Goal: Information Seeking & Learning: Learn about a topic

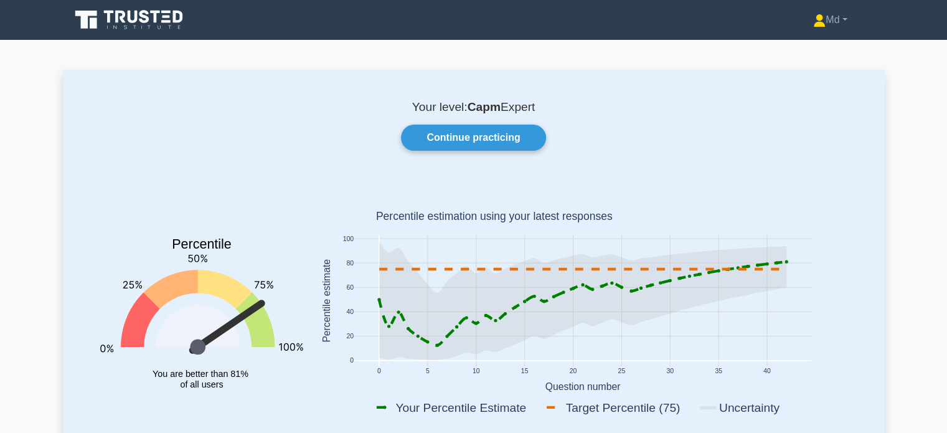
scroll to position [25, 0]
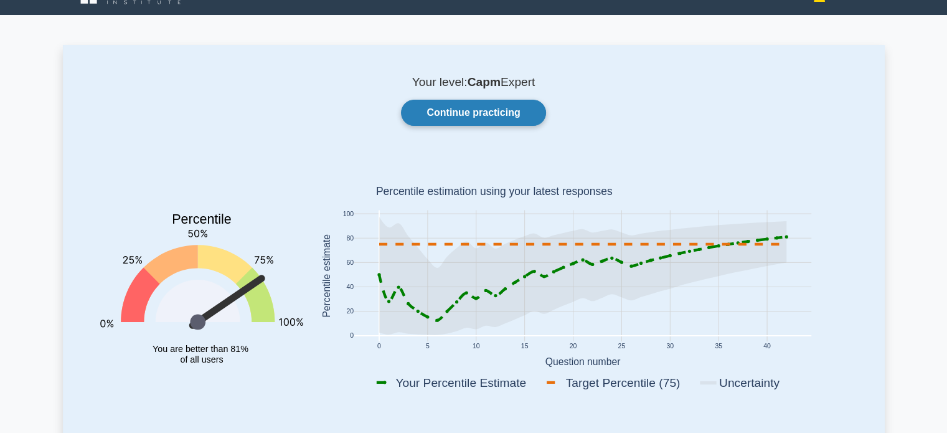
click at [484, 110] on link "Continue practicing" at bounding box center [473, 113] width 145 height 26
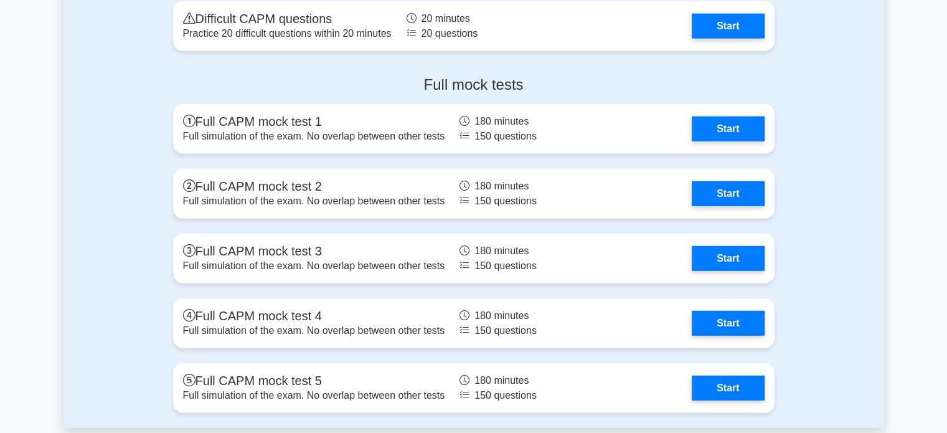
scroll to position [3495, 0]
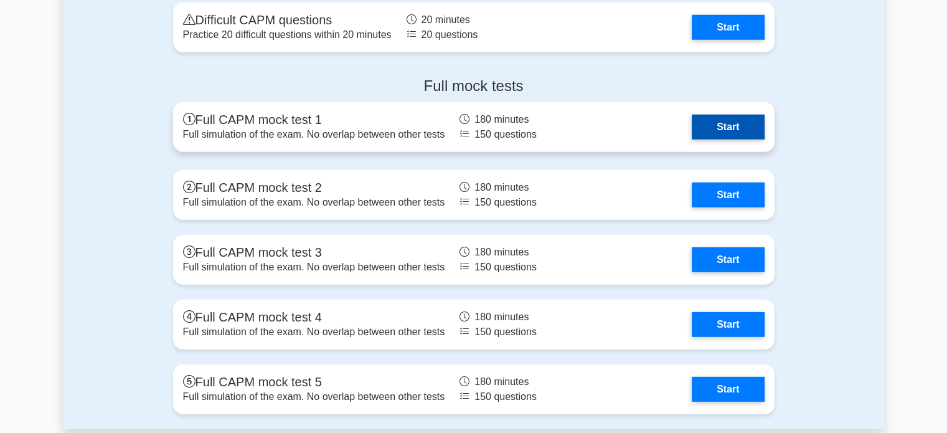
click at [729, 121] on link "Start" at bounding box center [728, 127] width 72 height 25
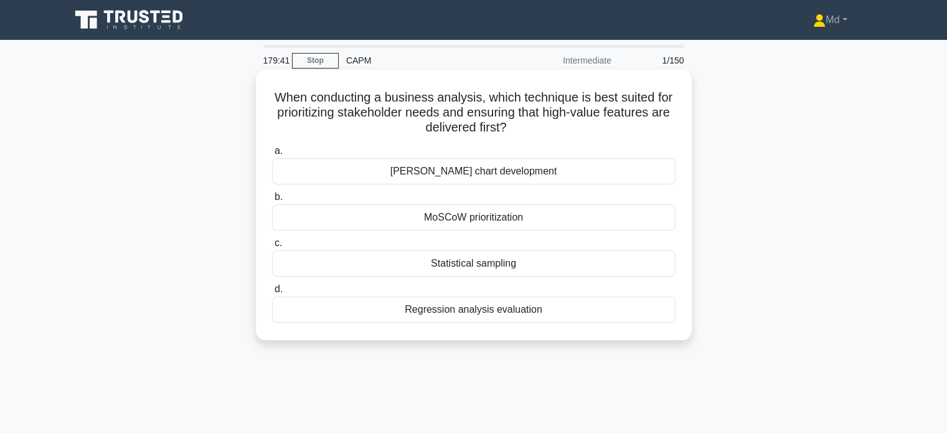
click at [546, 222] on div "MoSCoW prioritization" at bounding box center [474, 217] width 404 height 26
click at [272, 201] on input "b. MoSCoW prioritization" at bounding box center [272, 197] width 0 height 8
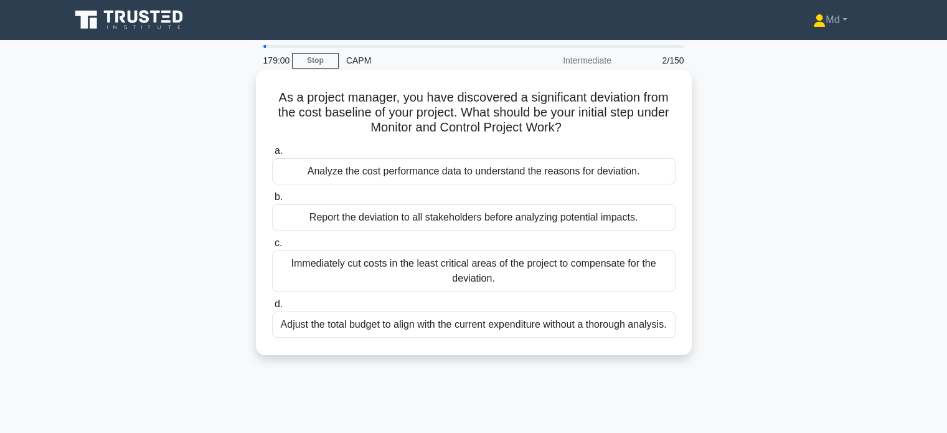
click at [579, 174] on div "Analyze the cost performance data to understand the reasons for deviation." at bounding box center [474, 171] width 404 height 26
click at [272, 155] on input "a. Analyze the cost performance data to understand the reasons for deviation." at bounding box center [272, 151] width 0 height 8
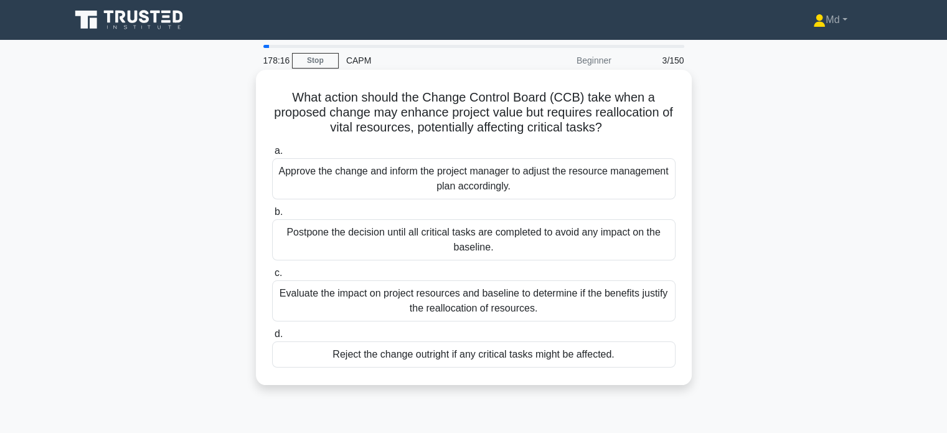
click at [585, 295] on div "Evaluate the impact on project resources and baseline to determine if the benef…" at bounding box center [474, 300] width 404 height 41
click at [272, 277] on input "c. Evaluate the impact on project resources and baseline to determine if the be…" at bounding box center [272, 273] width 0 height 8
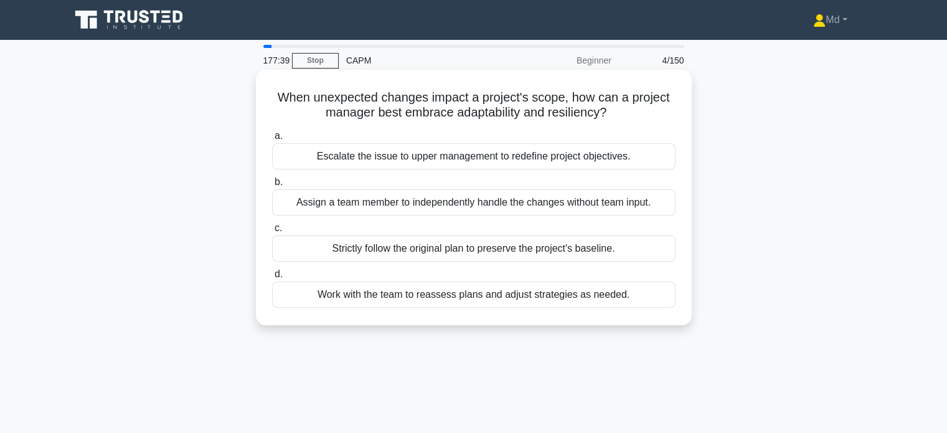
click at [615, 292] on div "Work with the team to reassess plans and adjust strategies as needed." at bounding box center [474, 295] width 404 height 26
click at [272, 278] on input "d. Work with the team to reassess plans and adjust strategies as needed." at bounding box center [272, 274] width 0 height 8
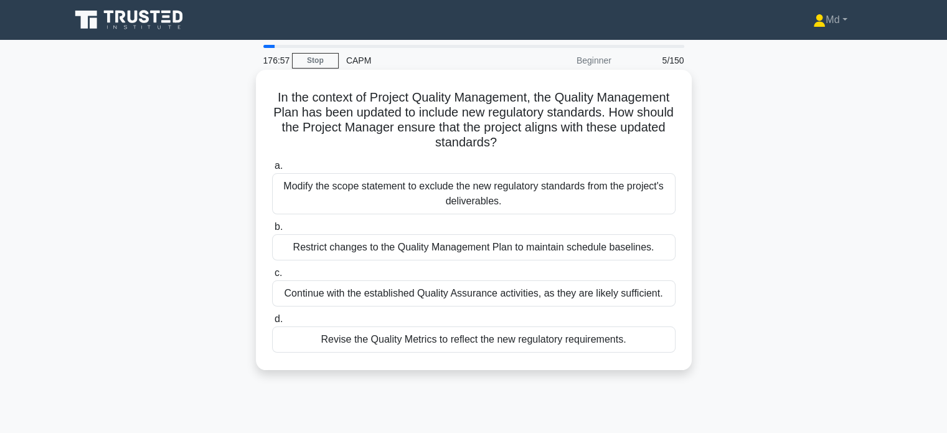
click at [559, 337] on div "Revise the Quality Metrics to reflect the new regulatory requirements." at bounding box center [474, 339] width 404 height 26
click at [272, 323] on input "d. Revise the Quality Metrics to reflect the new regulatory requirements." at bounding box center [272, 319] width 0 height 8
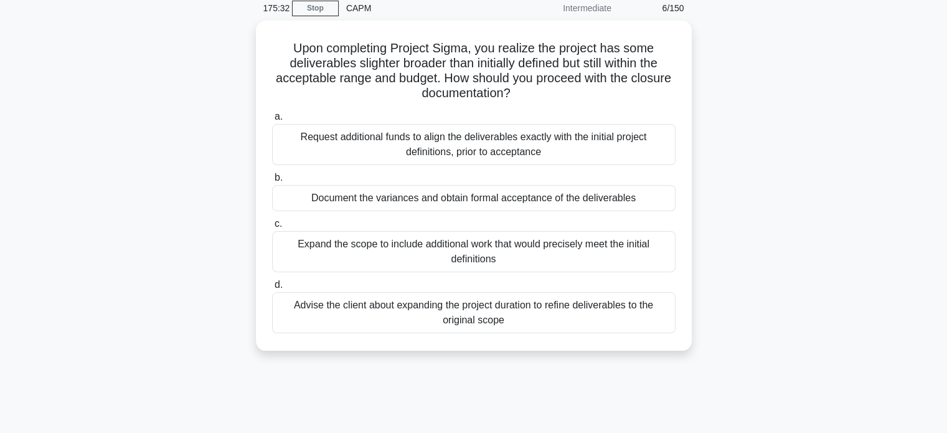
scroll to position [29, 0]
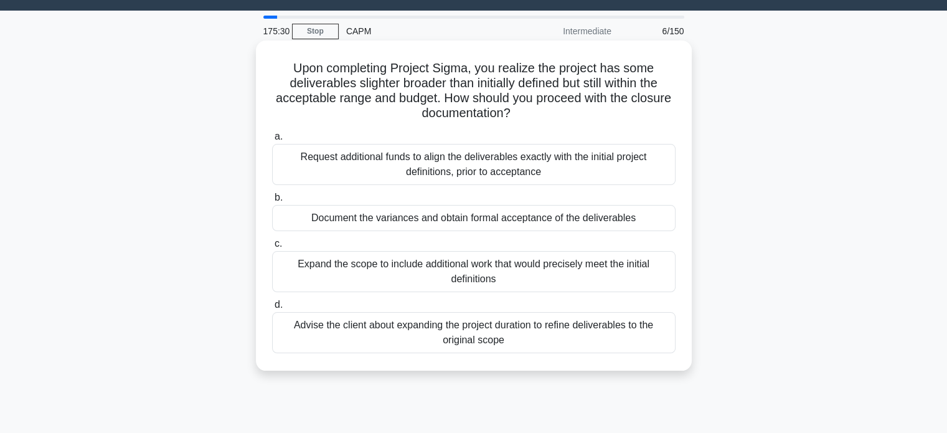
click at [580, 225] on div "Document the variances and obtain formal acceptance of the deliverables" at bounding box center [474, 218] width 404 height 26
click at [272, 202] on input "b. Document the variances and obtain formal acceptance of the deliverables" at bounding box center [272, 198] width 0 height 8
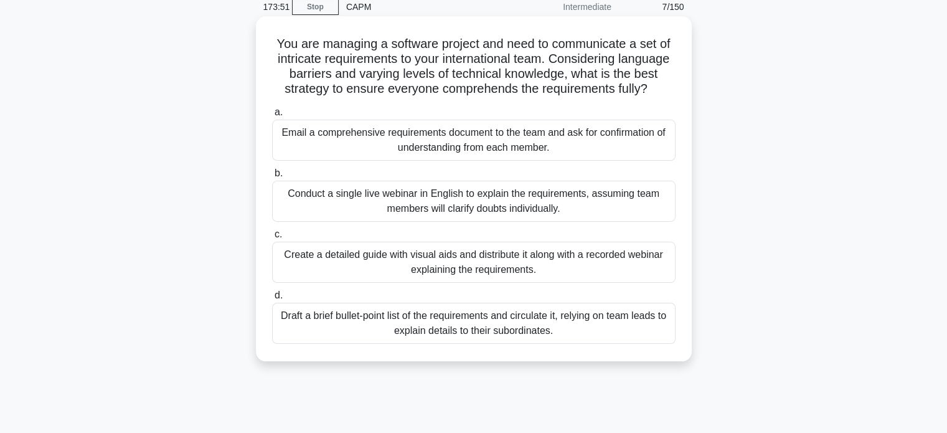
scroll to position [59, 0]
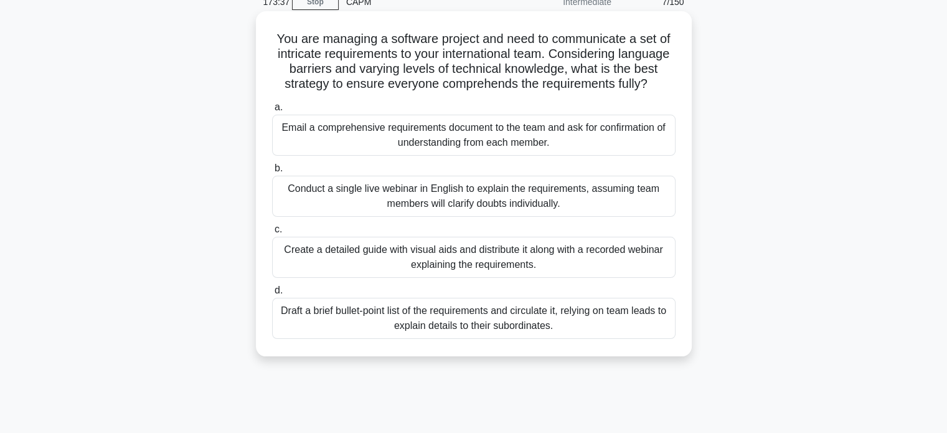
click at [599, 273] on div "Create a detailed guide with visual aids and distribute it along with a recorde…" at bounding box center [474, 257] width 404 height 41
click at [272, 234] on input "c. Create a detailed guide with visual aids and distribute it along with a reco…" at bounding box center [272, 229] width 0 height 8
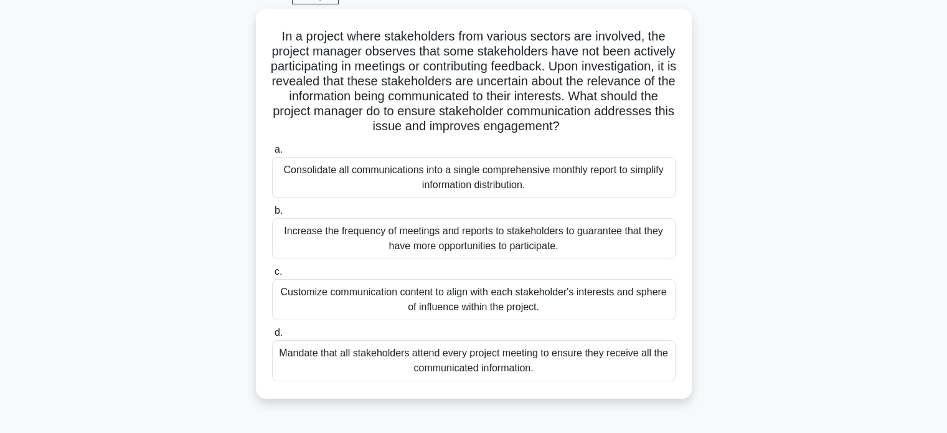
scroll to position [65, 0]
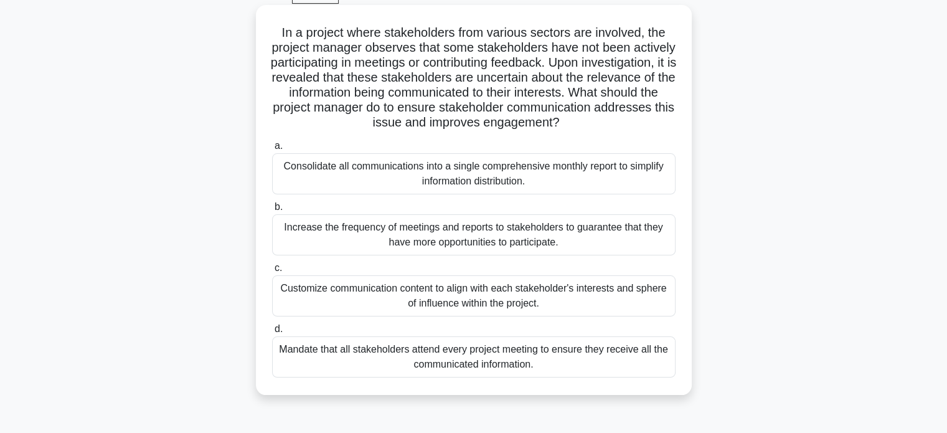
click at [581, 235] on div "Increase the frequency of meetings and reports to stakeholders to guarantee tha…" at bounding box center [474, 234] width 404 height 41
click at [272, 211] on input "b. Increase the frequency of meetings and reports to stakeholders to guarantee …" at bounding box center [272, 207] width 0 height 8
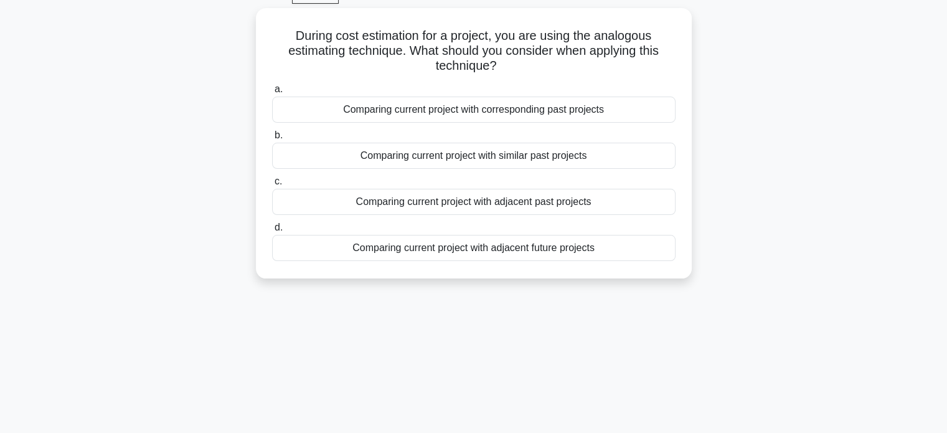
scroll to position [0, 0]
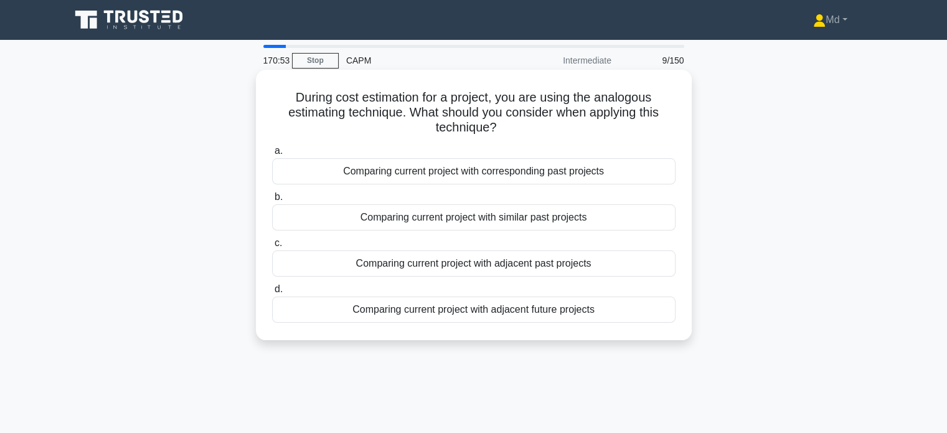
click at [571, 216] on div "Comparing current project with similar past projects" at bounding box center [474, 217] width 404 height 26
click at [272, 201] on input "b. Comparing current project with similar past projects" at bounding box center [272, 197] width 0 height 8
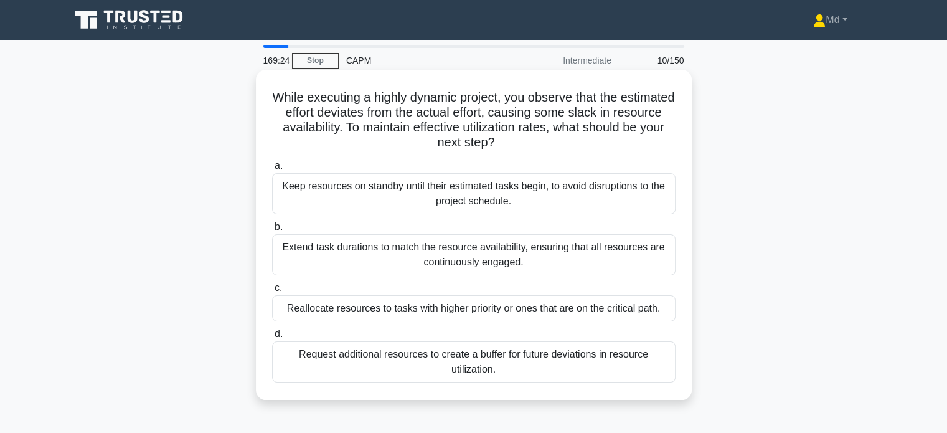
click at [640, 306] on div "Reallocate resources to tasks with higher priority or ones that are on the crit…" at bounding box center [474, 308] width 404 height 26
click at [272, 292] on input "c. Reallocate resources to tasks with higher priority or ones that are on the c…" at bounding box center [272, 288] width 0 height 8
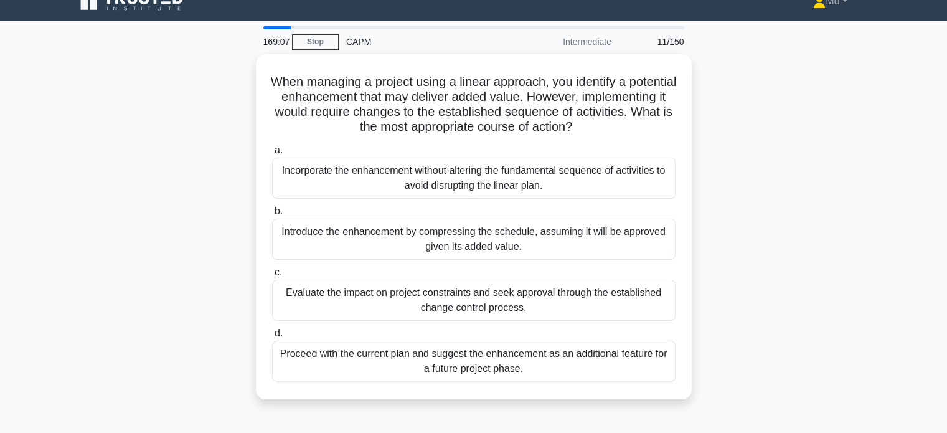
scroll to position [20, 0]
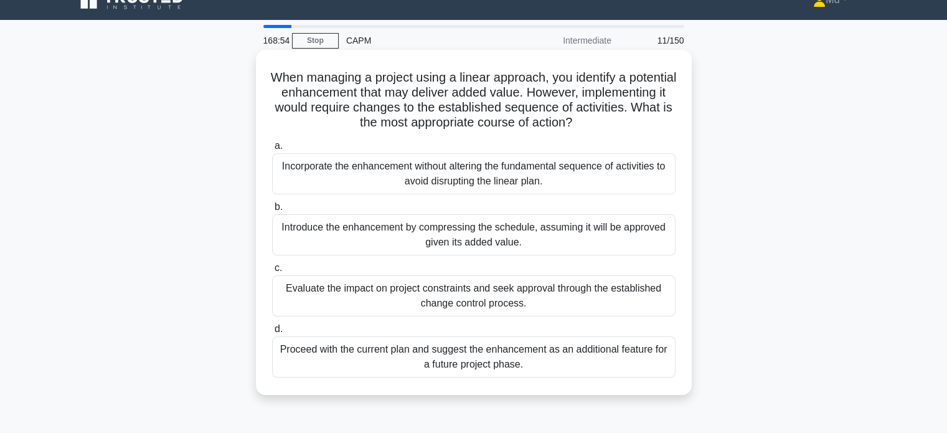
click at [634, 288] on div "Evaluate the impact on project constraints and seek approval through the establ…" at bounding box center [474, 295] width 404 height 41
click at [272, 272] on input "c. Evaluate the impact on project constraints and seek approval through the est…" at bounding box center [272, 268] width 0 height 8
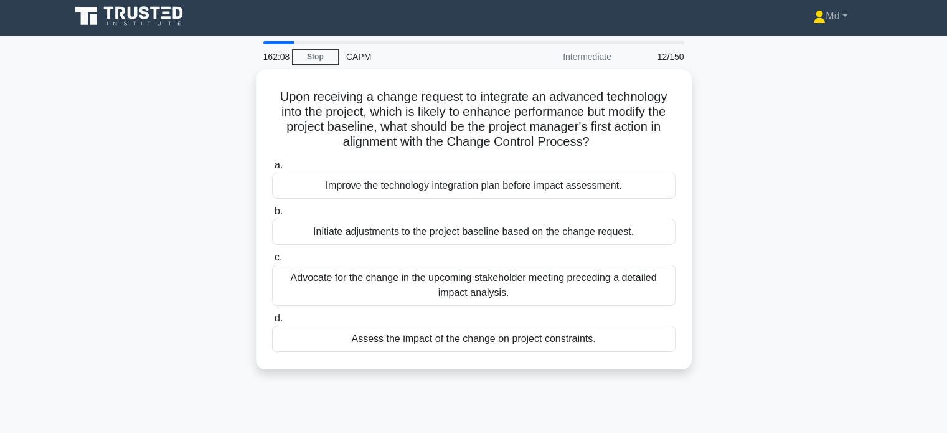
scroll to position [0, 0]
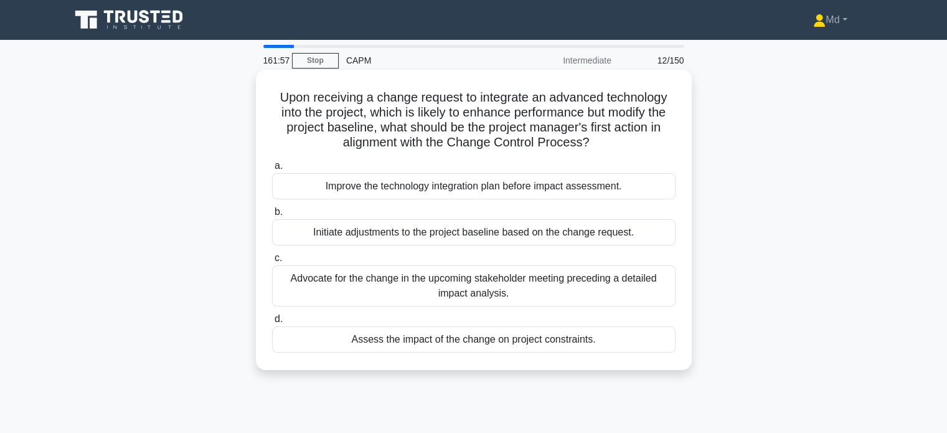
click at [556, 344] on div "Assess the impact of the change on project constraints." at bounding box center [474, 339] width 404 height 26
click at [272, 323] on input "d. Assess the impact of the change on project constraints." at bounding box center [272, 319] width 0 height 8
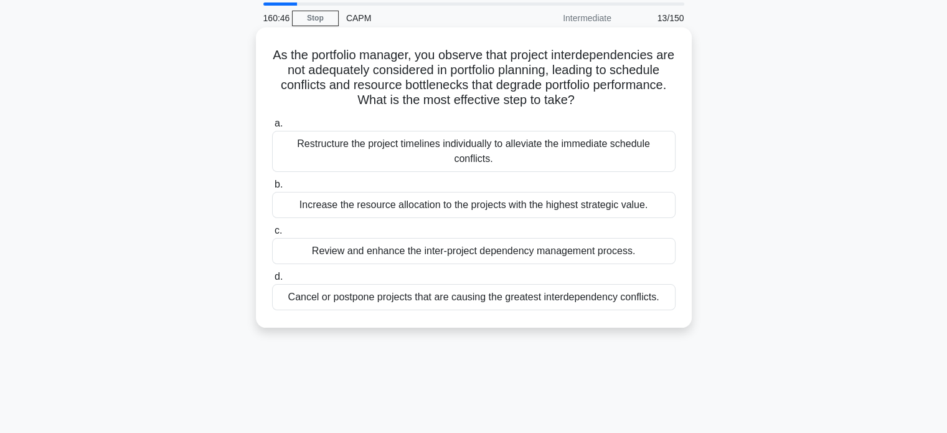
scroll to position [45, 0]
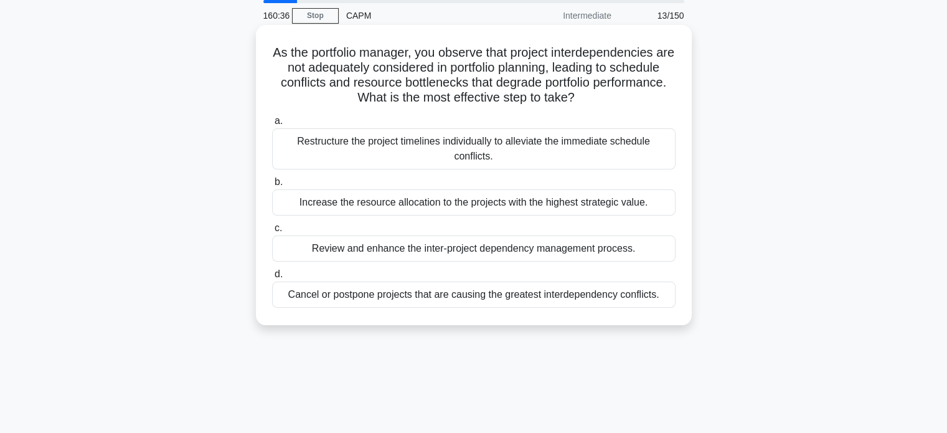
click at [605, 249] on div "Review and enhance the inter-project dependency management process." at bounding box center [474, 248] width 404 height 26
click at [272, 232] on input "c. Review and enhance the inter-project dependency management process." at bounding box center [272, 228] width 0 height 8
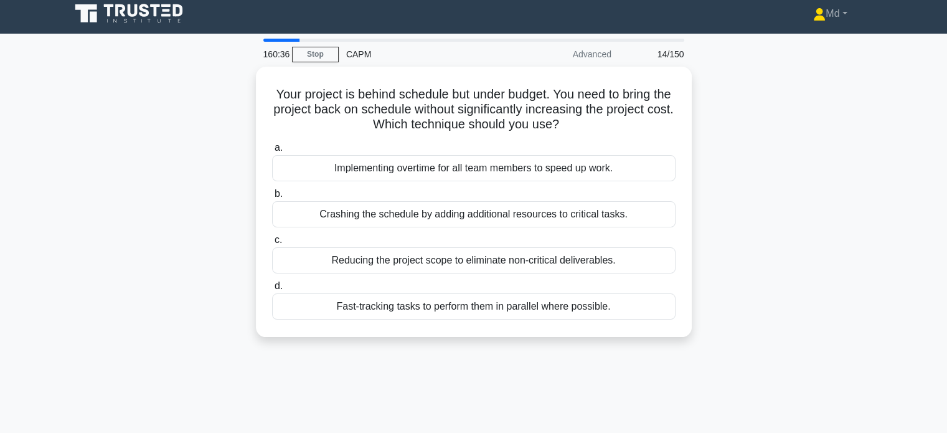
scroll to position [0, 0]
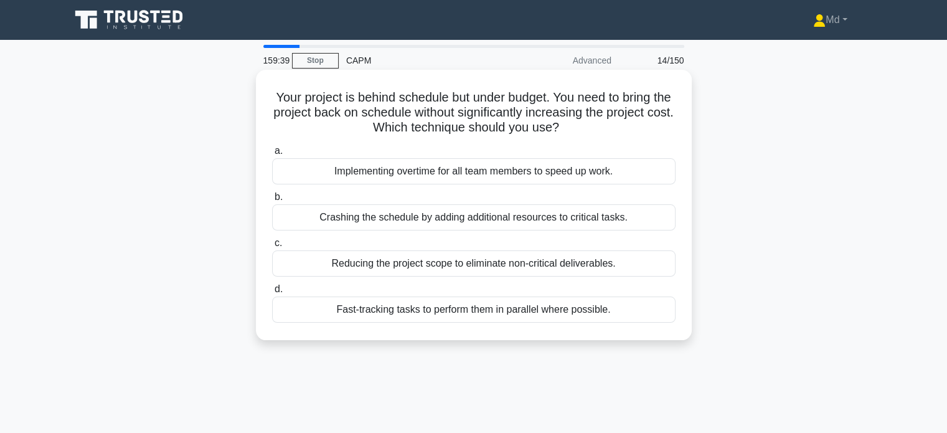
click at [557, 306] on div "Fast-tracking tasks to perform them in parallel where possible." at bounding box center [474, 309] width 404 height 26
click at [272, 293] on input "d. Fast-tracking tasks to perform them in parallel where possible." at bounding box center [272, 289] width 0 height 8
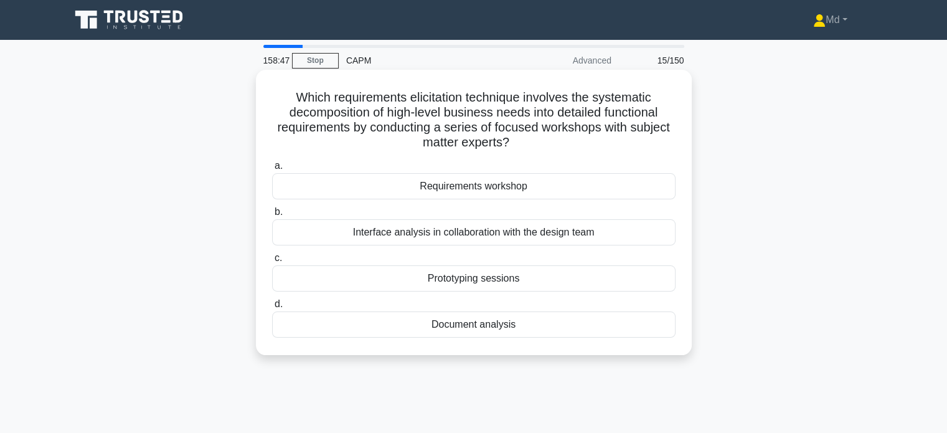
click at [516, 187] on div "Requirements workshop" at bounding box center [474, 186] width 404 height 26
click at [272, 170] on input "a. Requirements workshop" at bounding box center [272, 166] width 0 height 8
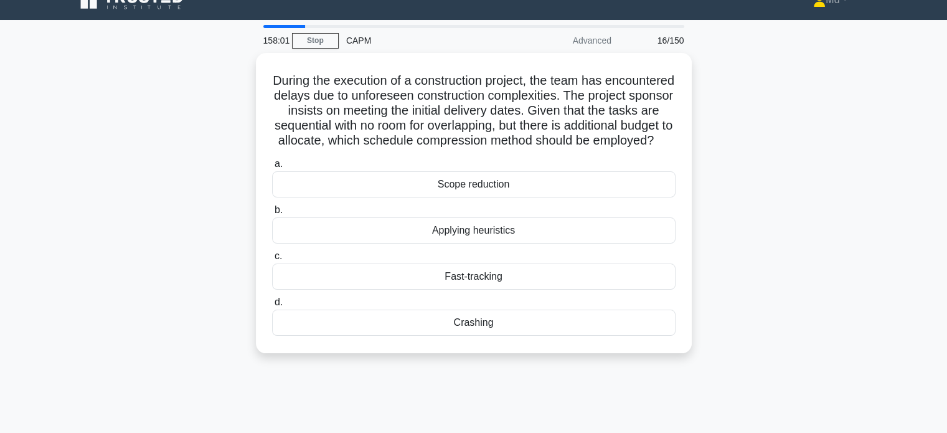
scroll to position [21, 0]
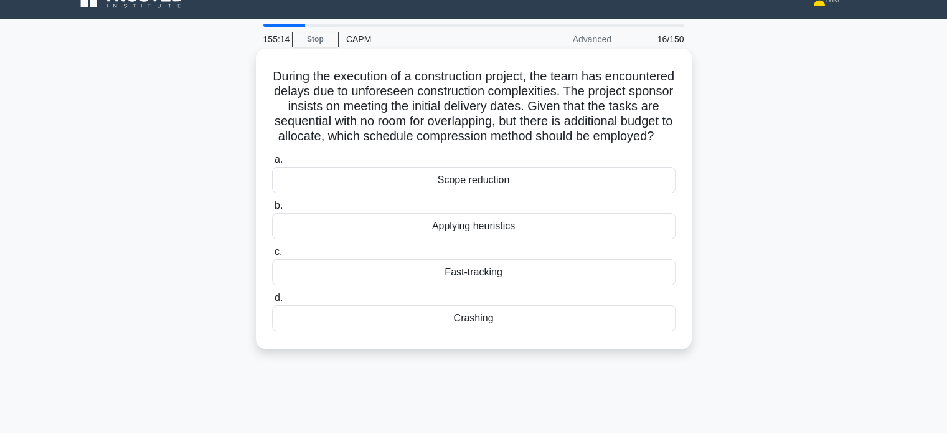
click at [506, 193] on div "Scope reduction" at bounding box center [474, 180] width 404 height 26
click at [272, 164] on input "a. Scope reduction" at bounding box center [272, 160] width 0 height 8
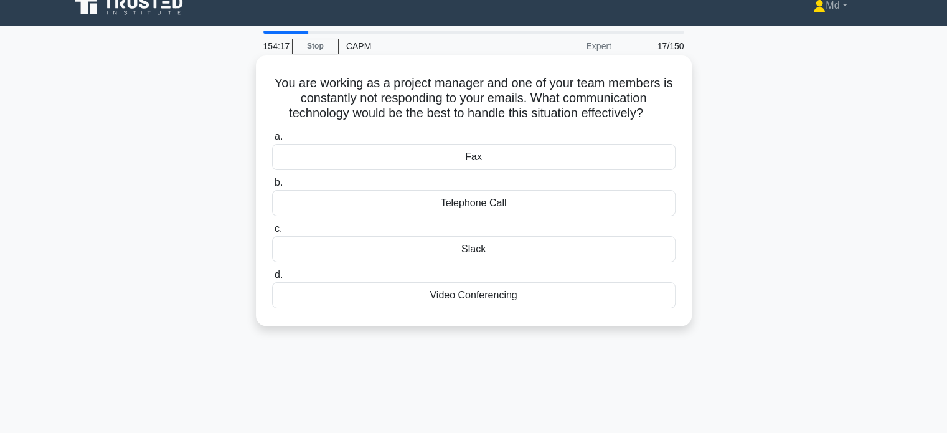
scroll to position [15, 0]
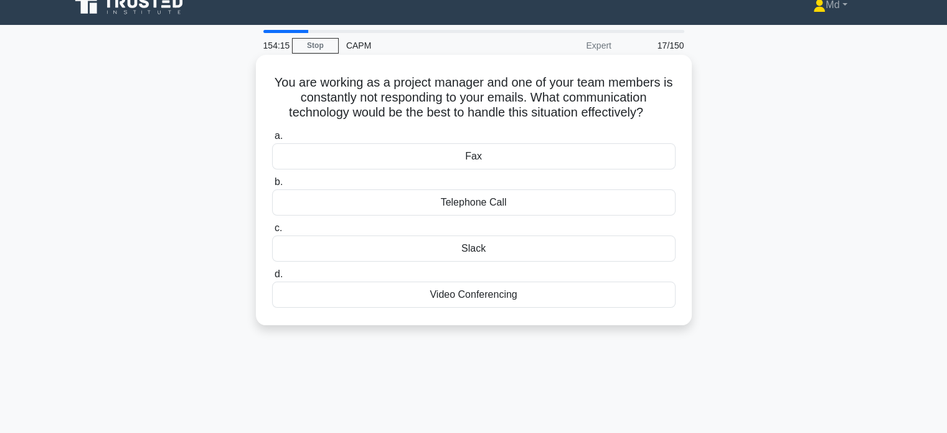
click at [475, 211] on div "Telephone Call" at bounding box center [474, 202] width 404 height 26
click at [272, 186] on input "b. Telephone Call" at bounding box center [272, 182] width 0 height 8
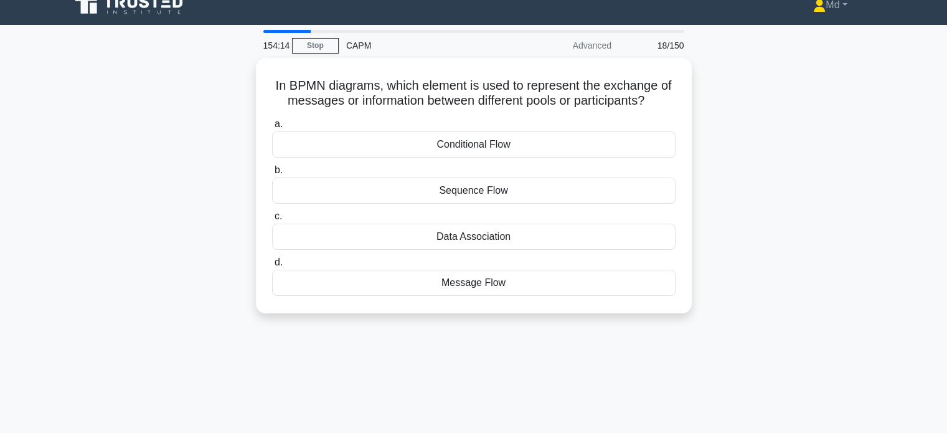
scroll to position [0, 0]
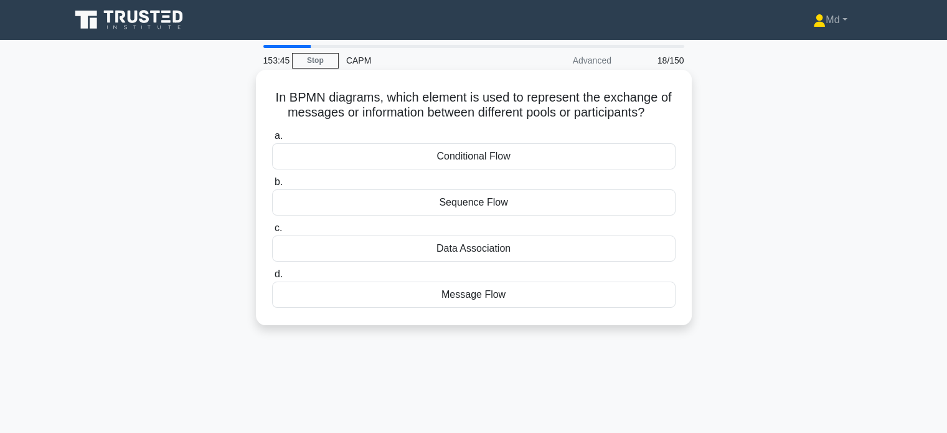
click at [498, 294] on div "Message Flow" at bounding box center [474, 295] width 404 height 26
click at [272, 278] on input "d. Message Flow" at bounding box center [272, 274] width 0 height 8
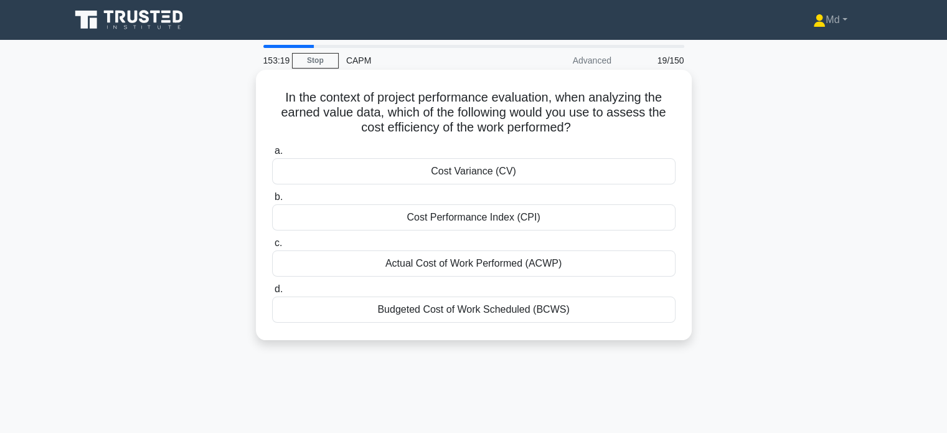
click at [501, 222] on div "Cost Performance Index (CPI)" at bounding box center [474, 217] width 404 height 26
click at [272, 201] on input "b. Cost Performance Index (CPI)" at bounding box center [272, 197] width 0 height 8
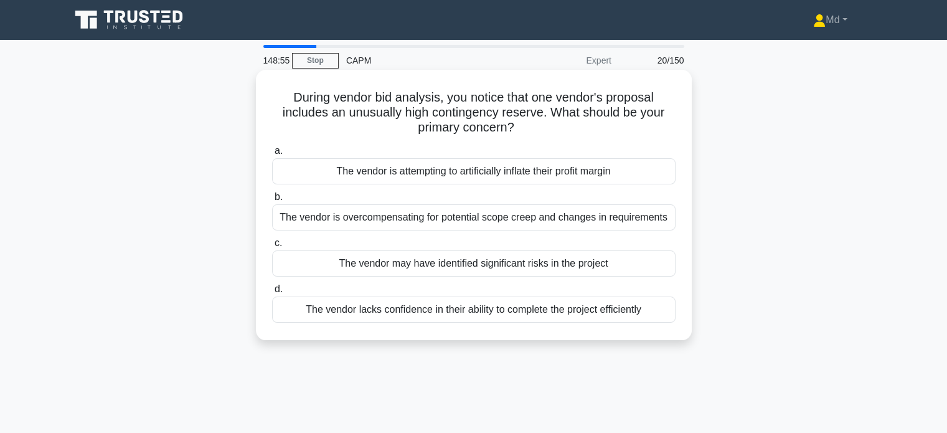
click at [628, 310] on div "The vendor lacks confidence in their ability to complete the project efficiently" at bounding box center [474, 309] width 404 height 26
click at [272, 293] on input "d. The vendor lacks confidence in their ability to complete the project efficie…" at bounding box center [272, 289] width 0 height 8
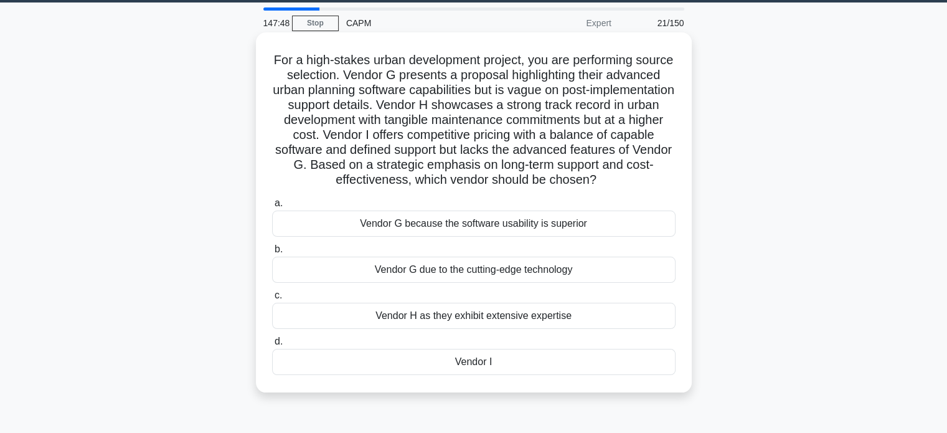
scroll to position [36, 0]
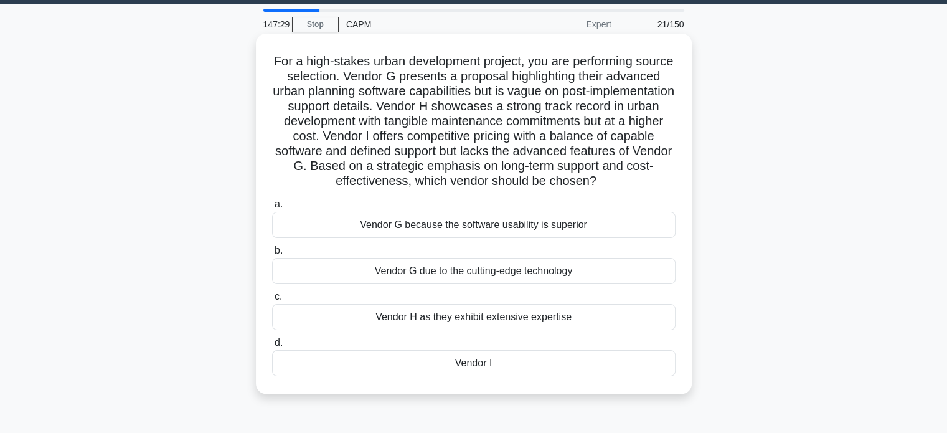
click at [486, 366] on div "Vendor I" at bounding box center [474, 363] width 404 height 26
click at [272, 347] on input "d. Vendor I" at bounding box center [272, 343] width 0 height 8
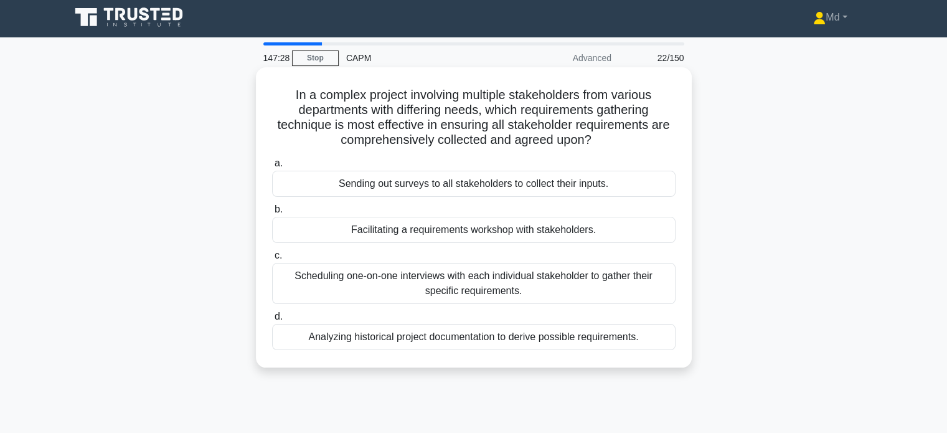
scroll to position [0, 0]
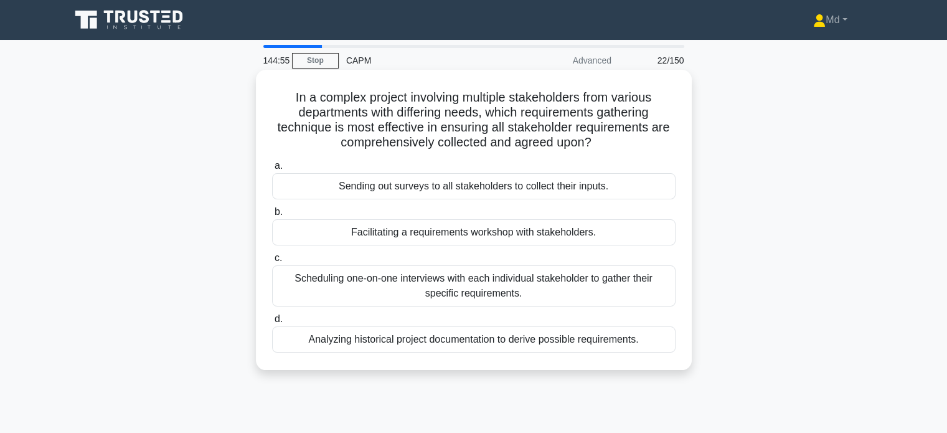
click at [562, 229] on div "Facilitating a requirements workshop with stakeholders." at bounding box center [474, 232] width 404 height 26
click at [272, 216] on input "b. Facilitating a requirements workshop with stakeholders." at bounding box center [272, 212] width 0 height 8
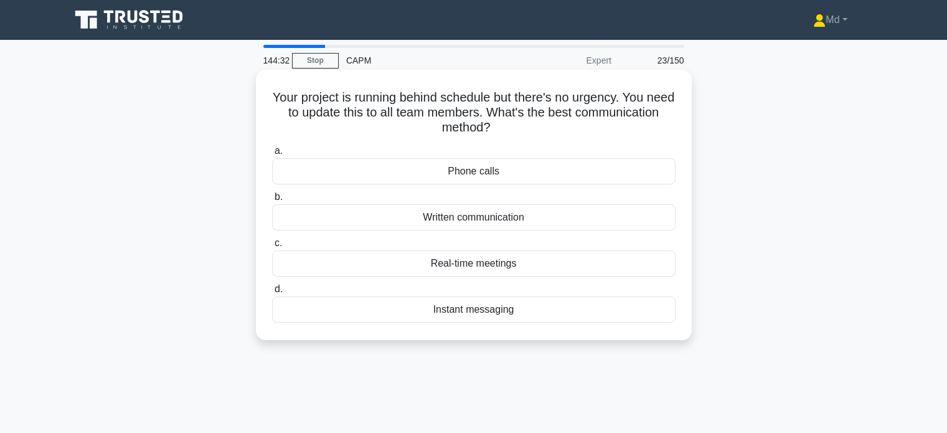
click at [515, 217] on div "Written communication" at bounding box center [474, 217] width 404 height 26
click at [272, 201] on input "b. Written communication" at bounding box center [272, 197] width 0 height 8
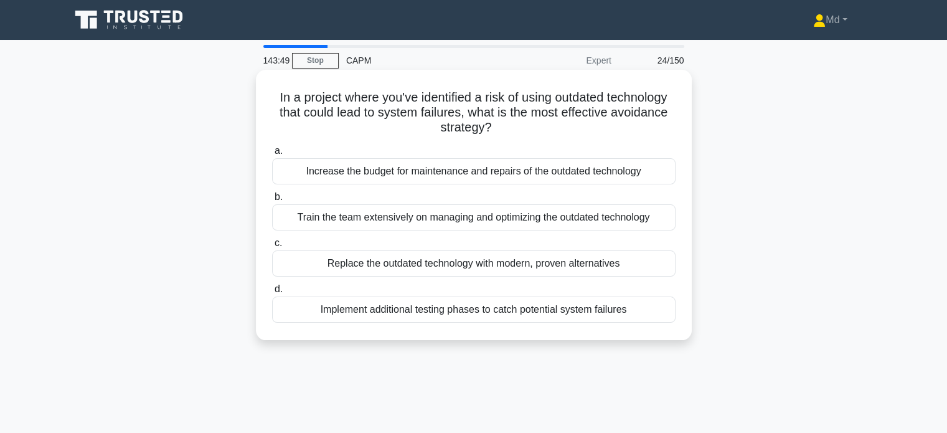
click at [569, 263] on div "Replace the outdated technology with modern, proven alternatives" at bounding box center [474, 263] width 404 height 26
click at [272, 247] on input "c. Replace the outdated technology with modern, proven alternatives" at bounding box center [272, 243] width 0 height 8
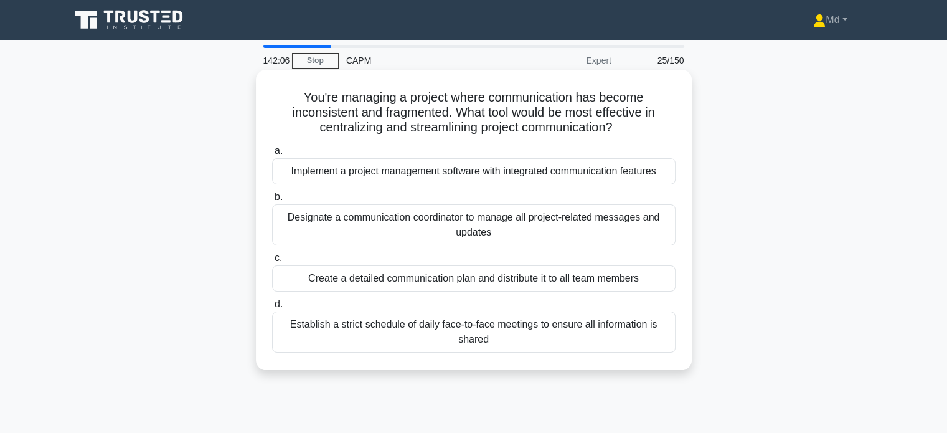
click at [595, 224] on div "Designate a communication coordinator to manage all project-related messages an…" at bounding box center [474, 224] width 404 height 41
click at [272, 201] on input "b. Designate a communication coordinator to manage all project-related messages…" at bounding box center [272, 197] width 0 height 8
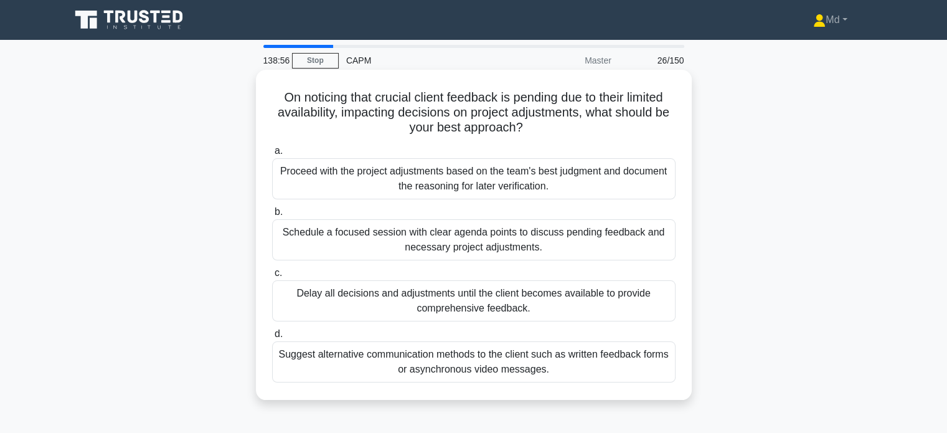
click at [584, 363] on div "Suggest alternative communication methods to the client such as written feedbac…" at bounding box center [474, 361] width 404 height 41
click at [272, 338] on input "d. Suggest alternative communication methods to the client such as written feed…" at bounding box center [272, 334] width 0 height 8
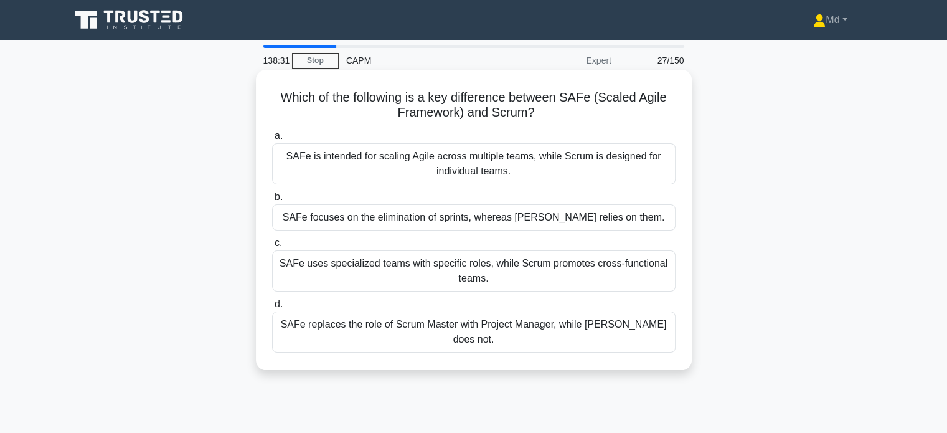
click at [506, 158] on div "SAFe is intended for scaling Agile across multiple teams, while Scrum is design…" at bounding box center [474, 163] width 404 height 41
click at [272, 140] on input "a. SAFe is intended for scaling Agile across multiple teams, while Scrum is des…" at bounding box center [272, 136] width 0 height 8
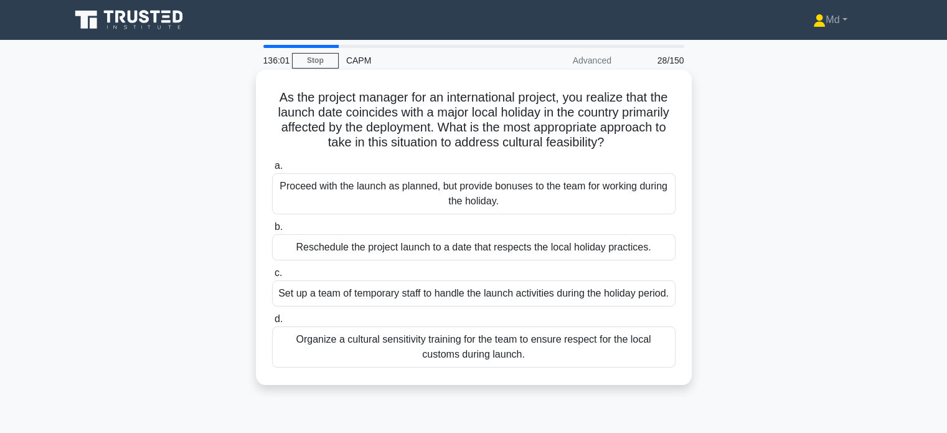
click at [473, 246] on div "Reschedule the project launch to a date that respects the local holiday practic…" at bounding box center [474, 247] width 404 height 26
click at [272, 231] on input "b. Reschedule the project launch to a date that respects the local holiday prac…" at bounding box center [272, 227] width 0 height 8
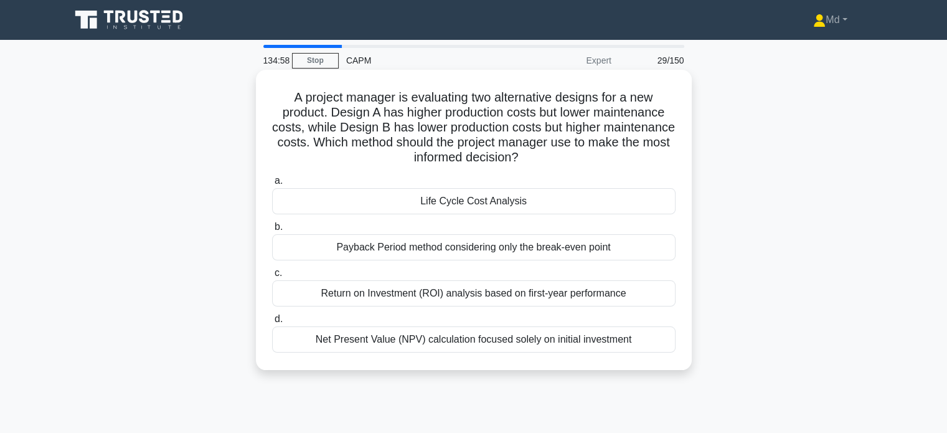
click at [493, 209] on div "Life Cycle Cost Analysis" at bounding box center [474, 201] width 404 height 26
click at [272, 185] on input "a. Life Cycle Cost Analysis" at bounding box center [272, 181] width 0 height 8
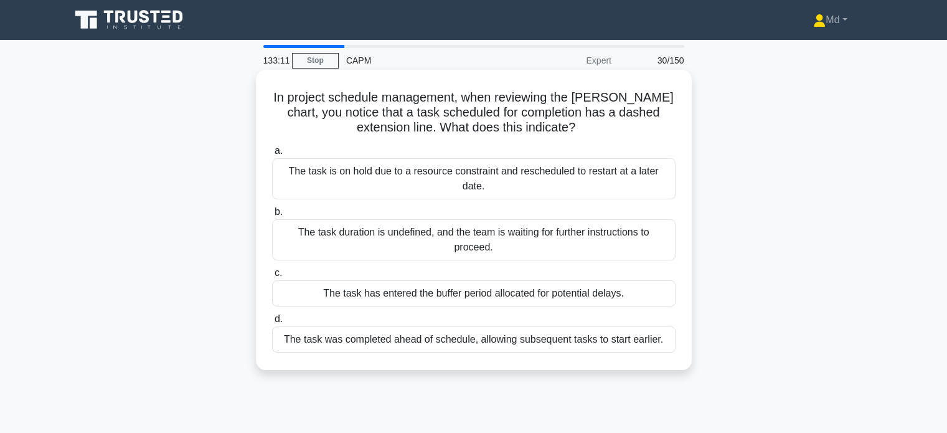
click at [529, 219] on div "The task duration is undefined, and the team is waiting for further instruction…" at bounding box center [474, 239] width 404 height 41
click at [272, 216] on input "b. The task duration is undefined, and the team is waiting for further instruct…" at bounding box center [272, 212] width 0 height 8
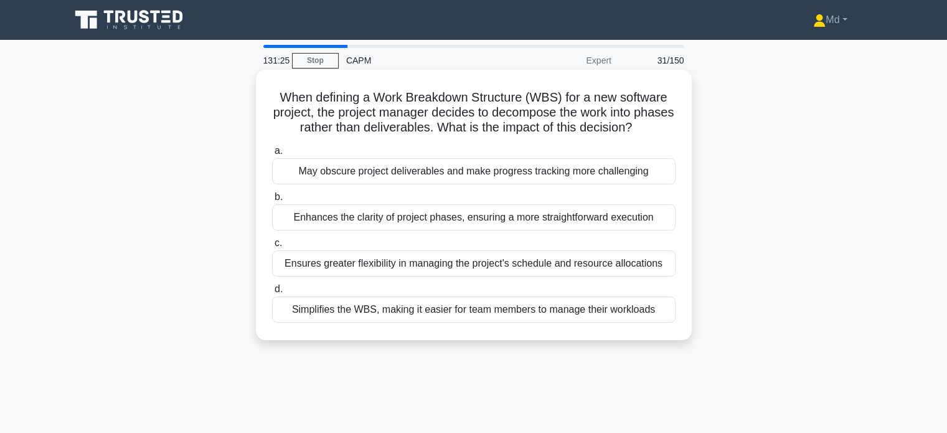
click at [557, 212] on div "Enhances the clarity of project phases, ensuring a more straightforward executi…" at bounding box center [474, 217] width 404 height 26
click at [272, 201] on input "b. Enhances the clarity of project phases, ensuring a more straightforward exec…" at bounding box center [272, 197] width 0 height 8
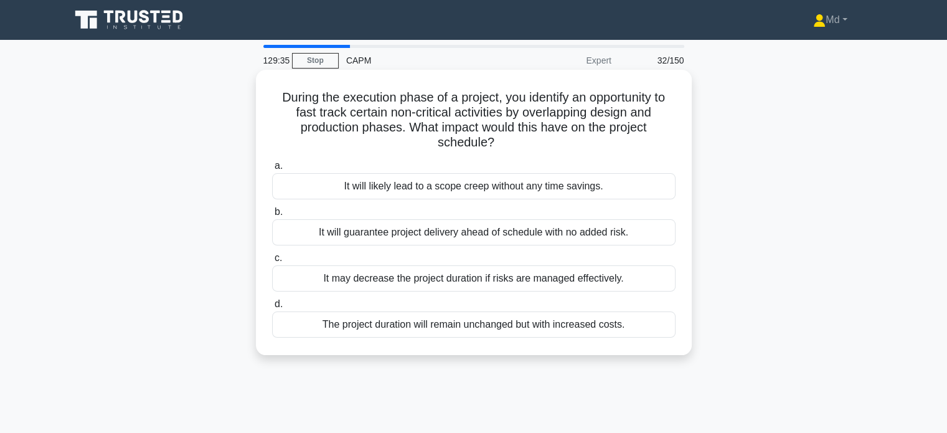
click at [608, 276] on div "It may decrease the project duration if risks are managed effectively." at bounding box center [474, 278] width 404 height 26
click at [272, 262] on input "c. It may decrease the project duration if risks are managed effectively." at bounding box center [272, 258] width 0 height 8
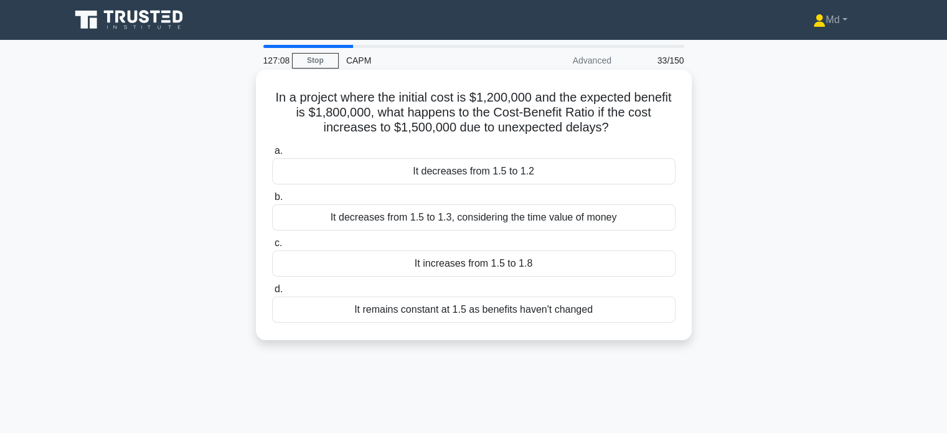
click at [498, 174] on div "It decreases from 1.5 to 1.2" at bounding box center [474, 171] width 404 height 26
click at [272, 155] on input "a. It decreases from 1.5 to 1.2" at bounding box center [272, 151] width 0 height 8
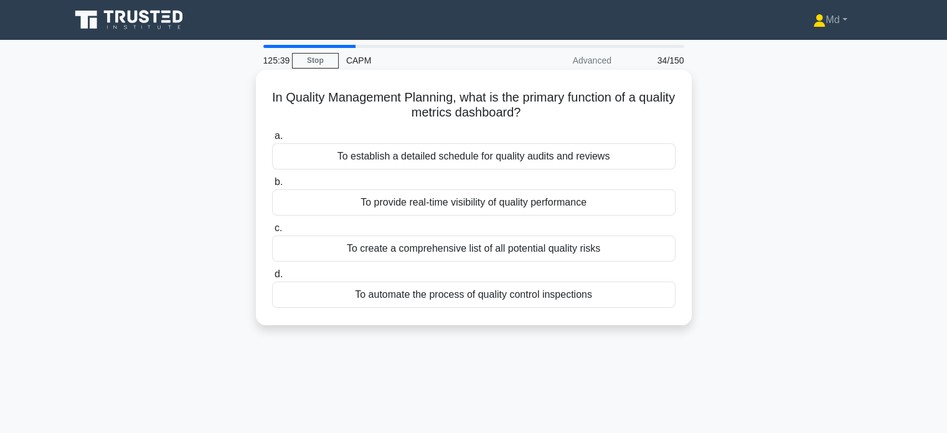
click at [562, 249] on div "To create a comprehensive list of all potential quality risks" at bounding box center [474, 248] width 404 height 26
click at [272, 232] on input "c. To create a comprehensive list of all potential quality risks" at bounding box center [272, 228] width 0 height 8
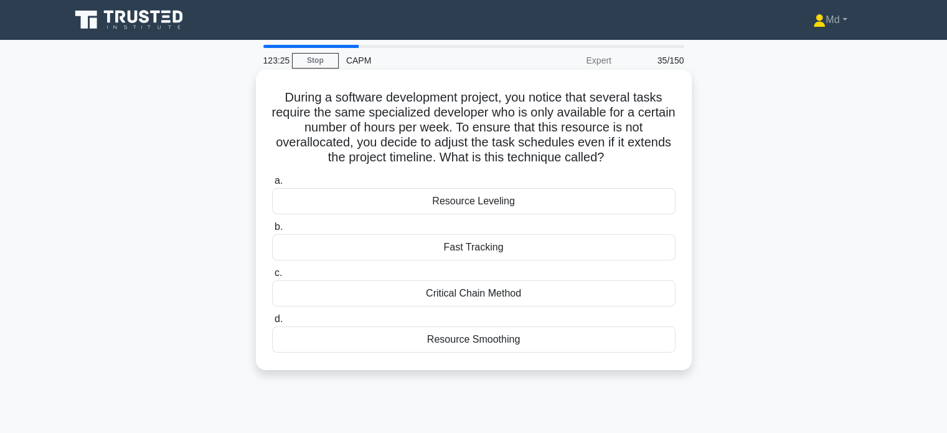
click at [476, 344] on div "Resource Smoothing" at bounding box center [474, 339] width 404 height 26
click at [272, 323] on input "d. Resource Smoothing" at bounding box center [272, 319] width 0 height 8
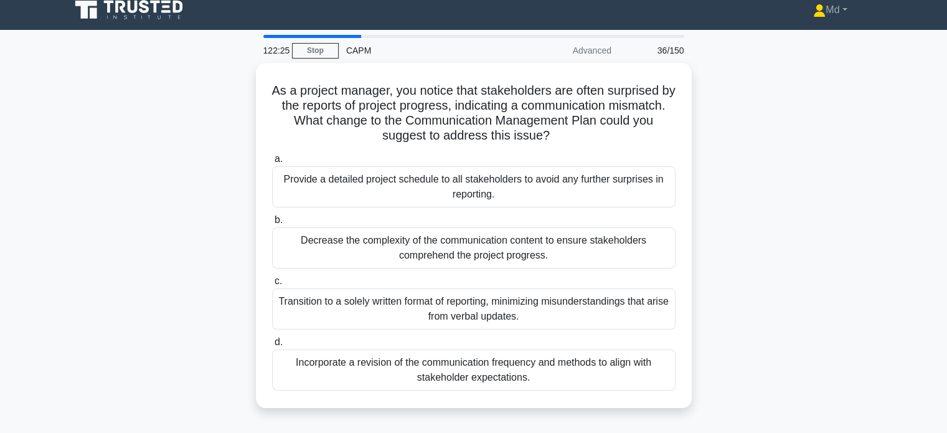
scroll to position [9, 0]
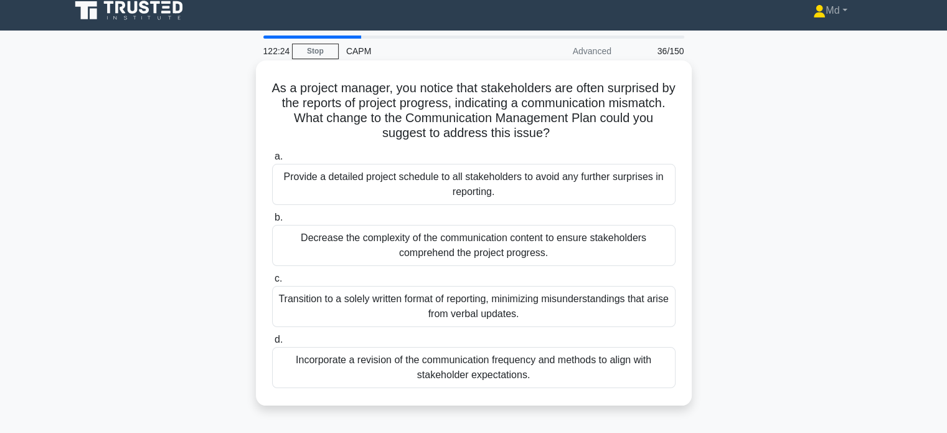
click at [560, 375] on div "Incorporate a revision of the communication frequency and methods to align with…" at bounding box center [474, 367] width 404 height 41
click at [272, 344] on input "d. Incorporate a revision of the communication frequency and methods to align w…" at bounding box center [272, 340] width 0 height 8
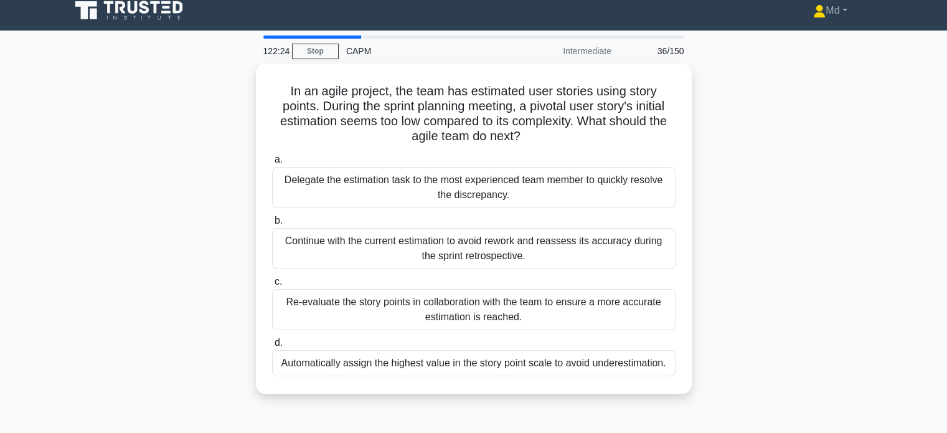
scroll to position [0, 0]
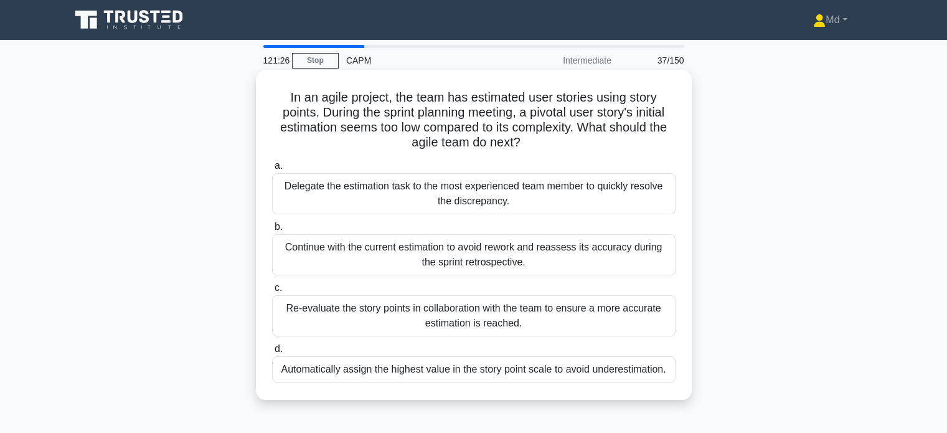
click at [508, 318] on div "Re-evaluate the story points in collaboration with the team to ensure a more ac…" at bounding box center [474, 315] width 404 height 41
click at [272, 292] on input "c. Re-evaluate the story points in collaboration with the team to ensure a more…" at bounding box center [272, 288] width 0 height 8
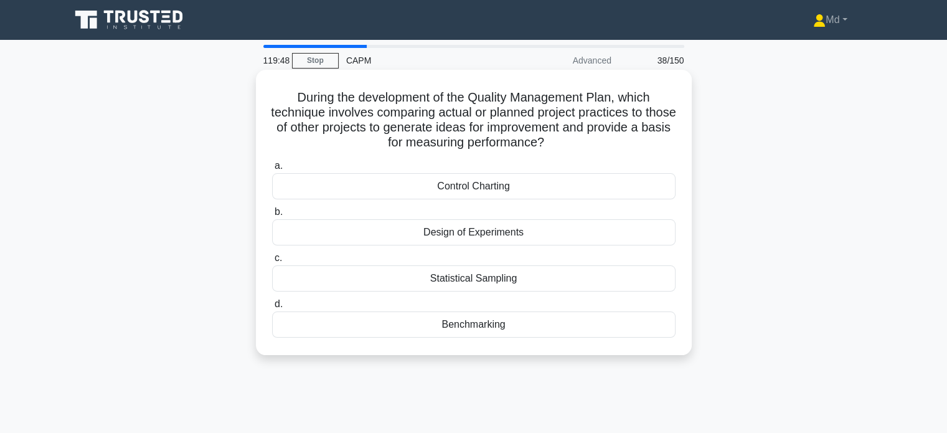
click at [478, 325] on div "Benchmarking" at bounding box center [474, 324] width 404 height 26
click at [272, 308] on input "d. Benchmarking" at bounding box center [272, 304] width 0 height 8
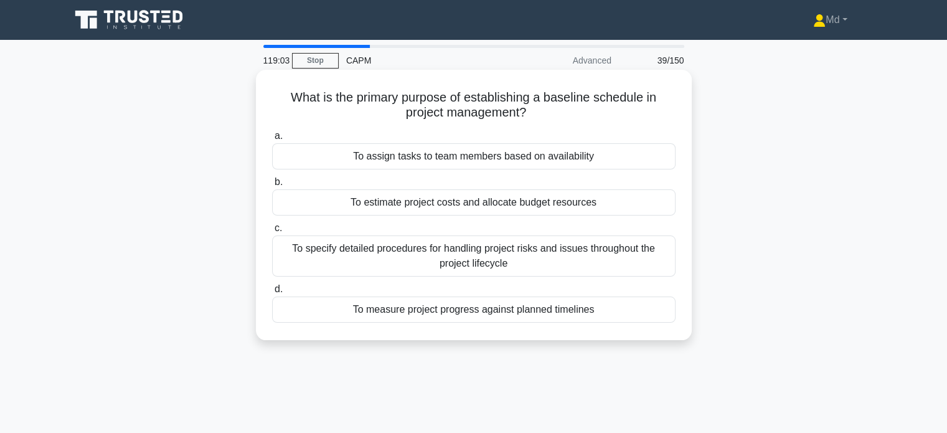
click at [472, 309] on div "To measure project progress against planned timelines" at bounding box center [474, 309] width 404 height 26
click at [272, 293] on input "d. To measure project progress against planned timelines" at bounding box center [272, 289] width 0 height 8
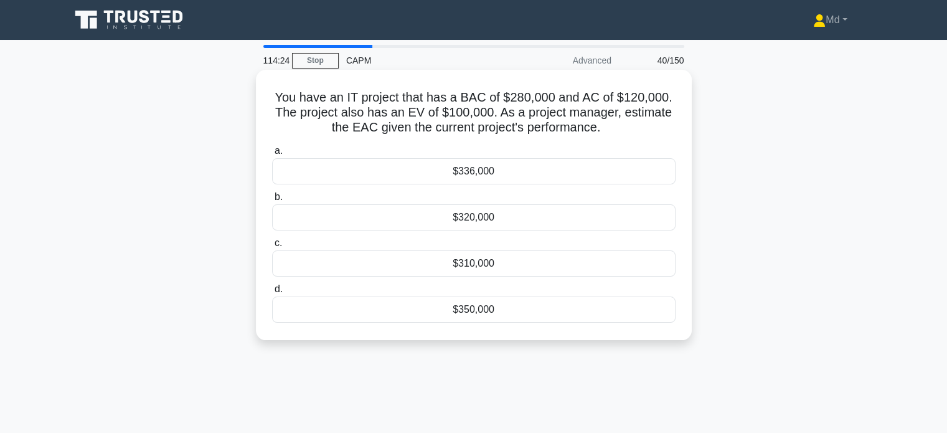
click at [471, 271] on div "$310,000" at bounding box center [474, 263] width 404 height 26
click at [272, 247] on input "c. $310,000" at bounding box center [272, 243] width 0 height 8
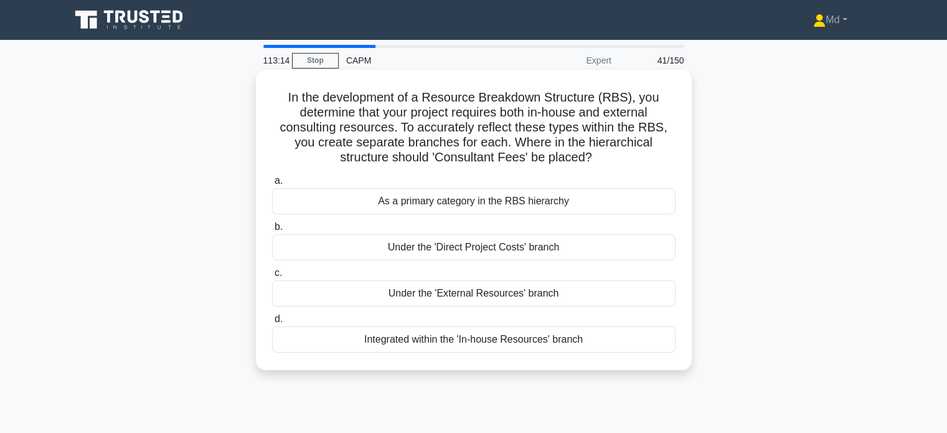
click at [513, 292] on div "Under the 'External Resources' branch" at bounding box center [474, 293] width 404 height 26
click at [272, 277] on input "c. Under the 'External Resources' branch" at bounding box center [272, 273] width 0 height 8
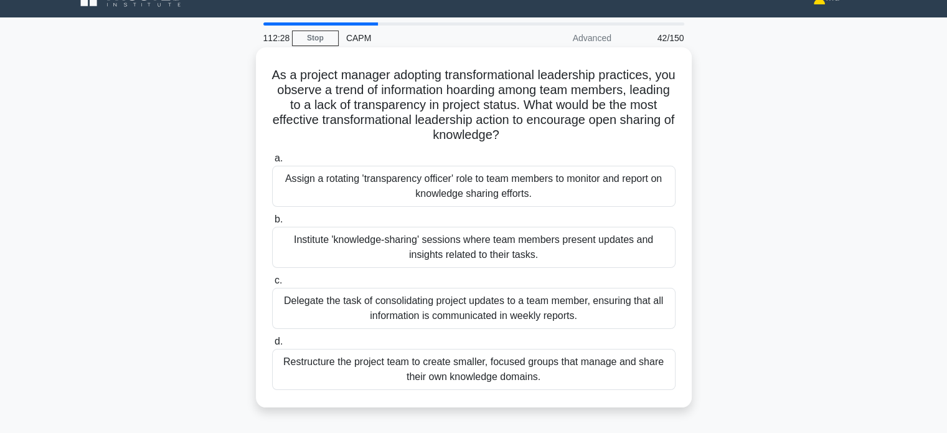
scroll to position [24, 0]
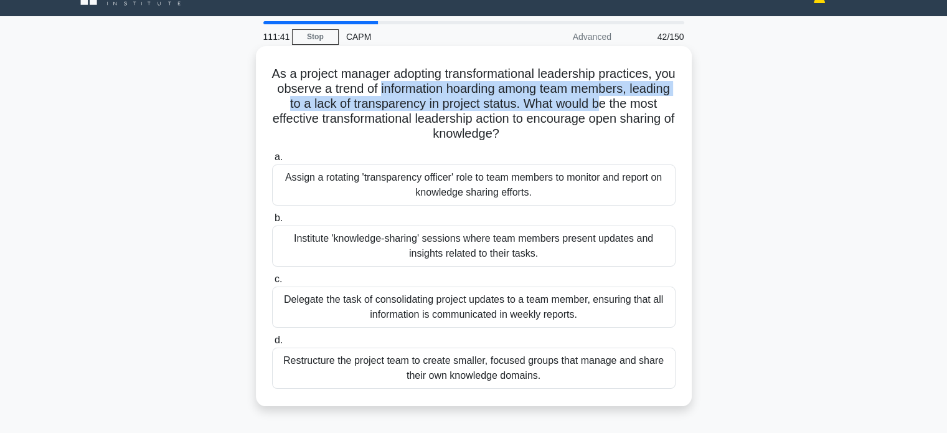
drag, startPoint x: 411, startPoint y: 89, endPoint x: 640, endPoint y: 98, distance: 228.8
click at [640, 98] on h5 "As a project manager adopting transformational leadership practices, you observ…" at bounding box center [474, 104] width 406 height 76
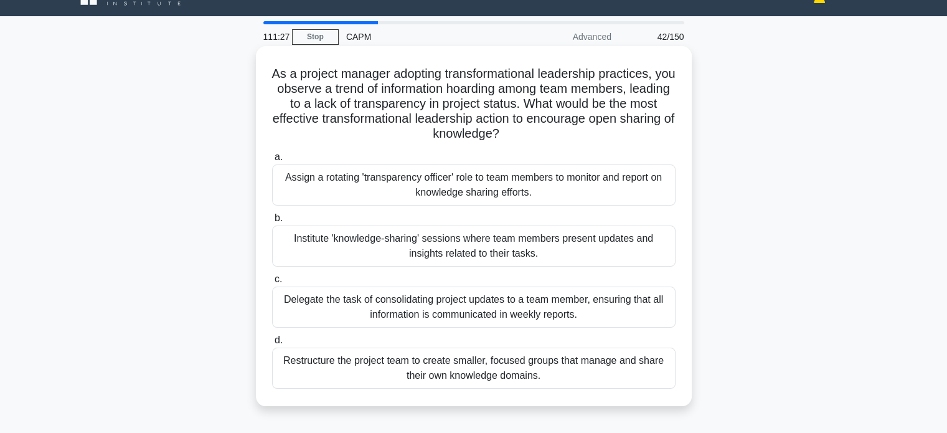
click at [498, 246] on div "Institute 'knowledge-sharing' sessions where team members present updates and i…" at bounding box center [474, 245] width 404 height 41
click at [272, 222] on input "b. Institute 'knowledge-sharing' sessions where team members present updates an…" at bounding box center [272, 218] width 0 height 8
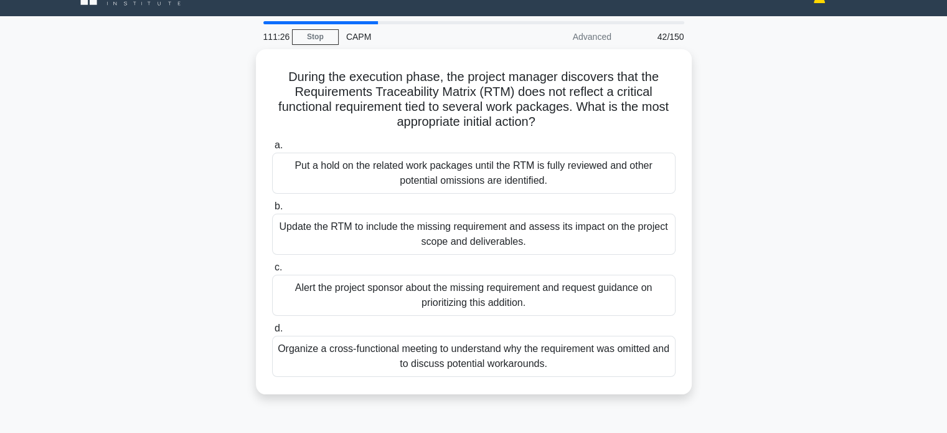
scroll to position [0, 0]
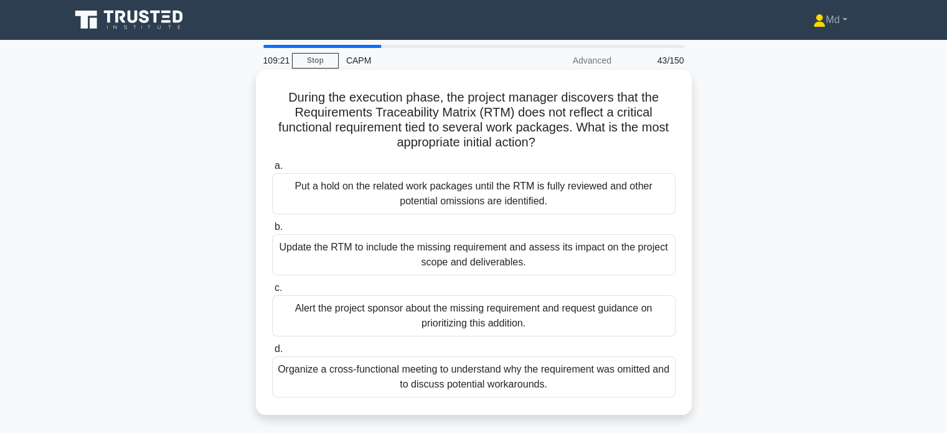
click at [601, 255] on div "Update the RTM to include the missing requirement and assess its impact on the …" at bounding box center [474, 254] width 404 height 41
click at [272, 231] on input "b. Update the RTM to include the missing requirement and assess its impact on t…" at bounding box center [272, 227] width 0 height 8
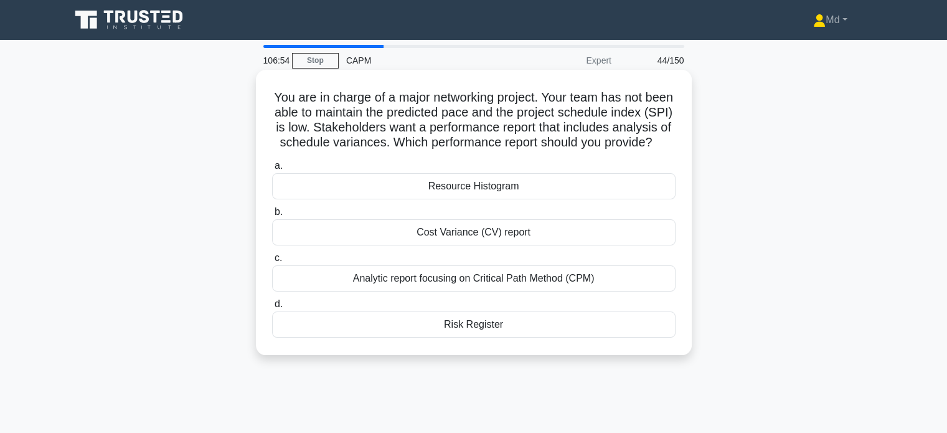
click at [464, 199] on div "Resource Histogram" at bounding box center [474, 186] width 404 height 26
click at [272, 170] on input "a. Resource Histogram" at bounding box center [272, 166] width 0 height 8
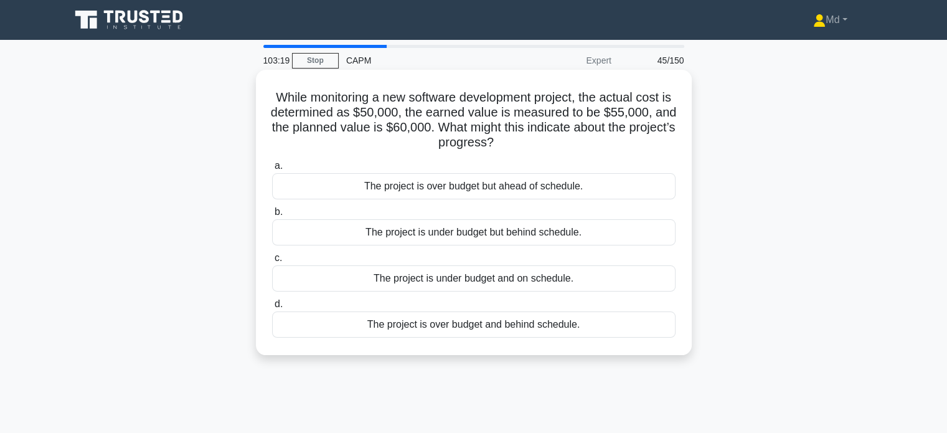
click at [386, 232] on div "The project is under budget but behind schedule." at bounding box center [474, 232] width 404 height 26
click at [272, 216] on input "b. The project is under budget but behind schedule." at bounding box center [272, 212] width 0 height 8
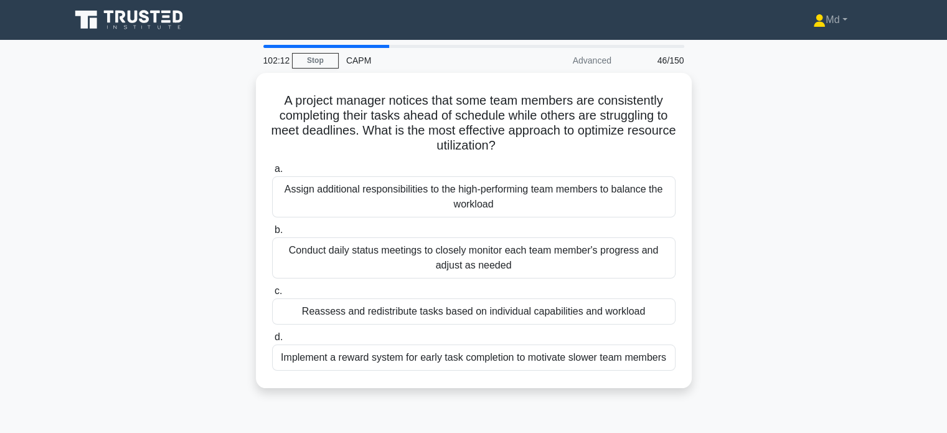
scroll to position [29, 0]
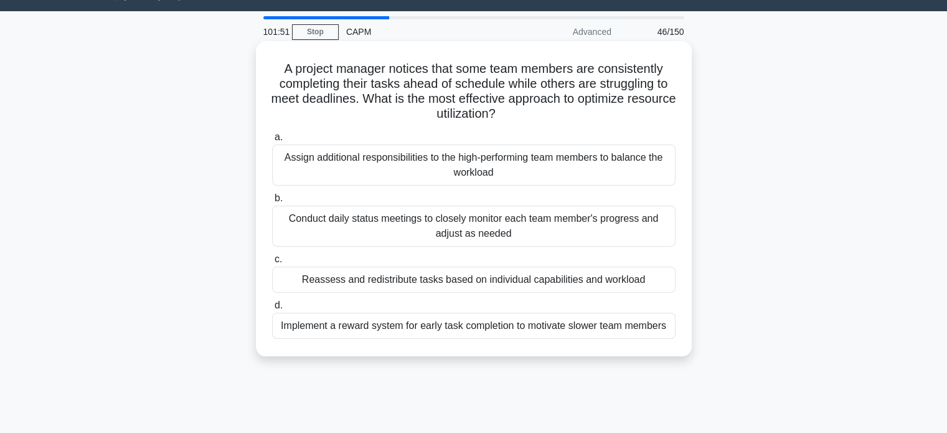
click at [525, 229] on div "Conduct daily status meetings to closely monitor each team member's progress an…" at bounding box center [474, 226] width 404 height 41
click at [272, 202] on input "b. Conduct daily status meetings to closely monitor each team member's progress…" at bounding box center [272, 198] width 0 height 8
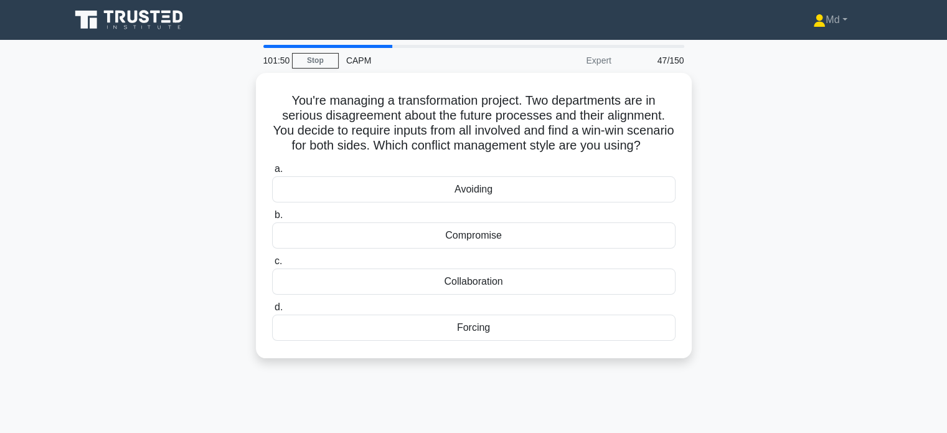
scroll to position [0, 0]
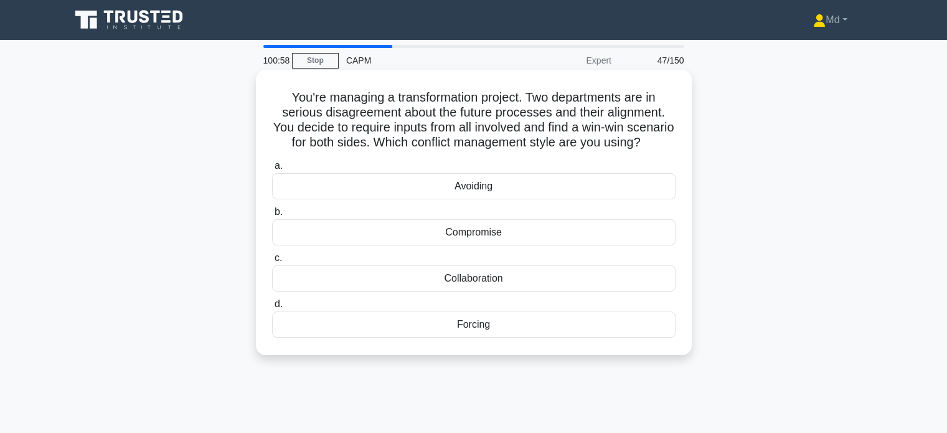
click at [469, 291] on div "Collaboration" at bounding box center [474, 278] width 404 height 26
click at [272, 262] on input "c. Collaboration" at bounding box center [272, 258] width 0 height 8
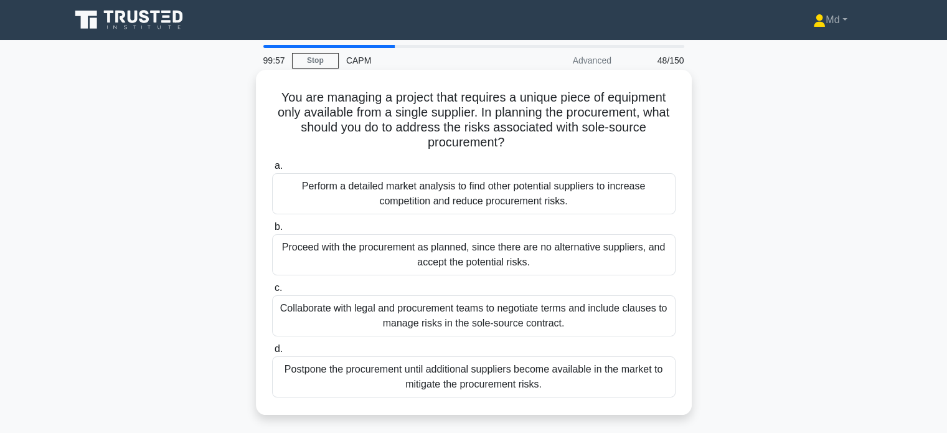
click at [529, 319] on div "Collaborate with legal and procurement teams to negotiate terms and include cla…" at bounding box center [474, 315] width 404 height 41
click at [272, 292] on input "c. Collaborate with legal and procurement teams to negotiate terms and include …" at bounding box center [272, 288] width 0 height 8
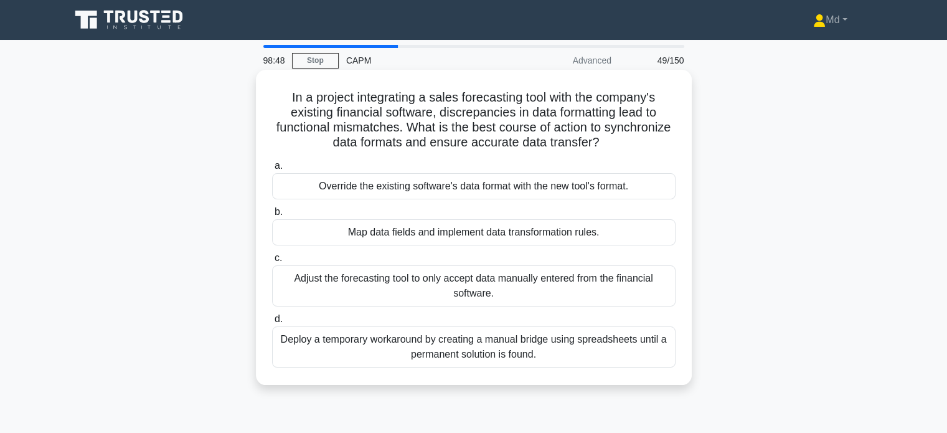
click at [547, 232] on div "Map data fields and implement data transformation rules." at bounding box center [474, 232] width 404 height 26
click at [272, 216] on input "b. Map data fields and implement data transformation rules." at bounding box center [272, 212] width 0 height 8
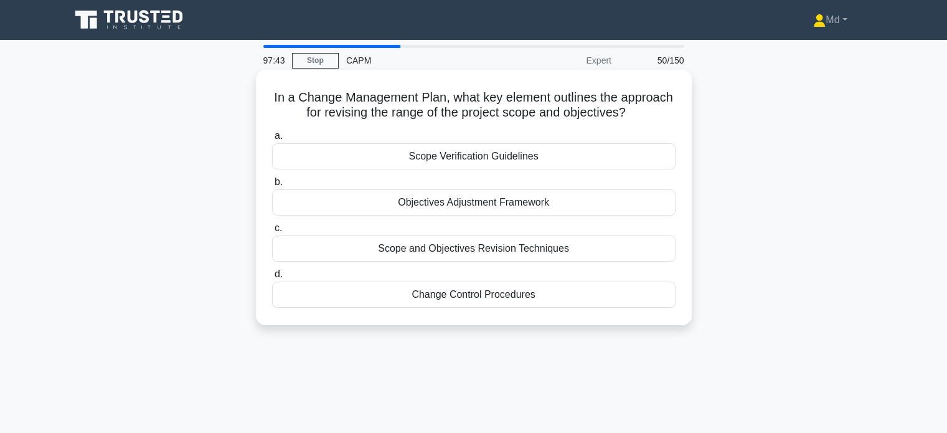
click at [544, 251] on div "Scope and Objectives Revision Techniques" at bounding box center [474, 248] width 404 height 26
click at [272, 232] on input "c. Scope and Objectives Revision Techniques" at bounding box center [272, 228] width 0 height 8
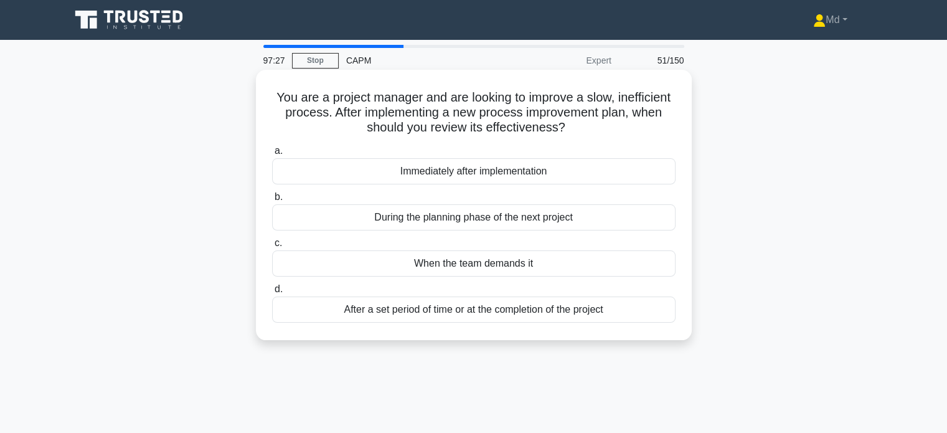
click at [556, 311] on div "After a set period of time or at the completion of the project" at bounding box center [474, 309] width 404 height 26
click at [272, 293] on input "d. After a set period of time or at the completion of the project" at bounding box center [272, 289] width 0 height 8
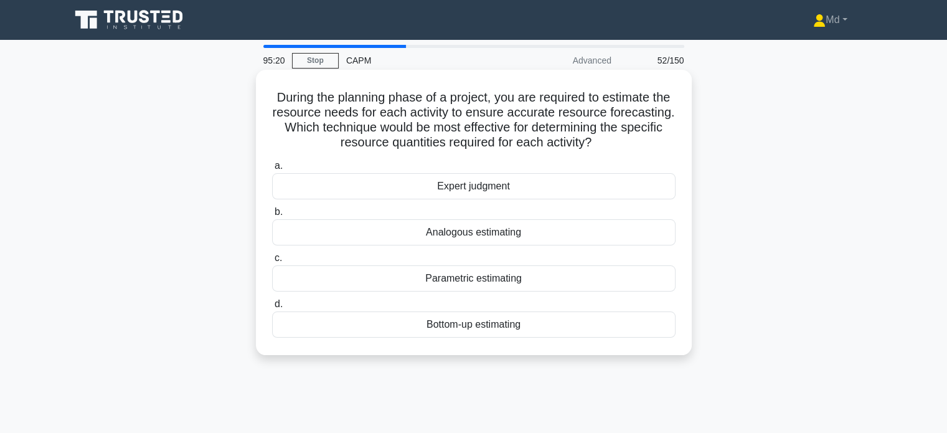
click at [453, 318] on div "Bottom-up estimating" at bounding box center [474, 324] width 404 height 26
click at [272, 308] on input "d. Bottom-up estimating" at bounding box center [272, 304] width 0 height 8
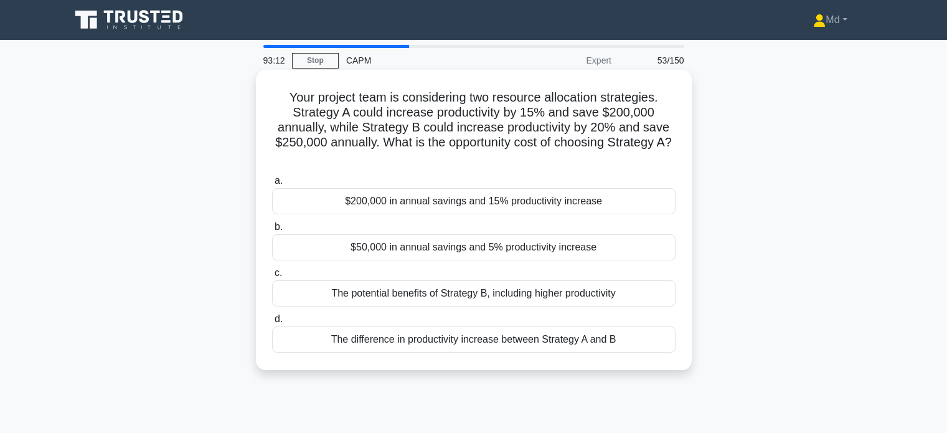
click at [612, 241] on div "$50,000 in annual savings and 5% productivity increase" at bounding box center [474, 247] width 404 height 26
click at [272, 231] on input "b. $50,000 in annual savings and 5% productivity increase" at bounding box center [272, 227] width 0 height 8
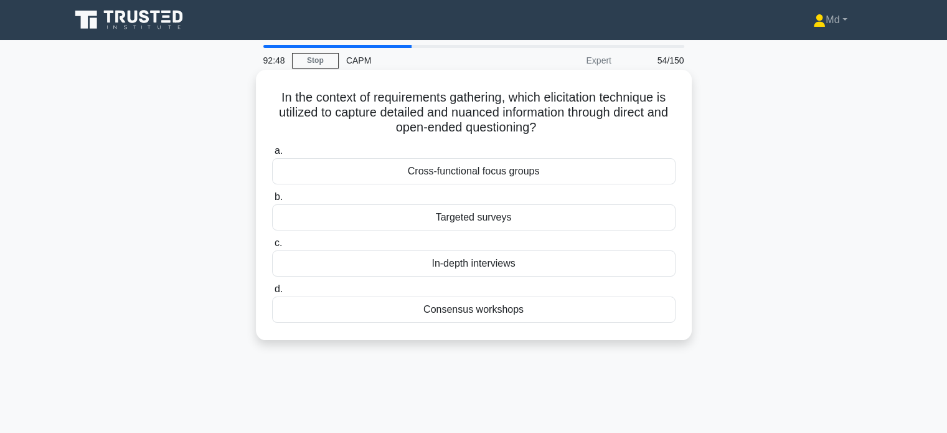
click at [501, 268] on div "In-depth interviews" at bounding box center [474, 263] width 404 height 26
click at [272, 247] on input "c. In-depth interviews" at bounding box center [272, 243] width 0 height 8
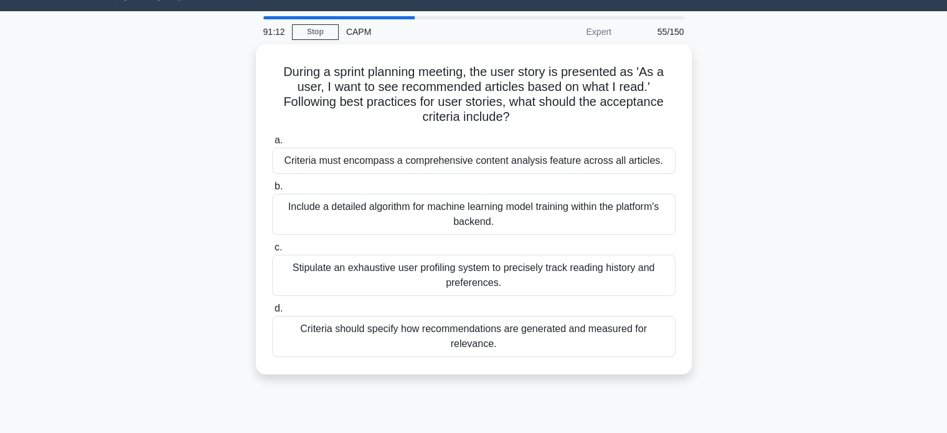
scroll to position [30, 0]
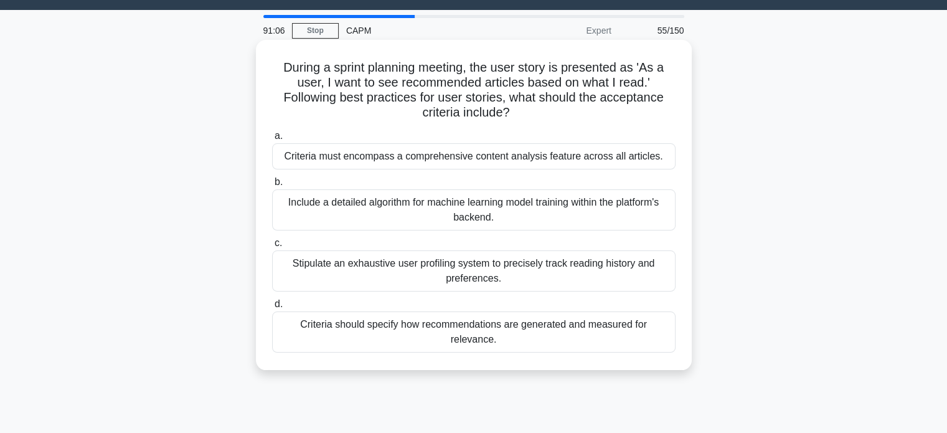
click at [503, 325] on div "Criteria should specify how recommendations are generated and measured for rele…" at bounding box center [474, 331] width 404 height 41
click at [272, 308] on input "d. Criteria should specify how recommendations are generated and measured for r…" at bounding box center [272, 304] width 0 height 8
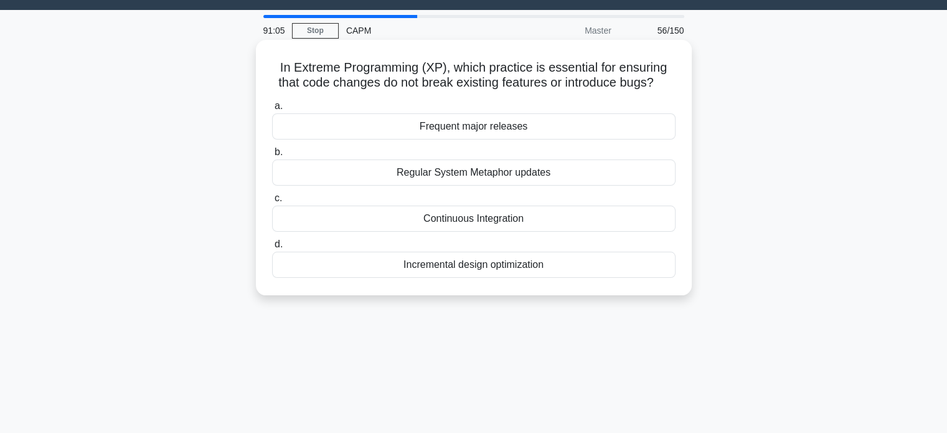
scroll to position [0, 0]
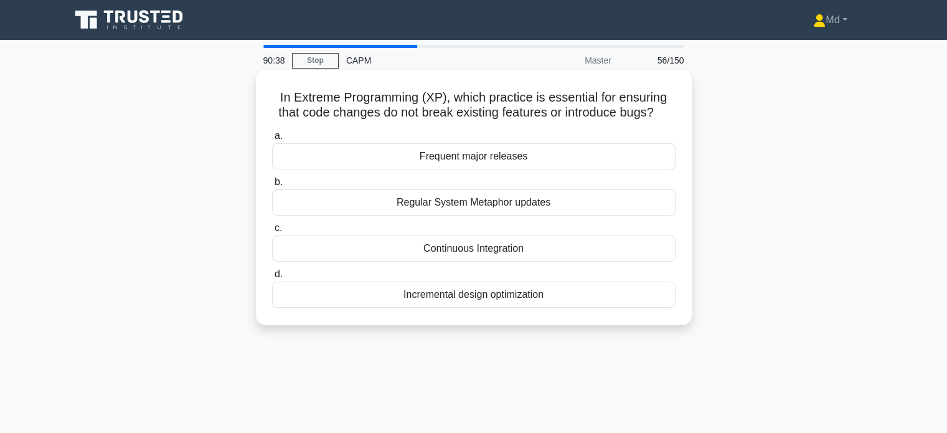
click at [457, 254] on div "Continuous Integration" at bounding box center [474, 248] width 404 height 26
click at [272, 232] on input "c. Continuous Integration" at bounding box center [272, 228] width 0 height 8
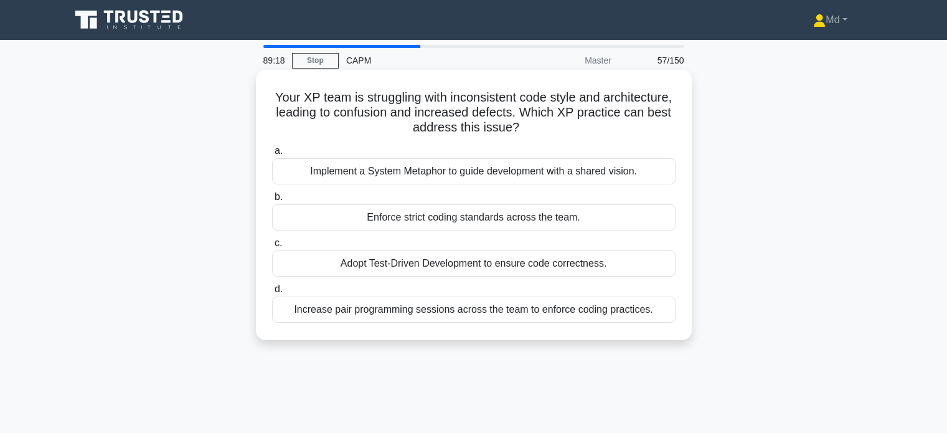
click at [483, 217] on div "Enforce strict coding standards across the team." at bounding box center [474, 217] width 404 height 26
click at [272, 201] on input "b. Enforce strict coding standards across the team." at bounding box center [272, 197] width 0 height 8
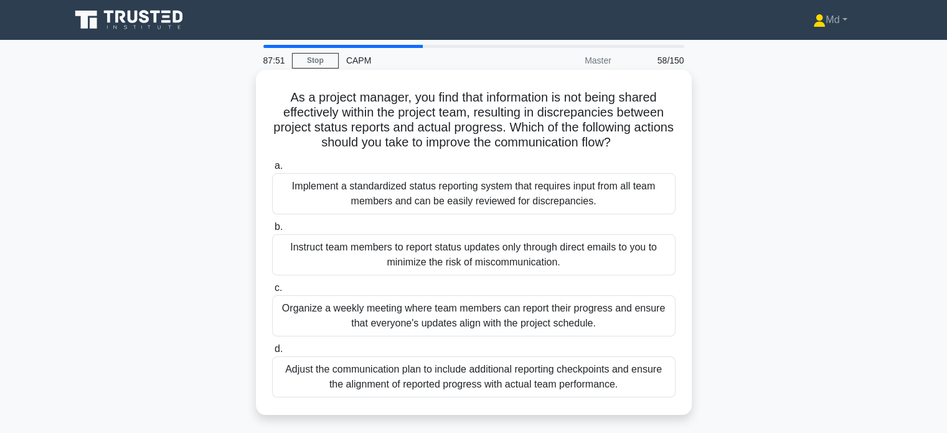
click at [491, 378] on div "Adjust the communication plan to include additional reporting checkpoints and e…" at bounding box center [474, 376] width 404 height 41
click at [272, 353] on input "d. Adjust the communication plan to include additional reporting checkpoints an…" at bounding box center [272, 349] width 0 height 8
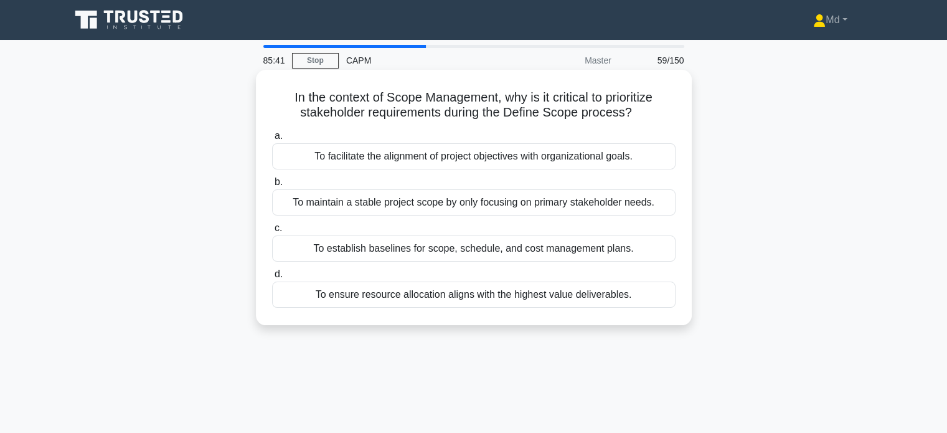
click at [490, 162] on div "To facilitate the alignment of project objectives with organizational goals." at bounding box center [474, 156] width 404 height 26
click at [272, 140] on input "a. To facilitate the alignment of project objectives with organizational goals." at bounding box center [272, 136] width 0 height 8
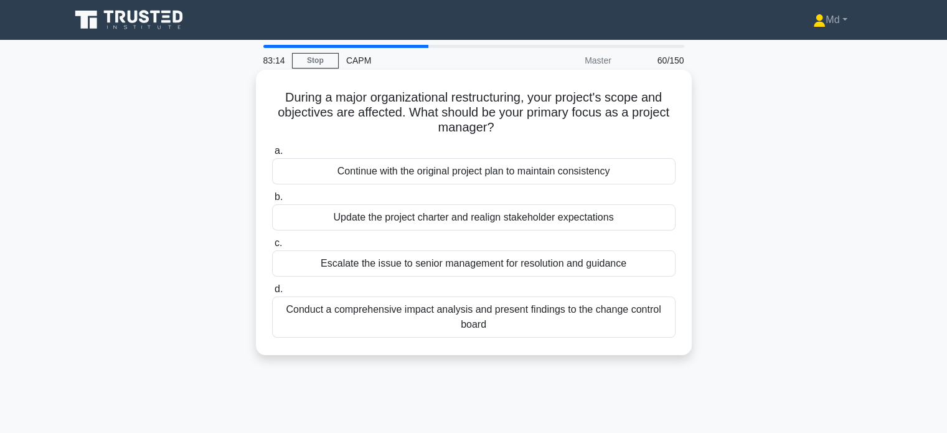
click at [566, 313] on div "Conduct a comprehensive impact analysis and present findings to the change cont…" at bounding box center [474, 316] width 404 height 41
click at [272, 293] on input "d. Conduct a comprehensive impact analysis and present findings to the change c…" at bounding box center [272, 289] width 0 height 8
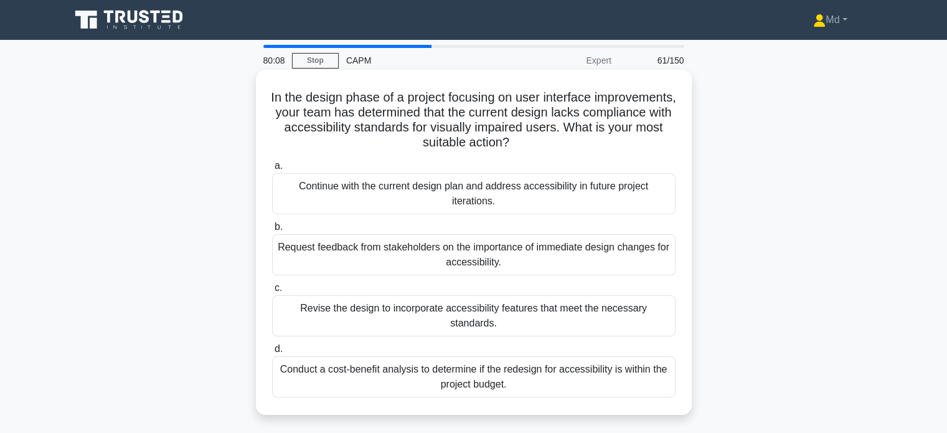
click at [380, 311] on div "Revise the design to incorporate accessibility features that meet the necessary…" at bounding box center [474, 315] width 404 height 41
click at [272, 292] on input "c. Revise the design to incorporate accessibility features that meet the necess…" at bounding box center [272, 288] width 0 height 8
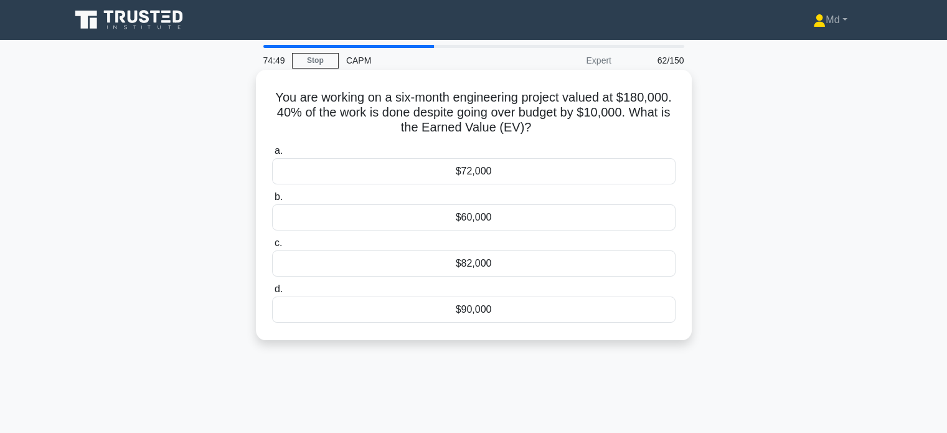
click at [406, 169] on div "$72,000" at bounding box center [474, 171] width 404 height 26
click at [272, 155] on input "a. $72,000" at bounding box center [272, 151] width 0 height 8
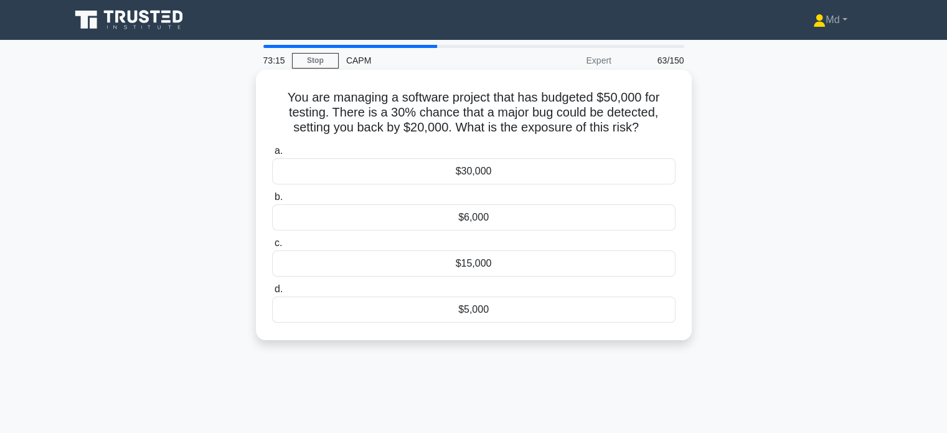
click at [485, 171] on div "$30,000" at bounding box center [474, 171] width 404 height 26
click at [272, 155] on input "a. $30,000" at bounding box center [272, 151] width 0 height 8
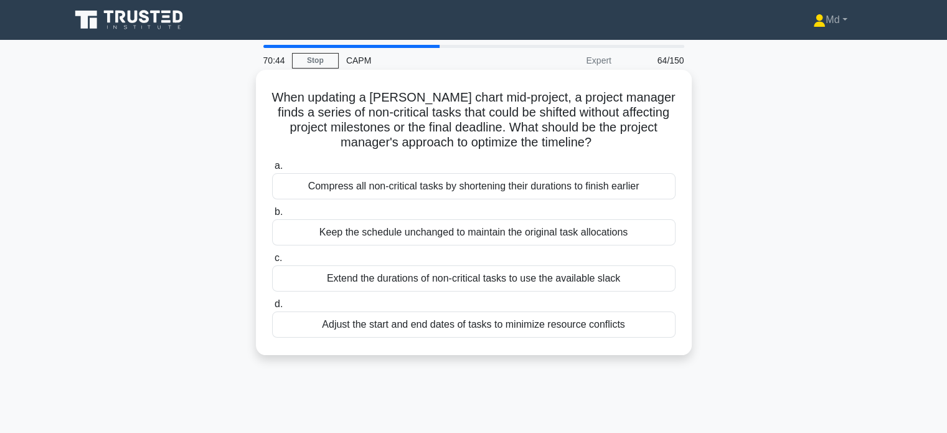
click at [565, 326] on div "Adjust the start and end dates of tasks to minimize resource conflicts" at bounding box center [474, 324] width 404 height 26
click at [272, 308] on input "d. Adjust the start and end dates of tasks to minimize resource conflicts" at bounding box center [272, 304] width 0 height 8
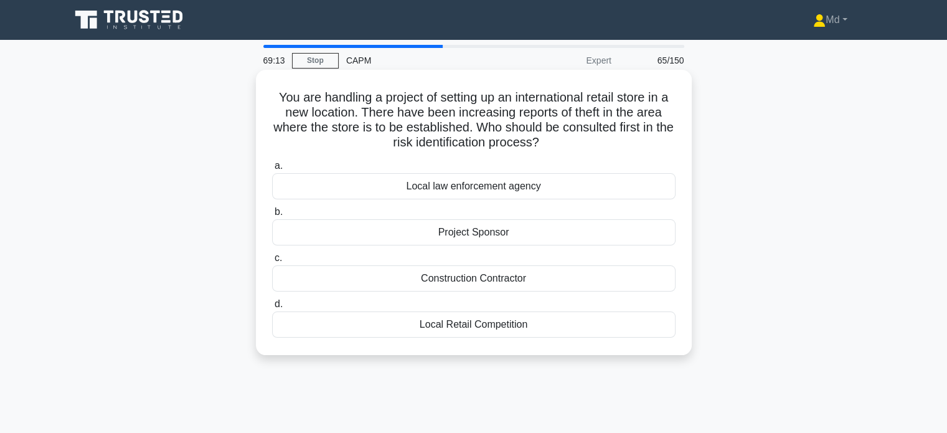
click at [475, 190] on div "Local law enforcement agency" at bounding box center [474, 186] width 404 height 26
click at [272, 170] on input "a. Local law enforcement agency" at bounding box center [272, 166] width 0 height 8
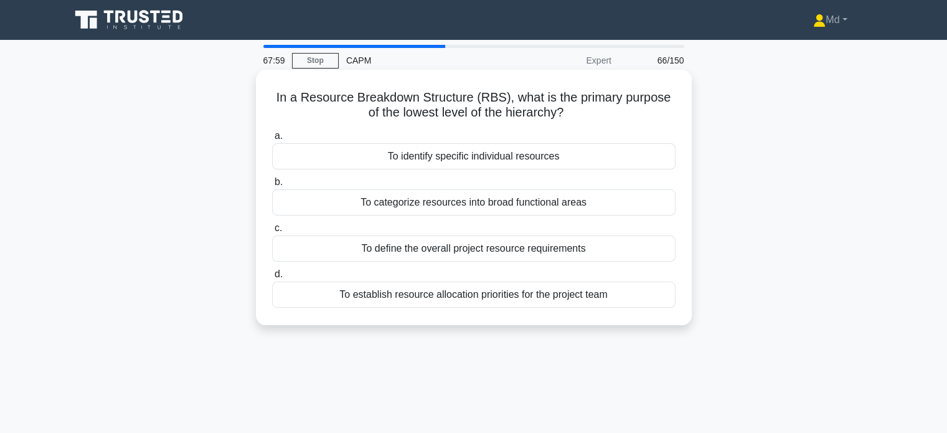
click at [513, 299] on div "To establish resource allocation priorities for the project team" at bounding box center [474, 295] width 404 height 26
click at [272, 278] on input "d. To establish resource allocation priorities for the project team" at bounding box center [272, 274] width 0 height 8
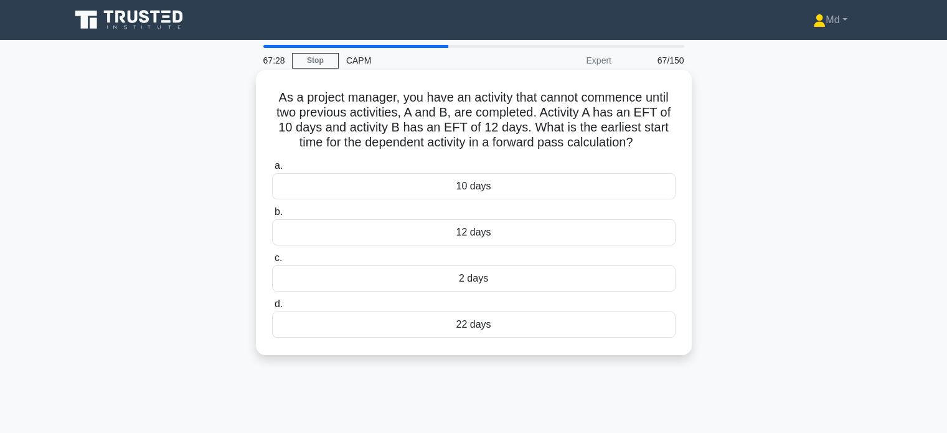
click at [497, 319] on div "22 days" at bounding box center [474, 324] width 404 height 26
click at [272, 308] on input "d. 22 days" at bounding box center [272, 304] width 0 height 8
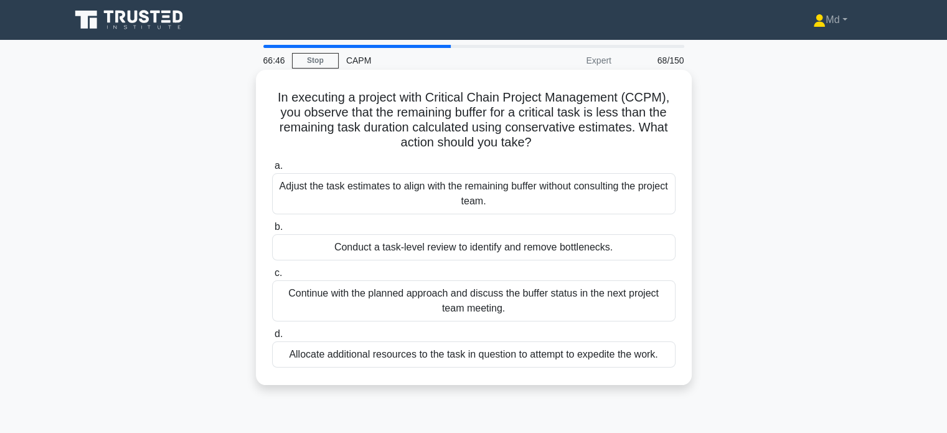
click at [539, 250] on div "Conduct a task-level review to identify and remove bottlenecks." at bounding box center [474, 247] width 404 height 26
click at [272, 231] on input "b. Conduct a task-level review to identify and remove bottlenecks." at bounding box center [272, 227] width 0 height 8
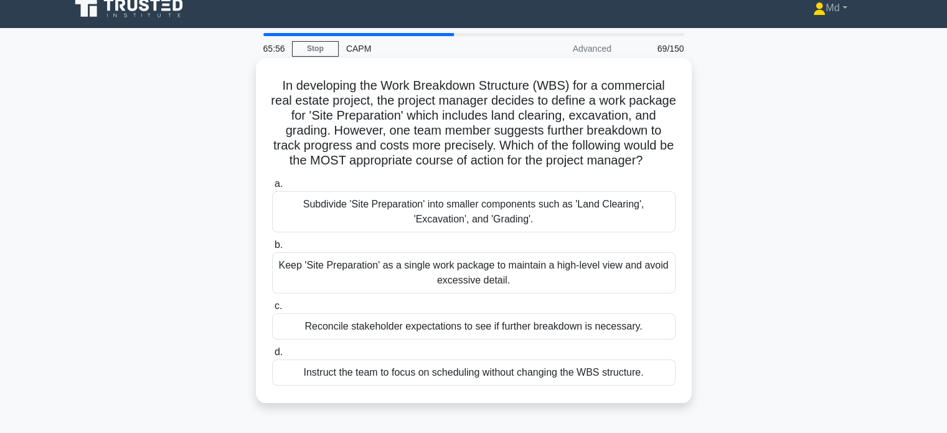
scroll to position [25, 0]
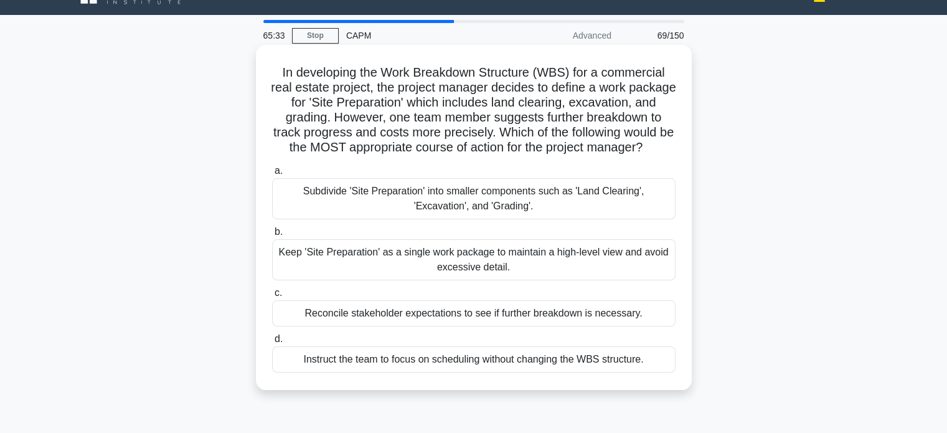
click at [572, 214] on div "Subdivide 'Site Preparation' into smaller components such as 'Land Clearing', '…" at bounding box center [474, 198] width 404 height 41
click at [272, 175] on input "a. Subdivide 'Site Preparation' into smaller components such as 'Land Clearing'…" at bounding box center [272, 171] width 0 height 8
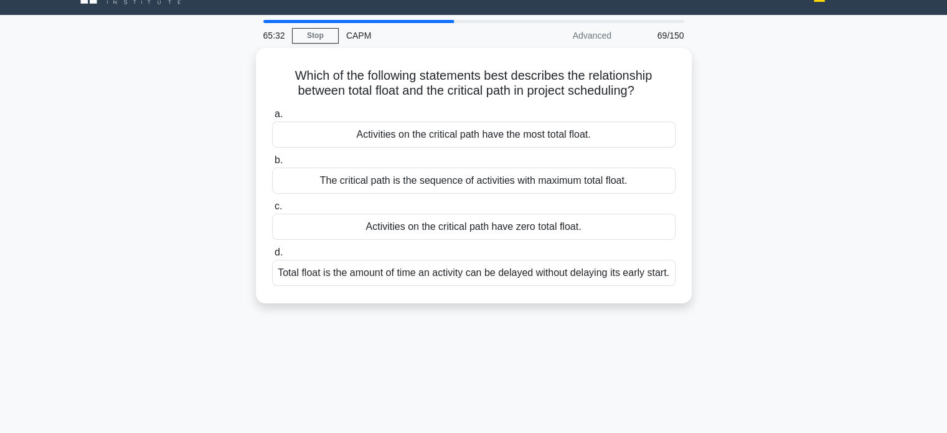
scroll to position [0, 0]
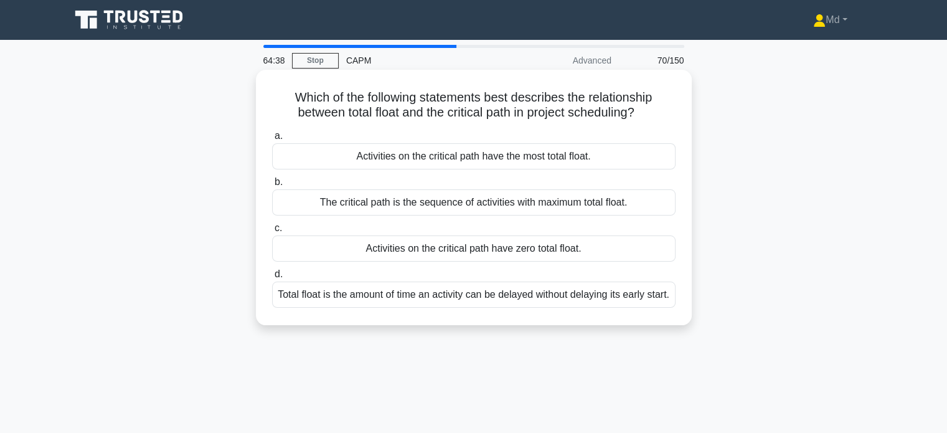
click at [576, 300] on div "Total float is the amount of time an activity can be delayed without delaying i…" at bounding box center [474, 295] width 404 height 26
click at [272, 278] on input "d. Total float is the amount of time an activity can be delayed without delayin…" at bounding box center [272, 274] width 0 height 8
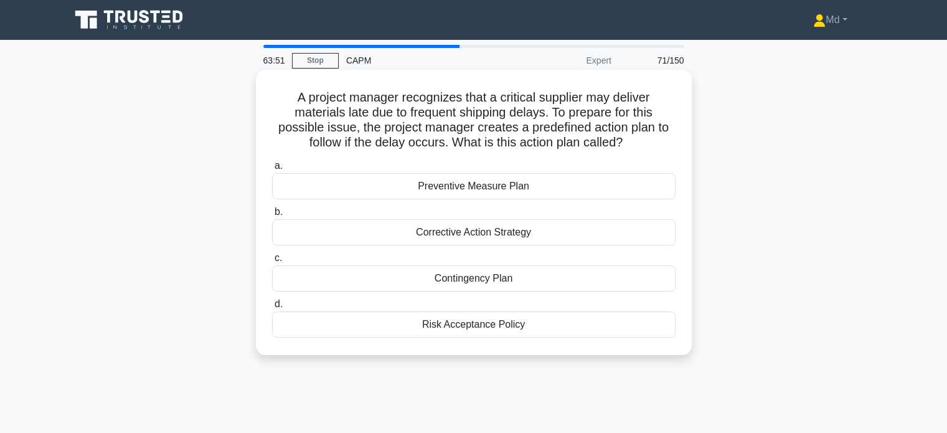
click at [484, 278] on div "Contingency Plan" at bounding box center [474, 278] width 404 height 26
click at [272, 262] on input "c. Contingency Plan" at bounding box center [272, 258] width 0 height 8
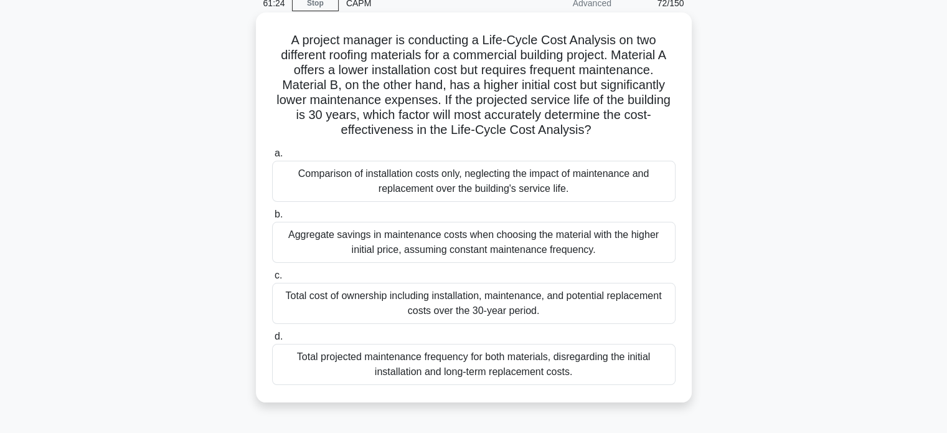
scroll to position [96, 0]
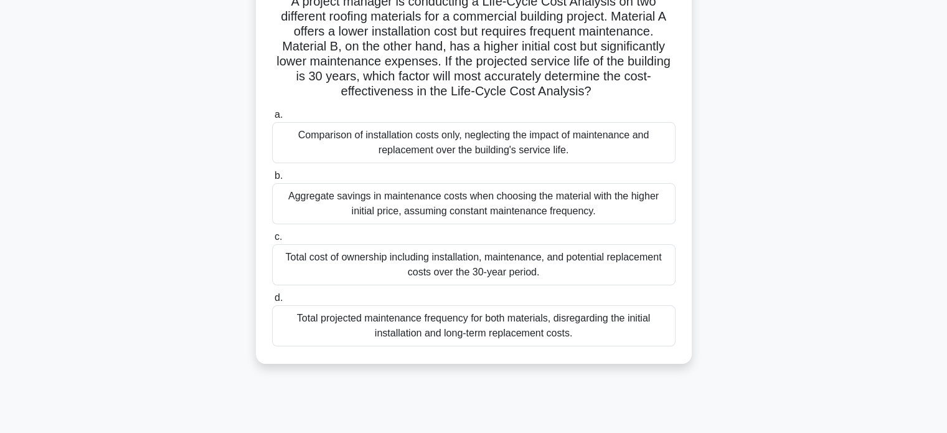
click at [537, 267] on div "Total cost of ownership including installation, maintenance, and potential repl…" at bounding box center [474, 264] width 404 height 41
click at [272, 241] on input "c. Total cost of ownership including installation, maintenance, and potential r…" at bounding box center [272, 237] width 0 height 8
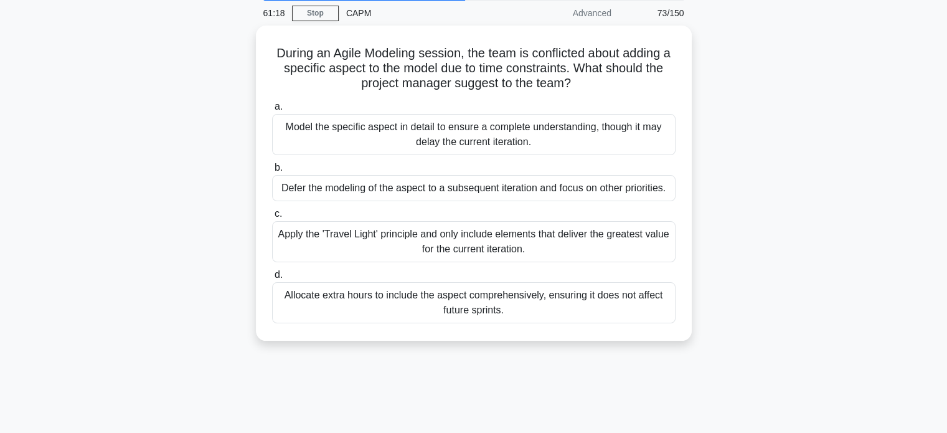
scroll to position [0, 0]
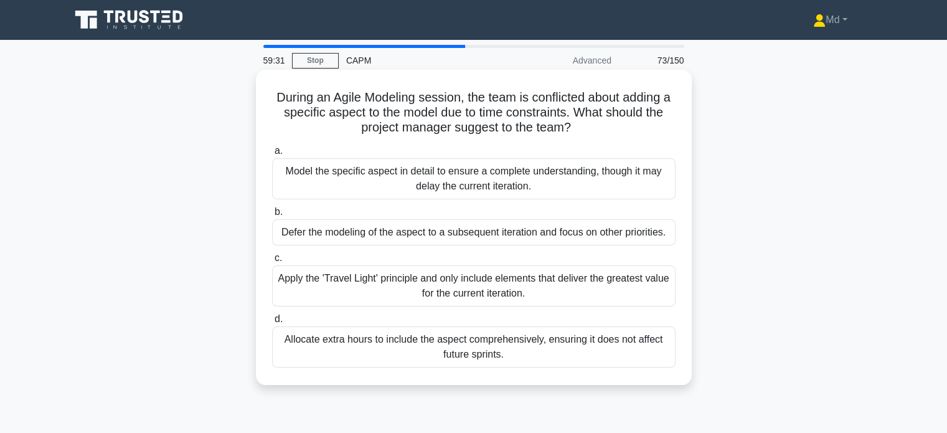
click at [559, 291] on div "Apply the 'Travel Light' principle and only include elements that deliver the g…" at bounding box center [474, 285] width 404 height 41
click at [272, 262] on input "c. Apply the 'Travel Light' principle and only include elements that deliver th…" at bounding box center [272, 258] width 0 height 8
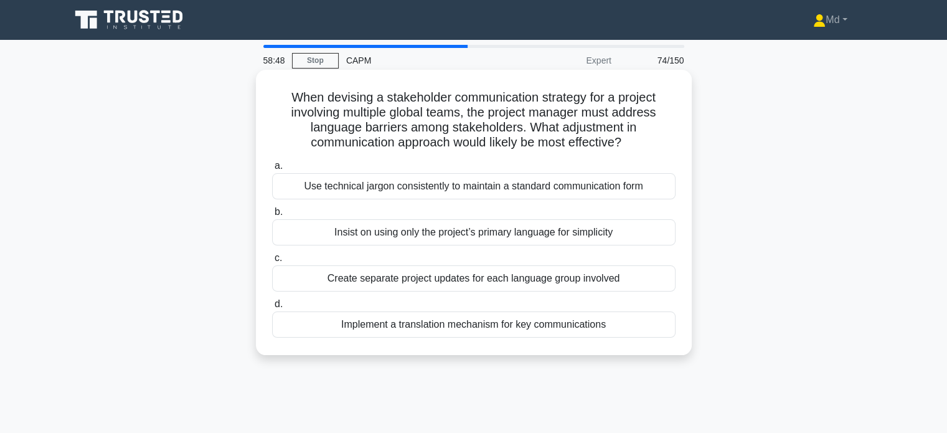
click at [551, 321] on div "Implement a translation mechanism for key communications" at bounding box center [474, 324] width 404 height 26
click at [272, 308] on input "d. Implement a translation mechanism for key communications" at bounding box center [272, 304] width 0 height 8
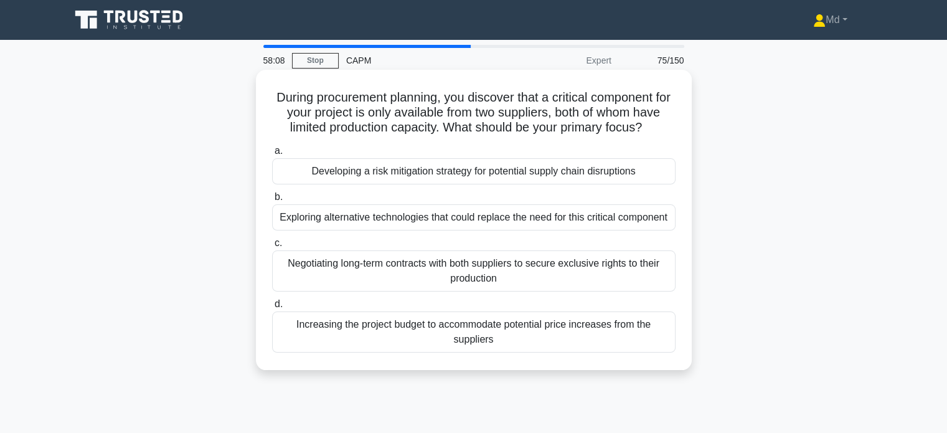
click at [623, 184] on div "Developing a risk mitigation strategy for potential supply chain disruptions" at bounding box center [474, 171] width 404 height 26
click at [272, 155] on input "a. Developing a risk mitigation strategy for potential supply chain disruptions" at bounding box center [272, 151] width 0 height 8
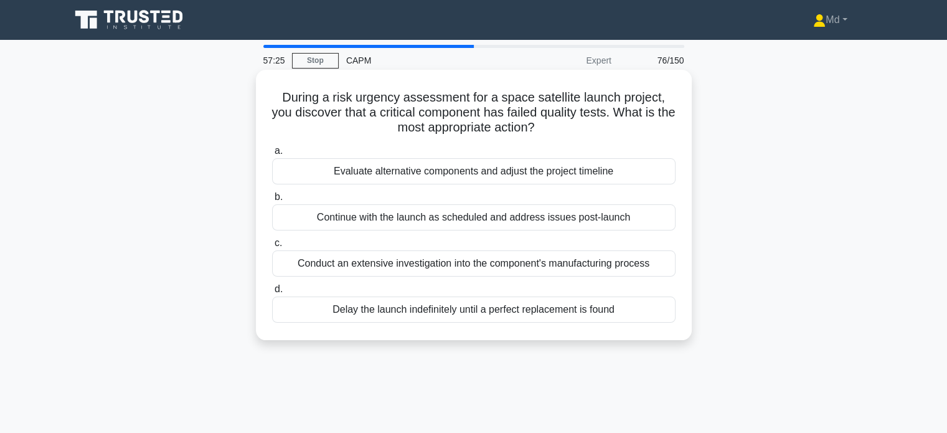
click at [603, 172] on div "Evaluate alternative components and adjust the project timeline" at bounding box center [474, 171] width 404 height 26
click at [272, 155] on input "a. Evaluate alternative components and adjust the project timeline" at bounding box center [272, 151] width 0 height 8
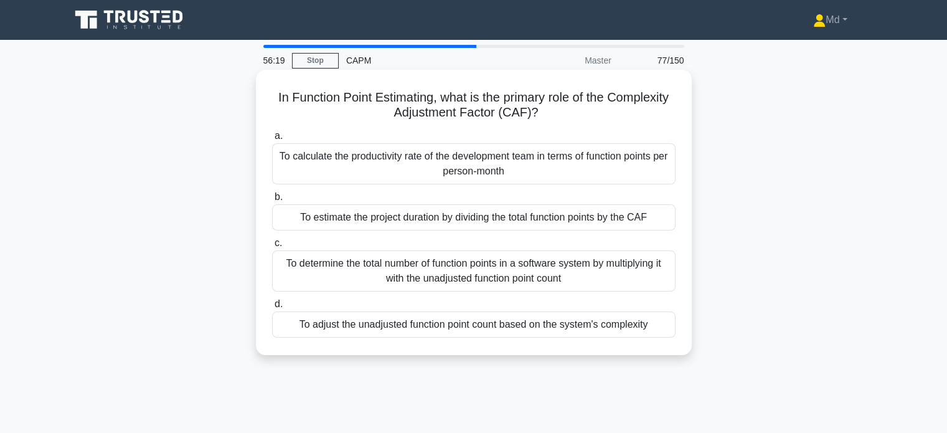
click at [626, 217] on div "To estimate the project duration by dividing the total function points by the C…" at bounding box center [474, 217] width 404 height 26
click at [272, 201] on input "b. To estimate the project duration by dividing the total function points by th…" at bounding box center [272, 197] width 0 height 8
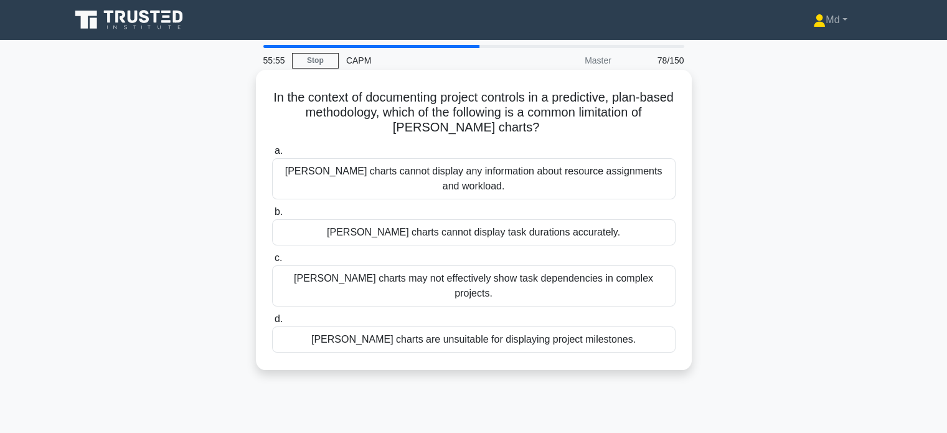
click at [622, 169] on div "Gantt charts cannot display any information about resource assignments and work…" at bounding box center [474, 178] width 404 height 41
click at [272, 155] on input "a. Gantt charts cannot display any information about resource assignments and w…" at bounding box center [272, 151] width 0 height 8
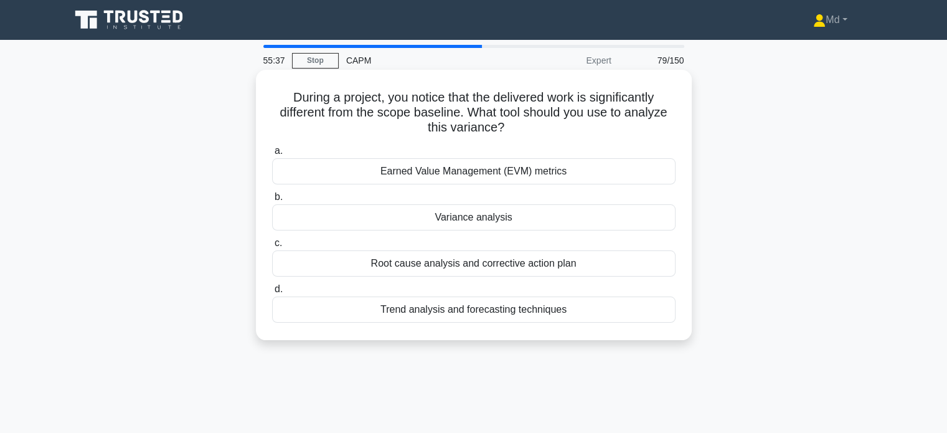
click at [552, 177] on div "Earned Value Management (EVM) metrics" at bounding box center [474, 171] width 404 height 26
click at [272, 155] on input "a. Earned Value Management (EVM) metrics" at bounding box center [272, 151] width 0 height 8
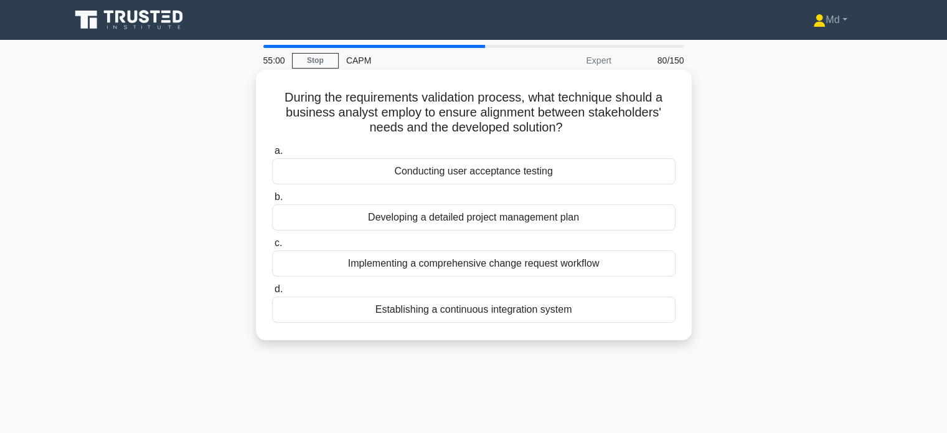
click at [514, 178] on div "Conducting user acceptance testing" at bounding box center [474, 171] width 404 height 26
click at [272, 155] on input "a. Conducting user acceptance testing" at bounding box center [272, 151] width 0 height 8
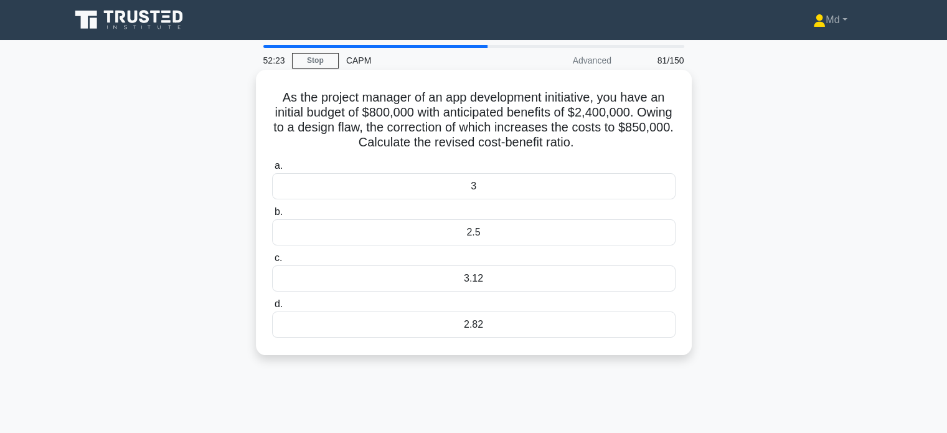
click at [463, 331] on div "2.82" at bounding box center [474, 324] width 404 height 26
click at [272, 308] on input "d. 2.82" at bounding box center [272, 304] width 0 height 8
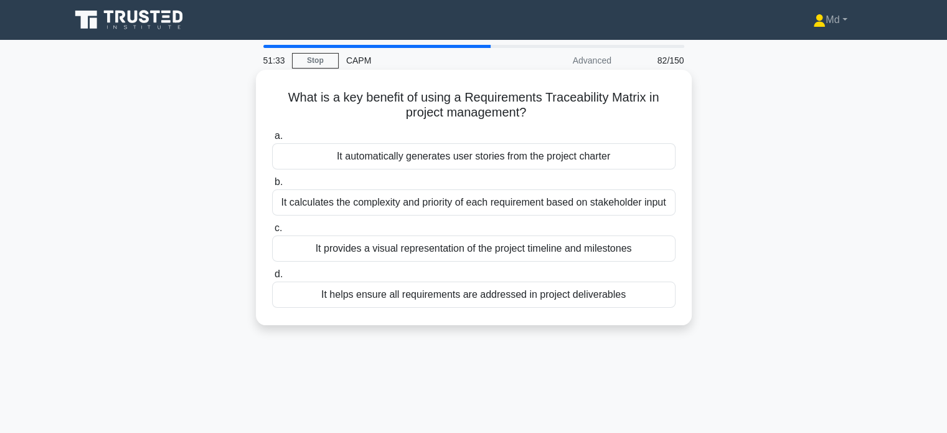
click at [585, 293] on div "It helps ensure all requirements are addressed in project deliverables" at bounding box center [474, 295] width 404 height 26
click at [272, 278] on input "d. It helps ensure all requirements are addressed in project deliverables" at bounding box center [272, 274] width 0 height 8
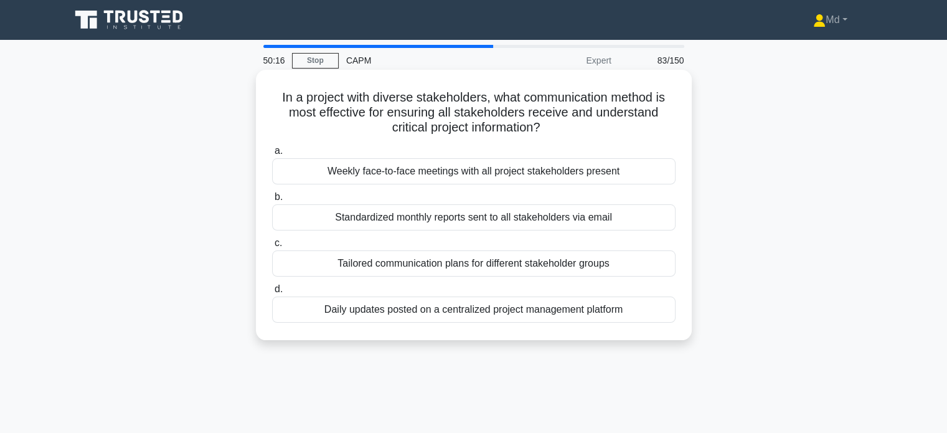
click at [561, 265] on div "Tailored communication plans for different stakeholder groups" at bounding box center [474, 263] width 404 height 26
click at [272, 247] on input "c. Tailored communication plans for different stakeholder groups" at bounding box center [272, 243] width 0 height 8
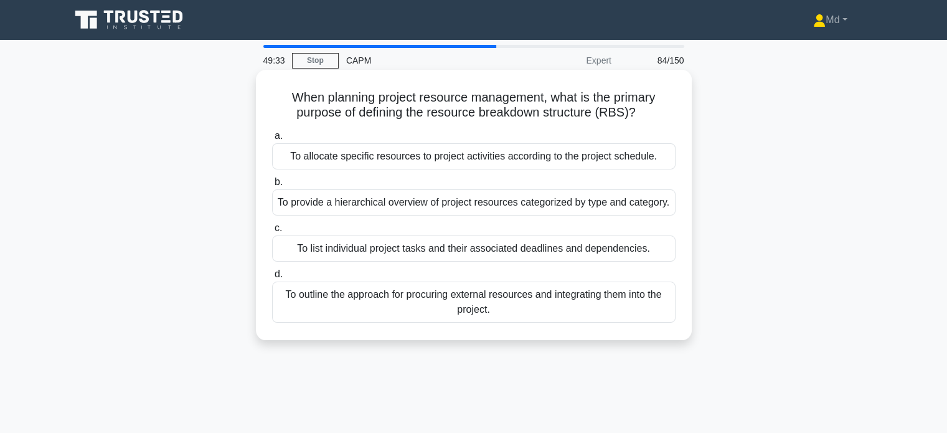
click at [593, 206] on div "To provide a hierarchical overview of project resources categorized by type and…" at bounding box center [474, 202] width 404 height 26
click at [272, 186] on input "b. To provide a hierarchical overview of project resources categorized by type …" at bounding box center [272, 182] width 0 height 8
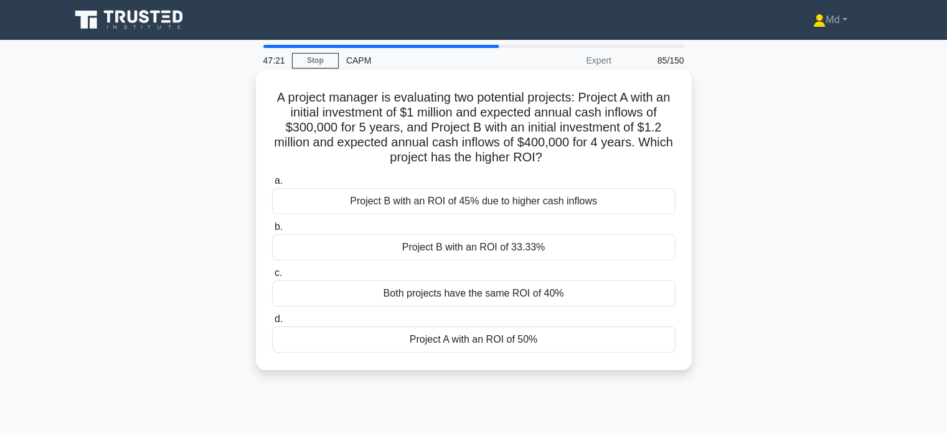
click at [551, 249] on div "Project B with an ROI of 33.33%" at bounding box center [474, 247] width 404 height 26
click at [272, 231] on input "b. Project B with an ROI of 33.33%" at bounding box center [272, 227] width 0 height 8
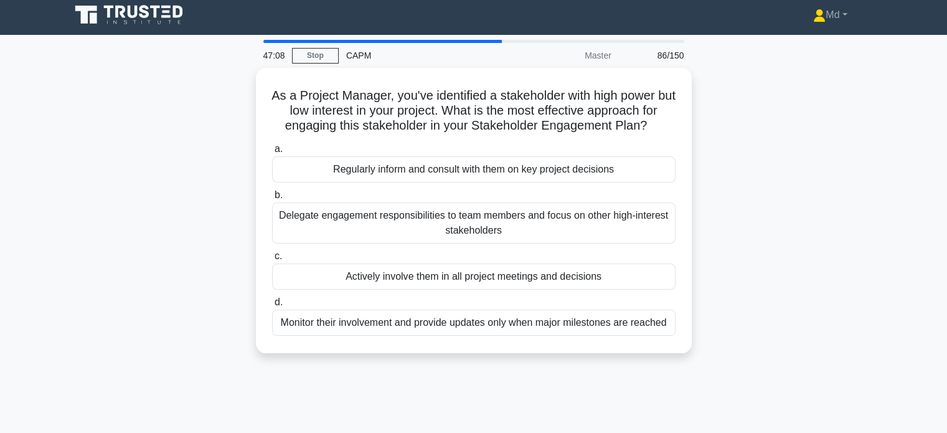
scroll to position [7, 0]
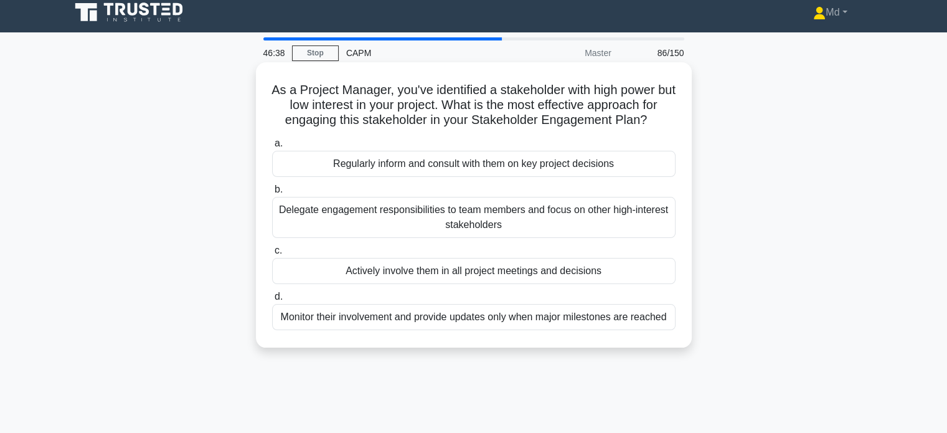
click at [553, 319] on div "Monitor their involvement and provide updates only when major milestones are re…" at bounding box center [474, 317] width 404 height 26
click at [272, 301] on input "d. Monitor their involvement and provide updates only when major milestones are…" at bounding box center [272, 297] width 0 height 8
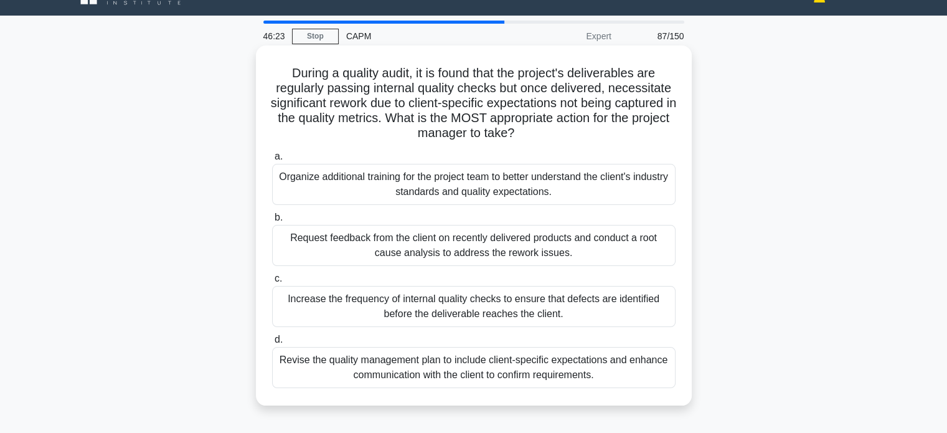
scroll to position [25, 0]
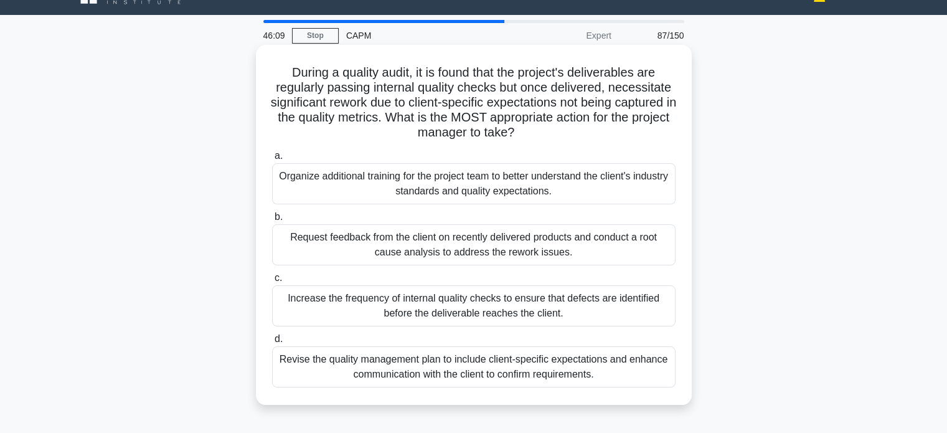
click at [577, 371] on div "Revise the quality management plan to include client-specific expectations and …" at bounding box center [474, 366] width 404 height 41
click at [272, 343] on input "d. Revise the quality management plan to include client-specific expectations a…" at bounding box center [272, 339] width 0 height 8
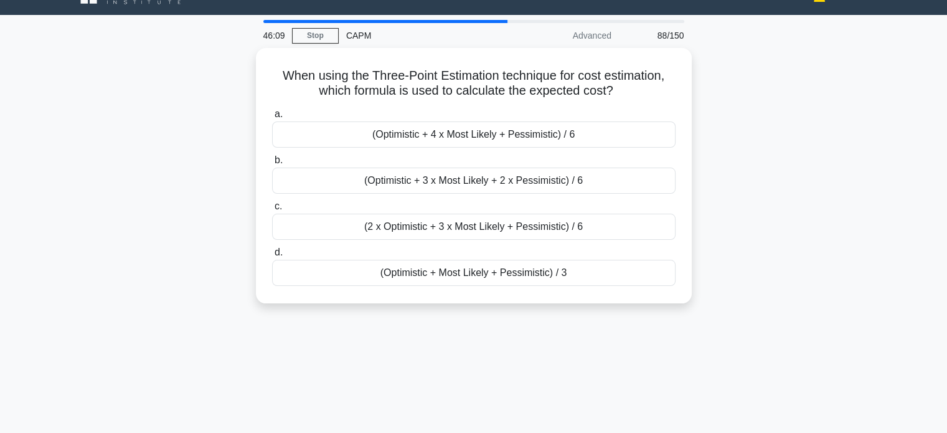
scroll to position [0, 0]
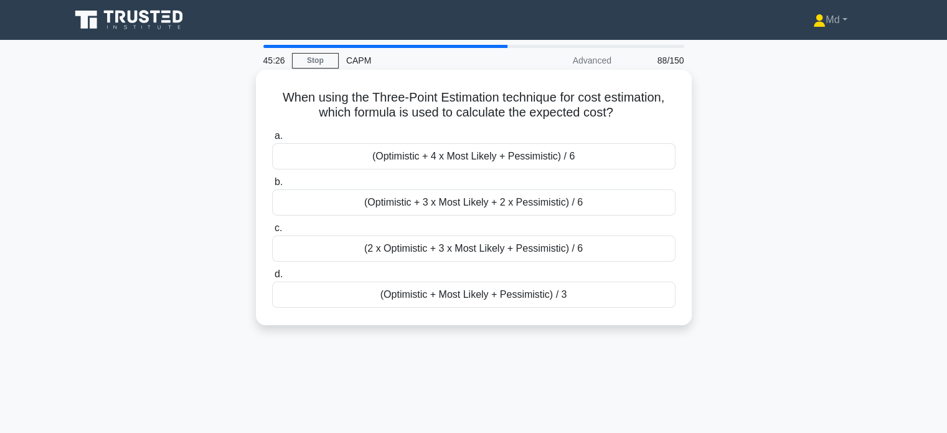
click at [553, 159] on div "(Optimistic + 4 x Most Likely + Pessimistic) / 6" at bounding box center [474, 156] width 404 height 26
click at [272, 140] on input "a. (Optimistic + 4 x Most Likely + Pessimistic) / 6" at bounding box center [272, 136] width 0 height 8
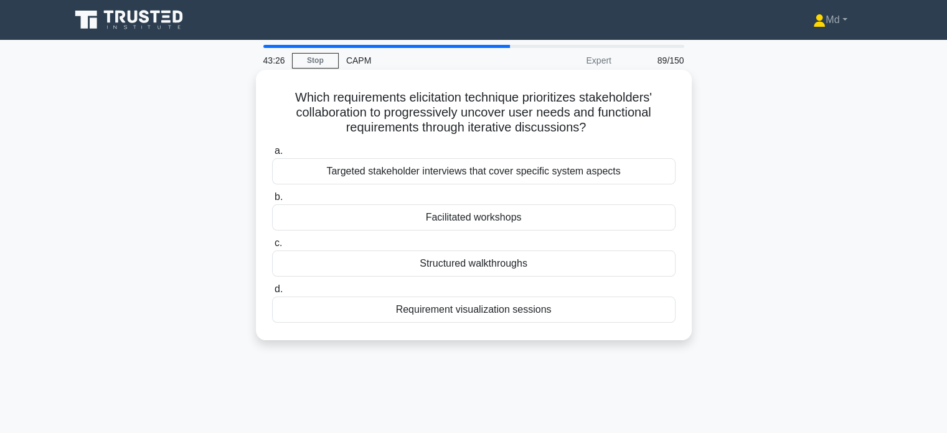
click at [484, 218] on div "Facilitated workshops" at bounding box center [474, 217] width 404 height 26
click at [272, 201] on input "b. Facilitated workshops" at bounding box center [272, 197] width 0 height 8
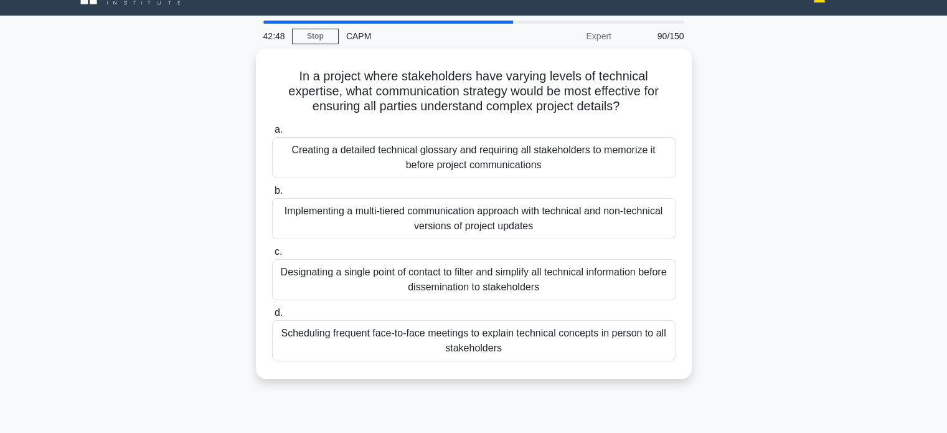
scroll to position [25, 0]
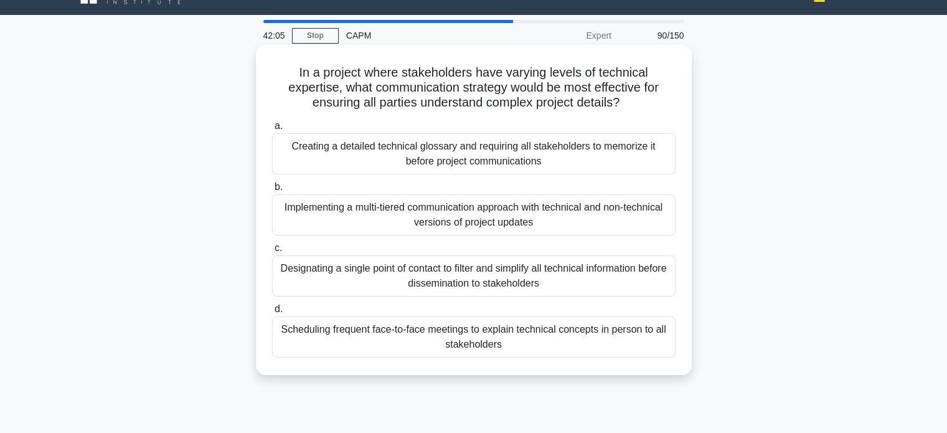
click at [574, 218] on div "Implementing a multi-tiered communication approach with technical and non-techn…" at bounding box center [474, 214] width 404 height 41
click at [272, 191] on input "b. Implementing a multi-tiered communication approach with technical and non-te…" at bounding box center [272, 187] width 0 height 8
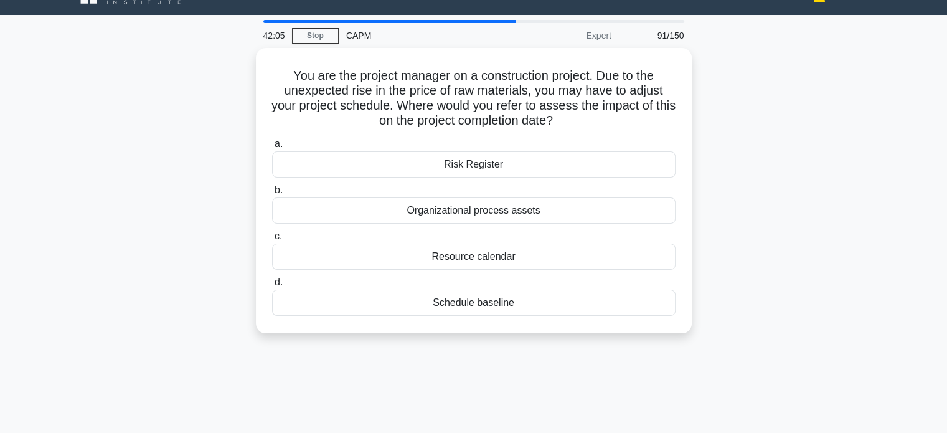
scroll to position [0, 0]
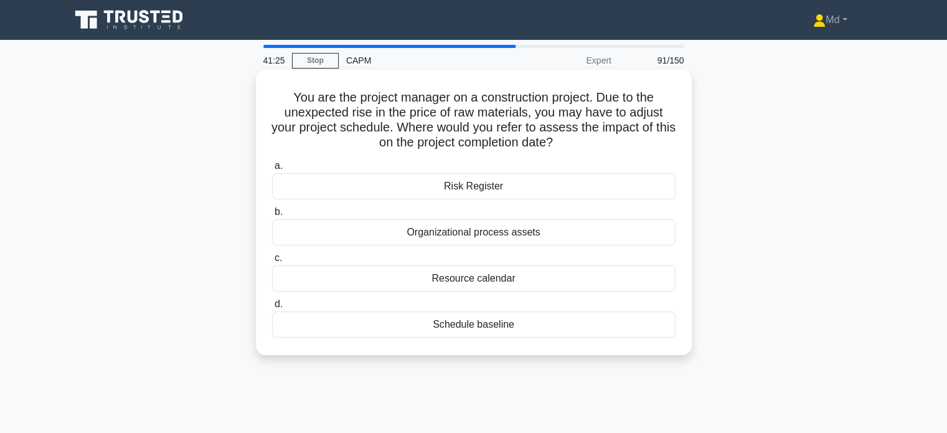
click at [476, 321] on div "Schedule baseline" at bounding box center [474, 324] width 404 height 26
click at [272, 308] on input "d. Schedule baseline" at bounding box center [272, 304] width 0 height 8
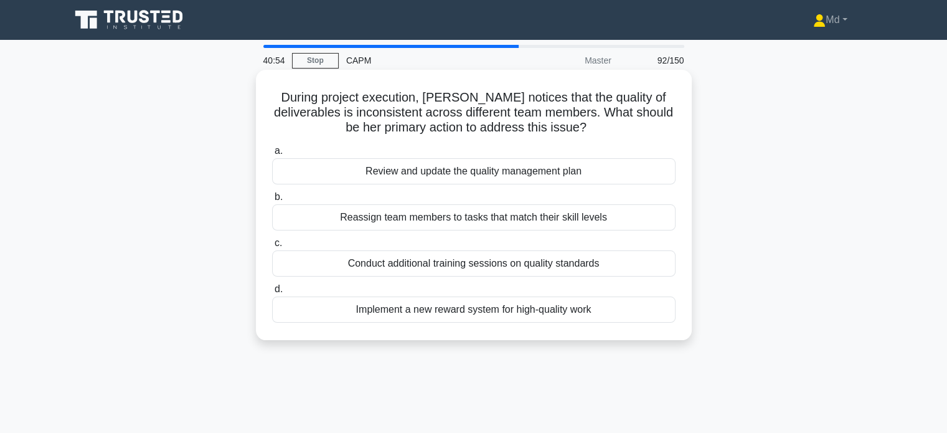
click at [549, 261] on div "Conduct additional training sessions on quality standards" at bounding box center [474, 263] width 404 height 26
click at [272, 247] on input "c. Conduct additional training sessions on quality standards" at bounding box center [272, 243] width 0 height 8
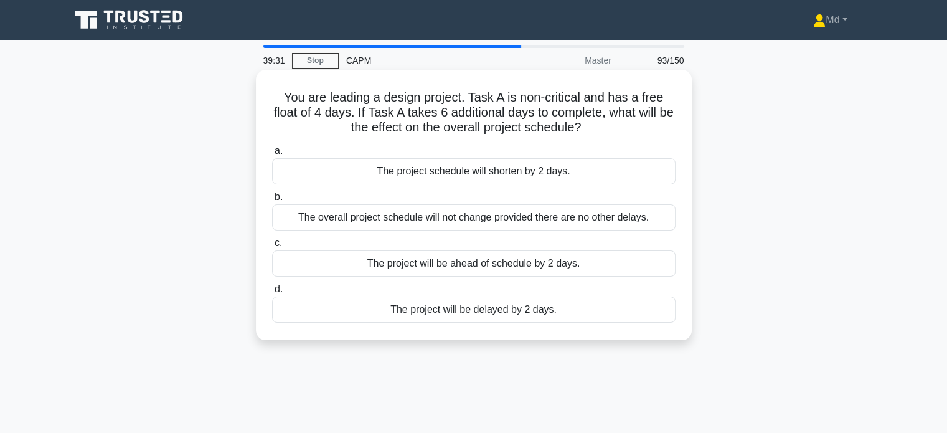
click at [522, 319] on div "The project will be delayed by 2 days." at bounding box center [474, 309] width 404 height 26
click at [272, 293] on input "d. The project will be delayed by 2 days." at bounding box center [272, 289] width 0 height 8
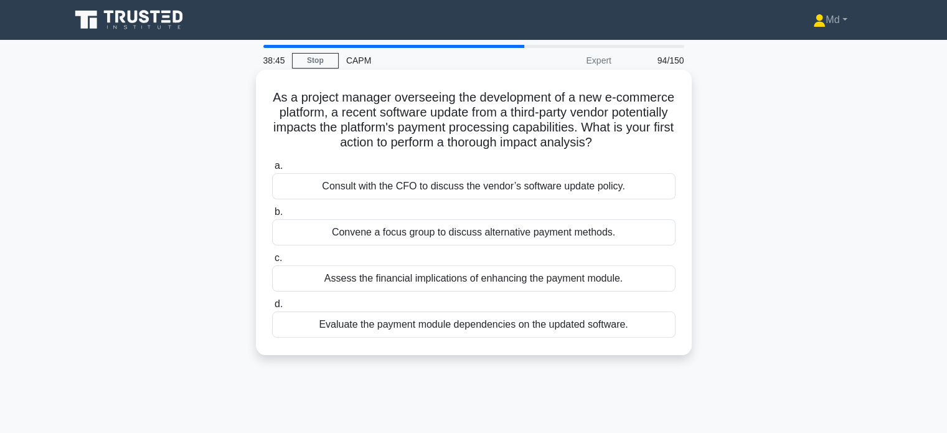
click at [563, 291] on div "Assess the financial implications of enhancing the payment module." at bounding box center [474, 278] width 404 height 26
click at [272, 262] on input "c. Assess the financial implications of enhancing the payment module." at bounding box center [272, 258] width 0 height 8
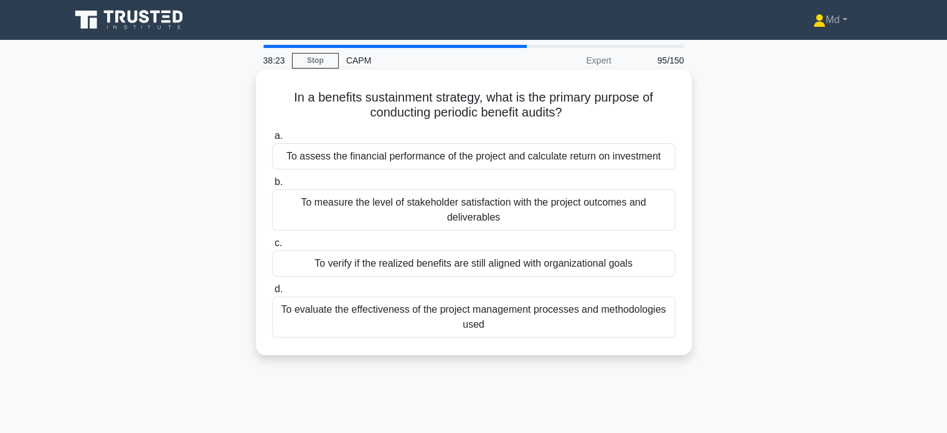
click at [582, 221] on div "To measure the level of stakeholder satisfaction with the project outcomes and …" at bounding box center [474, 209] width 404 height 41
click at [272, 186] on input "b. To measure the level of stakeholder satisfaction with the project outcomes a…" at bounding box center [272, 182] width 0 height 8
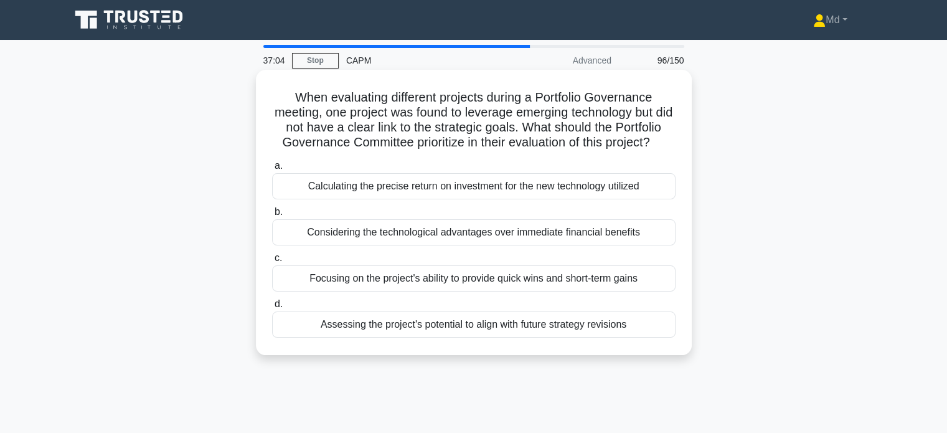
click at [597, 338] on div "Assessing the project's potential to align with future strategy revisions" at bounding box center [474, 324] width 404 height 26
click at [272, 308] on input "d. Assessing the project's potential to align with future strategy revisions" at bounding box center [272, 304] width 0 height 8
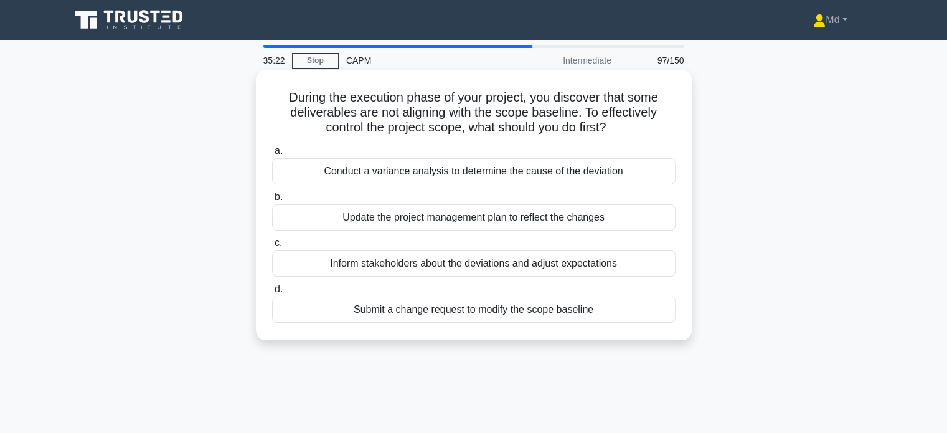
click at [583, 173] on div "Conduct a variance analysis to determine the cause of the deviation" at bounding box center [474, 171] width 404 height 26
click at [272, 155] on input "a. Conduct a variance analysis to determine the cause of the deviation" at bounding box center [272, 151] width 0 height 8
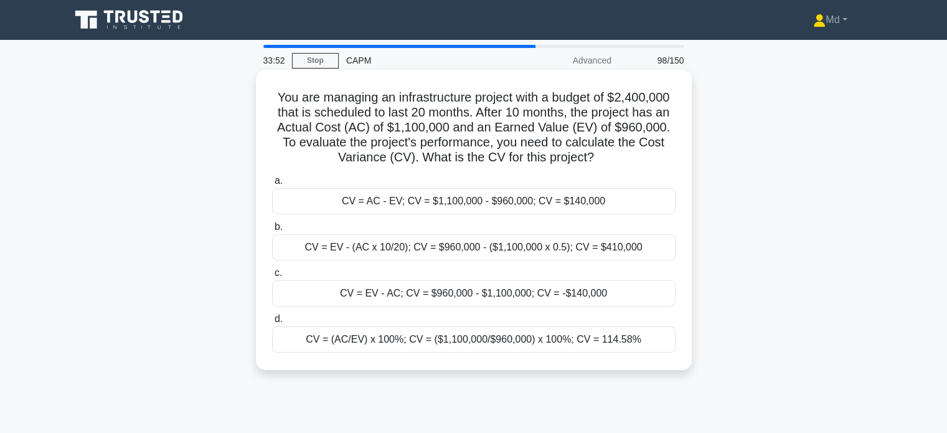
click at [547, 295] on div "CV = EV - AC; CV = $960,000 - $1,100,000; CV = -$140,000" at bounding box center [474, 293] width 404 height 26
click at [272, 277] on input "c. CV = EV - AC; CV = $960,000 - $1,100,000; CV = -$140,000" at bounding box center [272, 273] width 0 height 8
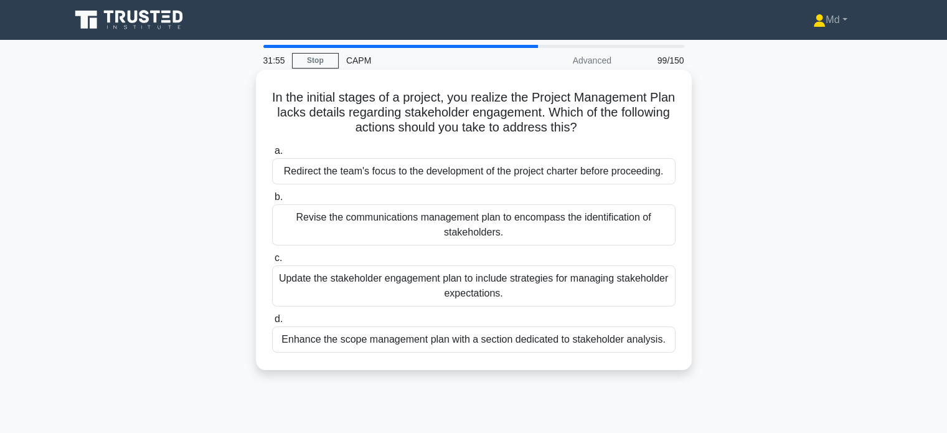
click at [525, 224] on div "Revise the communications management plan to encompass the identification of st…" at bounding box center [474, 224] width 404 height 41
click at [272, 201] on input "b. Revise the communications management plan to encompass the identification of…" at bounding box center [272, 197] width 0 height 8
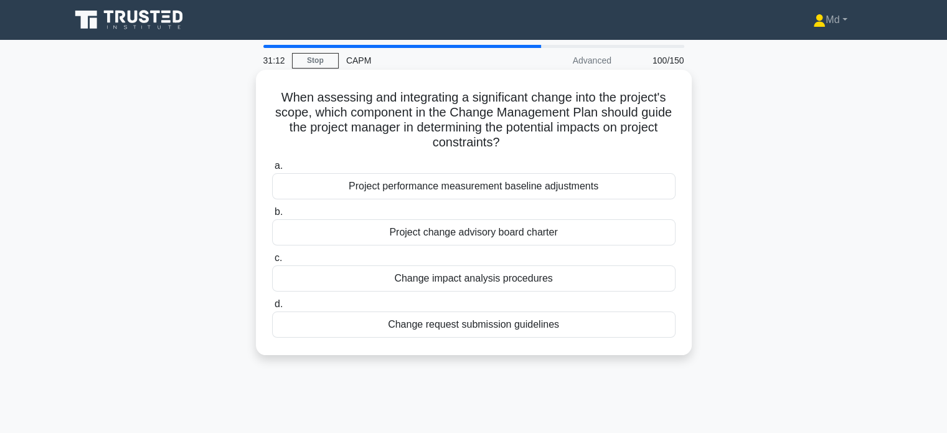
click at [533, 185] on div "Project performance measurement baseline adjustments" at bounding box center [474, 186] width 404 height 26
click at [272, 170] on input "a. Project performance measurement baseline adjustments" at bounding box center [272, 166] width 0 height 8
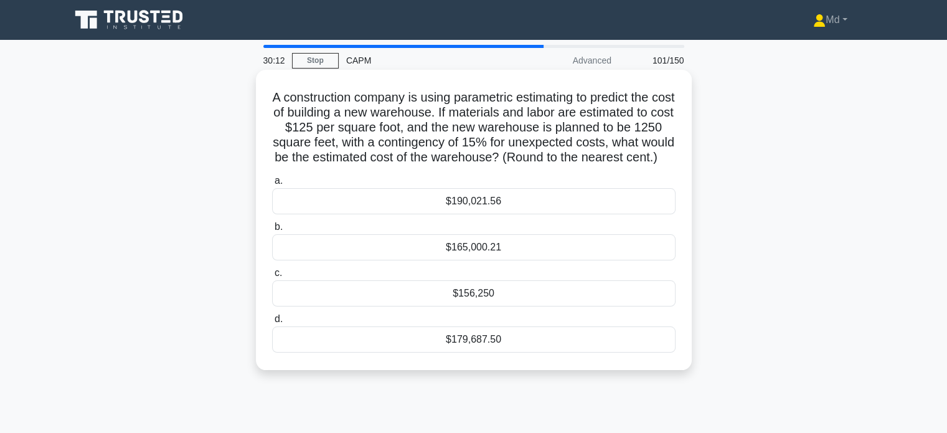
click at [490, 353] on div "$179,687.50" at bounding box center [474, 339] width 404 height 26
click at [272, 323] on input "d. $179,687.50" at bounding box center [272, 319] width 0 height 8
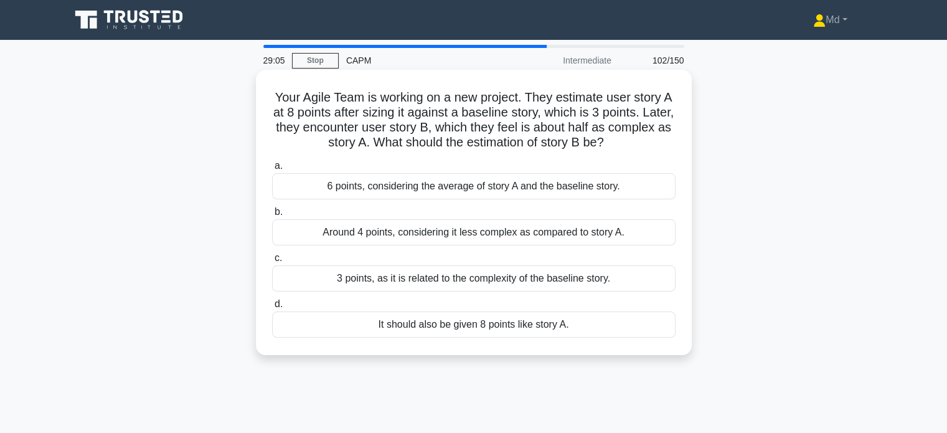
click at [597, 230] on div "Around 4 points, considering it less complex as compared to story A." at bounding box center [474, 232] width 404 height 26
click at [272, 216] on input "b. Around 4 points, considering it less complex as compared to story A." at bounding box center [272, 212] width 0 height 8
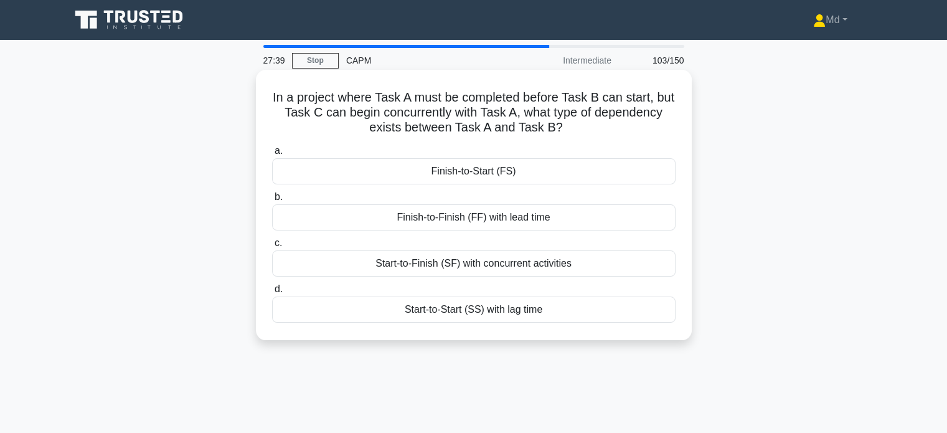
click at [528, 263] on div "Start-to-Finish (SF) with concurrent activities" at bounding box center [474, 263] width 404 height 26
click at [272, 247] on input "c. Start-to-Finish (SF) with concurrent activities" at bounding box center [272, 243] width 0 height 8
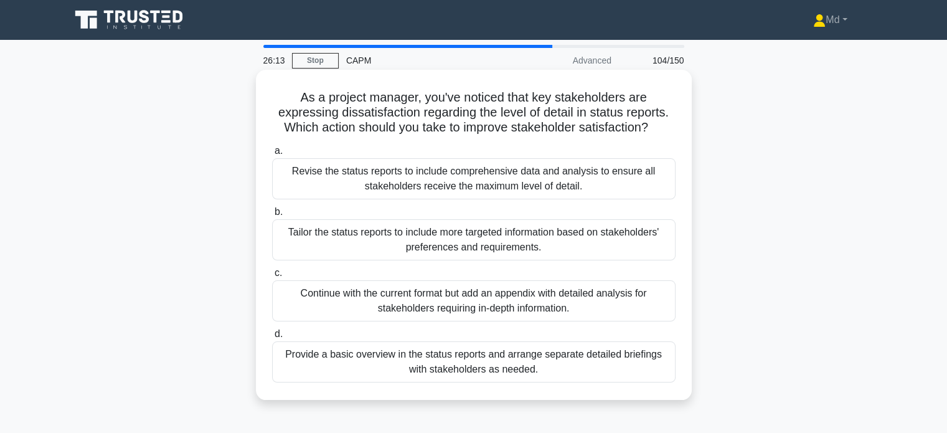
click at [542, 244] on div "Tailor the status reports to include more targeted information based on stakeho…" at bounding box center [474, 239] width 404 height 41
click at [272, 216] on input "b. Tailor the status reports to include more targeted information based on stak…" at bounding box center [272, 212] width 0 height 8
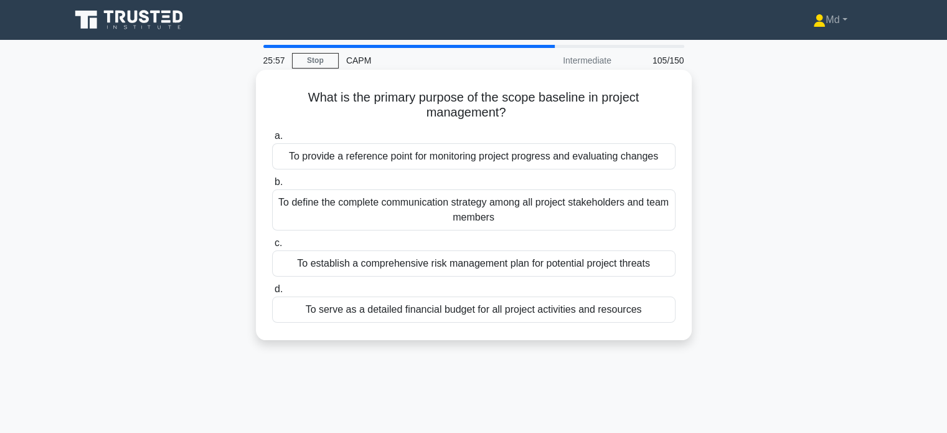
click at [523, 159] on div "To provide a reference point for monitoring project progress and evaluating cha…" at bounding box center [474, 156] width 404 height 26
click at [272, 140] on input "a. To provide a reference point for monitoring project progress and evaluating …" at bounding box center [272, 136] width 0 height 8
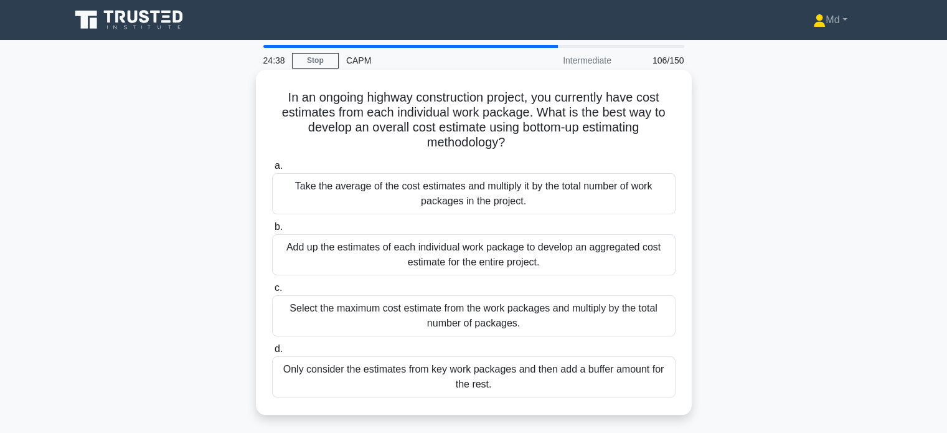
click at [528, 254] on div "Add up the estimates of each individual work package to develop an aggregated c…" at bounding box center [474, 254] width 404 height 41
click at [272, 231] on input "b. Add up the estimates of each individual work package to develop an aggregate…" at bounding box center [272, 227] width 0 height 8
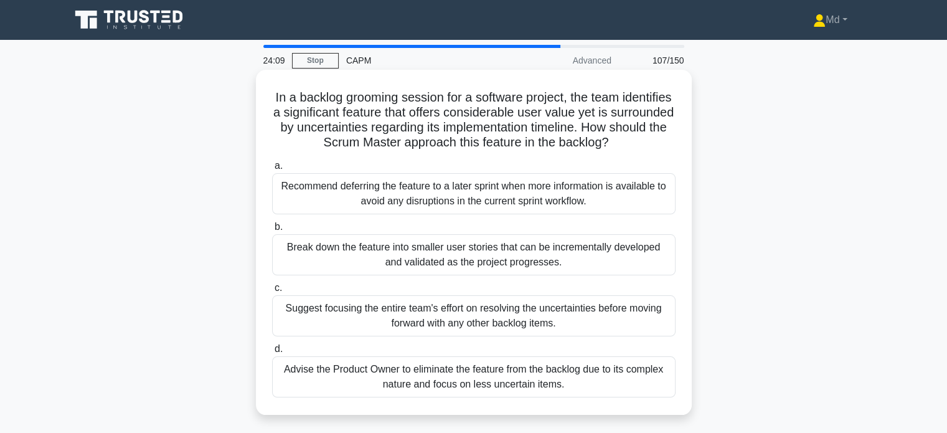
click at [577, 250] on div "Break down the feature into smaller user stories that can be incrementally deve…" at bounding box center [474, 254] width 404 height 41
click at [272, 231] on input "b. Break down the feature into smaller user stories that can be incrementally d…" at bounding box center [272, 227] width 0 height 8
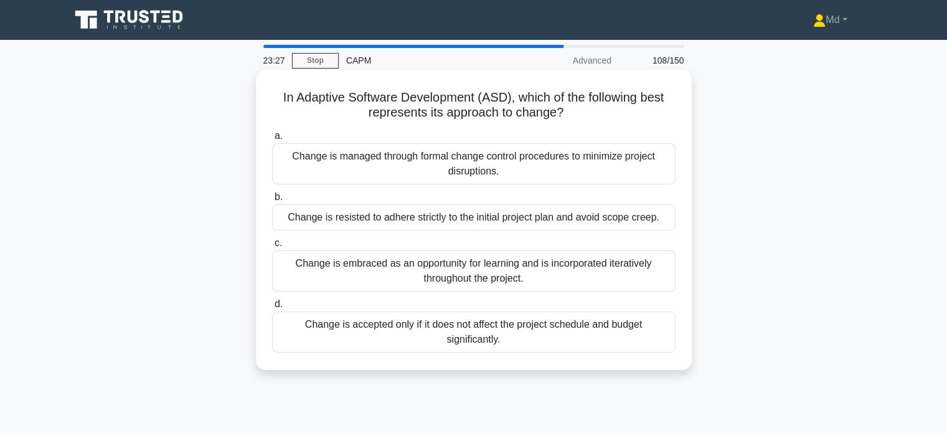
click at [515, 163] on div "Change is managed through formal change control procedures to minimize project …" at bounding box center [474, 163] width 404 height 41
click at [272, 140] on input "a. Change is managed through formal change control procedures to minimize proje…" at bounding box center [272, 136] width 0 height 8
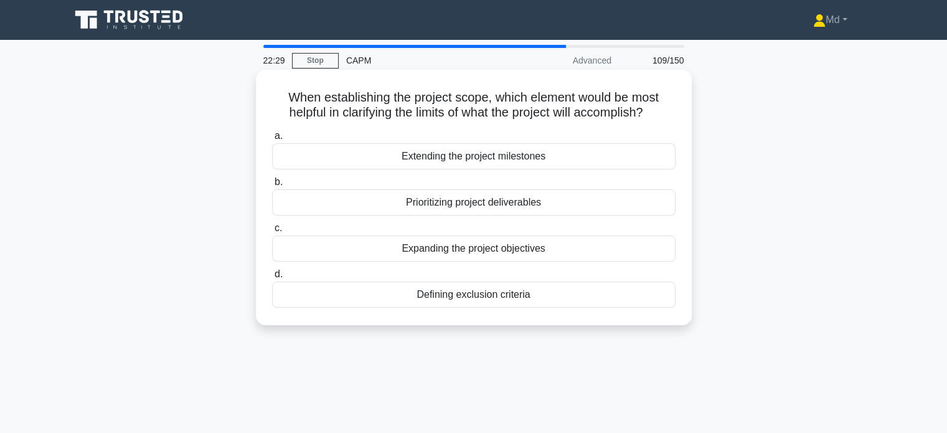
click at [517, 291] on div "Defining exclusion criteria" at bounding box center [474, 295] width 404 height 26
click at [272, 278] on input "d. Defining exclusion criteria" at bounding box center [272, 274] width 0 height 8
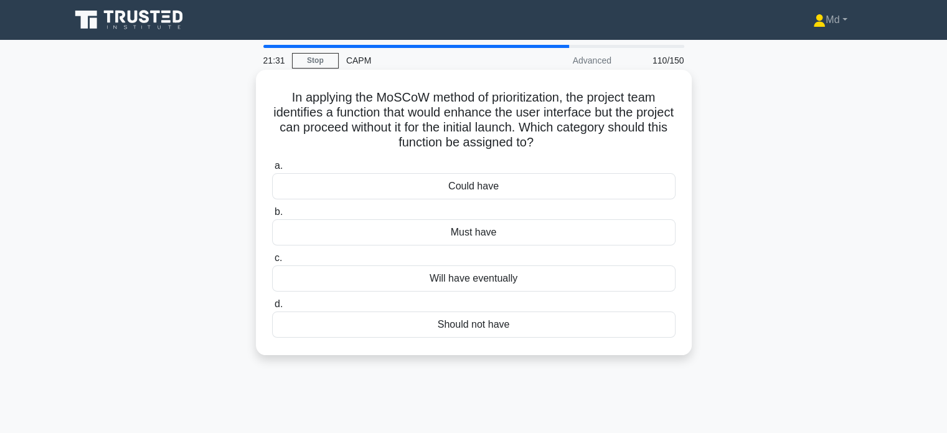
click at [510, 184] on div "Could have" at bounding box center [474, 186] width 404 height 26
click at [272, 170] on input "a. Could have" at bounding box center [272, 166] width 0 height 8
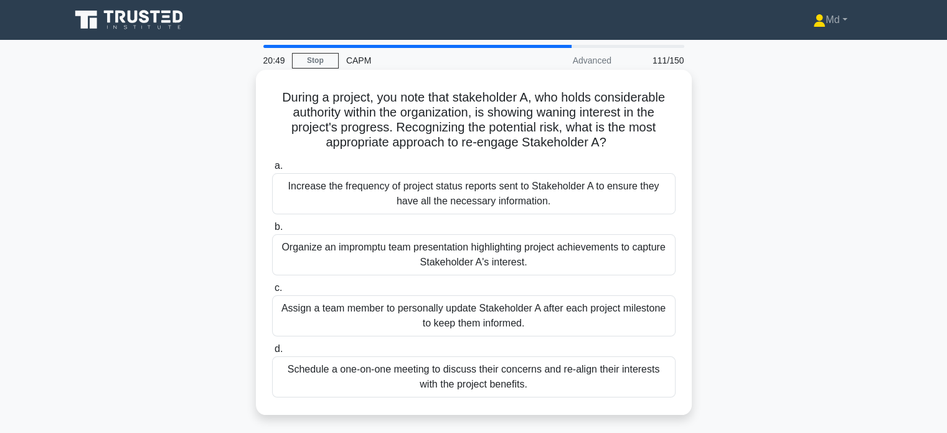
click at [473, 371] on div "Schedule a one-on-one meeting to discuss their concerns and re-align their inte…" at bounding box center [474, 376] width 404 height 41
click at [272, 353] on input "d. Schedule a one-on-one meeting to discuss their concerns and re-align their i…" at bounding box center [272, 349] width 0 height 8
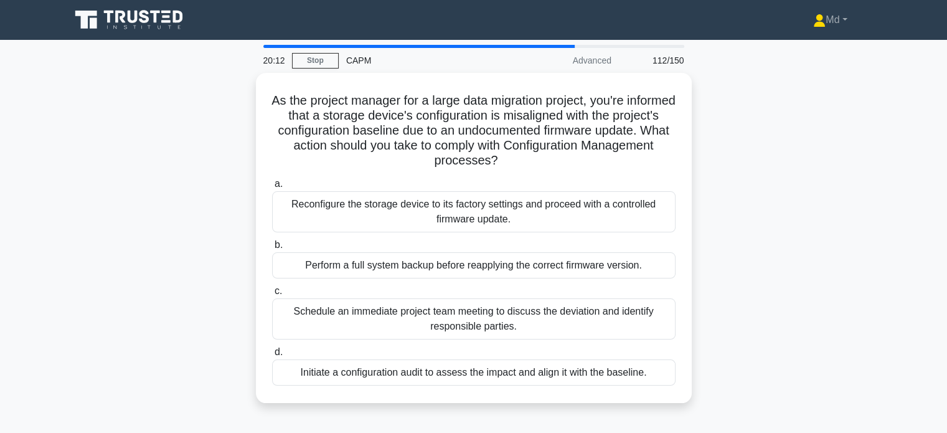
click at [473, 371] on div "Initiate a configuration audit to assess the impact and align it with the basel…" at bounding box center [474, 372] width 404 height 26
click at [272, 356] on input "d. Initiate a configuration audit to assess the impact and align it with the ba…" at bounding box center [272, 352] width 0 height 8
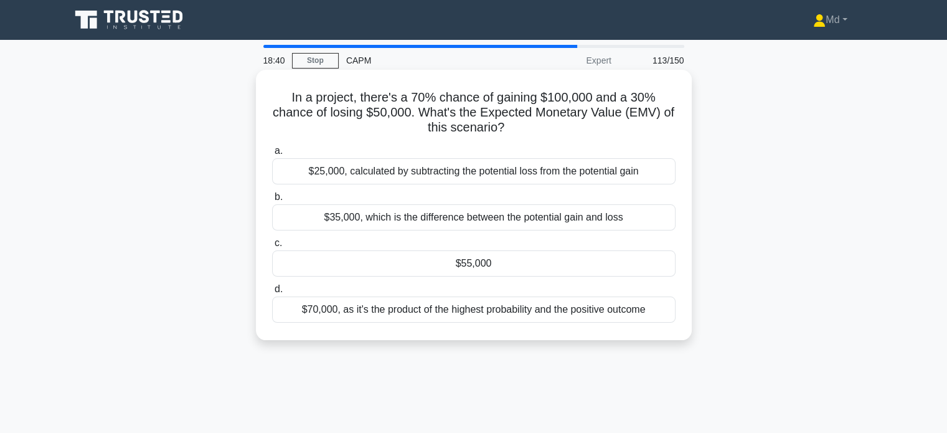
click at [503, 256] on div "$55,000" at bounding box center [474, 263] width 404 height 26
click at [272, 247] on input "c. $55,000" at bounding box center [272, 243] width 0 height 8
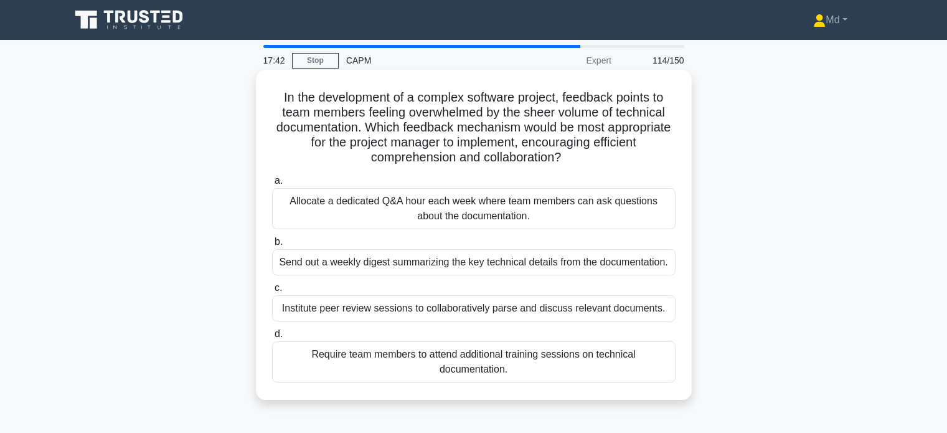
click at [526, 209] on div "Allocate a dedicated Q&A hour each week where team members can ask questions ab…" at bounding box center [474, 208] width 404 height 41
click at [272, 185] on input "a. Allocate a dedicated Q&A hour each week where team members can ask questions…" at bounding box center [272, 181] width 0 height 8
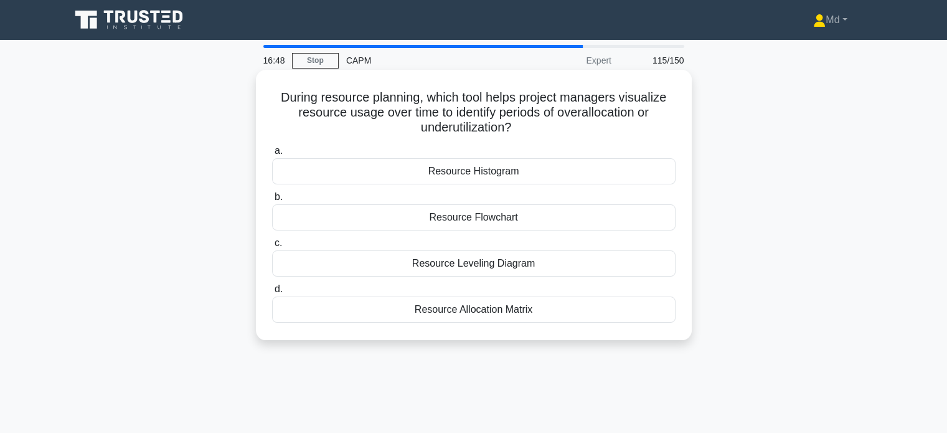
click at [483, 308] on div "Resource Allocation Matrix" at bounding box center [474, 309] width 404 height 26
click at [272, 293] on input "d. Resource Allocation Matrix" at bounding box center [272, 289] width 0 height 8
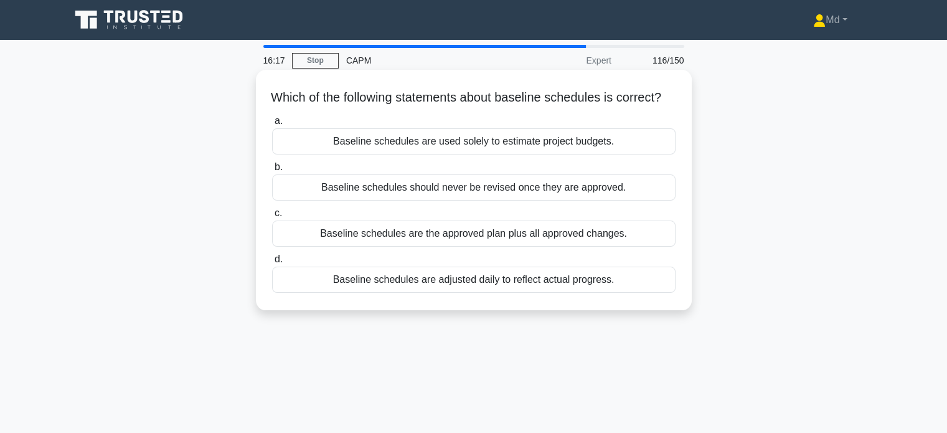
click at [495, 247] on div "Baseline schedules are the approved plan plus all approved changes." at bounding box center [474, 233] width 404 height 26
click at [272, 217] on input "c. Baseline schedules are the approved plan plus all approved changes." at bounding box center [272, 213] width 0 height 8
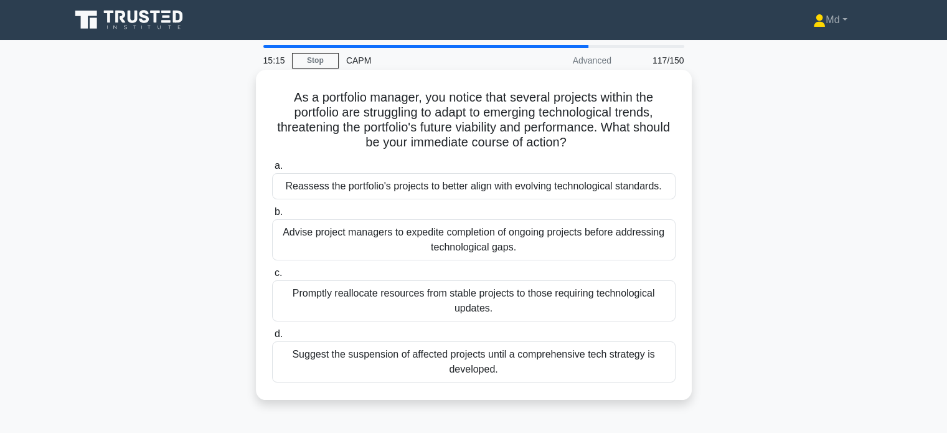
click at [529, 176] on div "Reassess the portfolio's projects to better align with evolving technological s…" at bounding box center [474, 186] width 404 height 26
click at [272, 170] on input "a. Reassess the portfolio's projects to better align with evolving technologica…" at bounding box center [272, 166] width 0 height 8
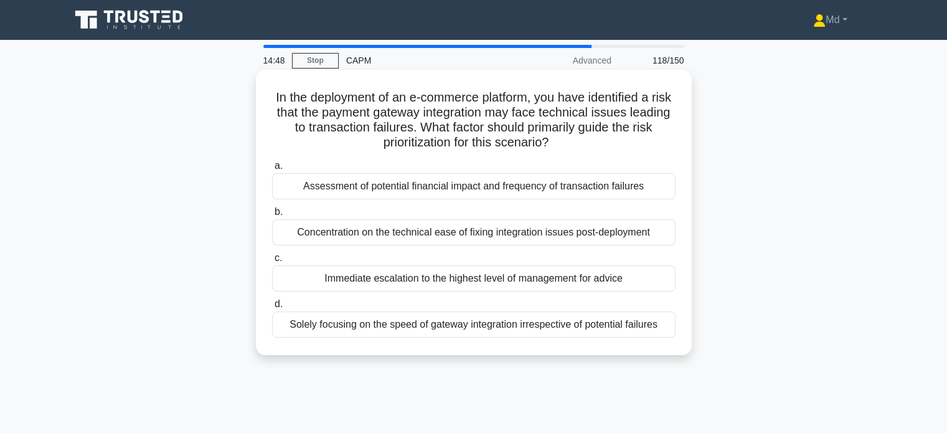
click at [499, 186] on div "Assessment of potential financial impact and frequency of transaction failures" at bounding box center [474, 186] width 404 height 26
click at [272, 170] on input "a. Assessment of potential financial impact and frequency of transaction failur…" at bounding box center [272, 166] width 0 height 8
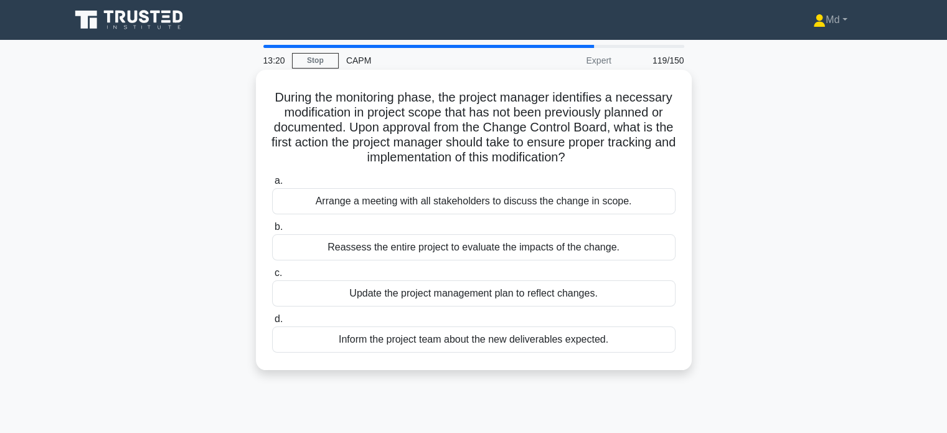
click at [496, 286] on div "Update the project management plan to reflect changes." at bounding box center [474, 293] width 404 height 26
click at [272, 277] on input "c. Update the project management plan to reflect changes." at bounding box center [272, 273] width 0 height 8
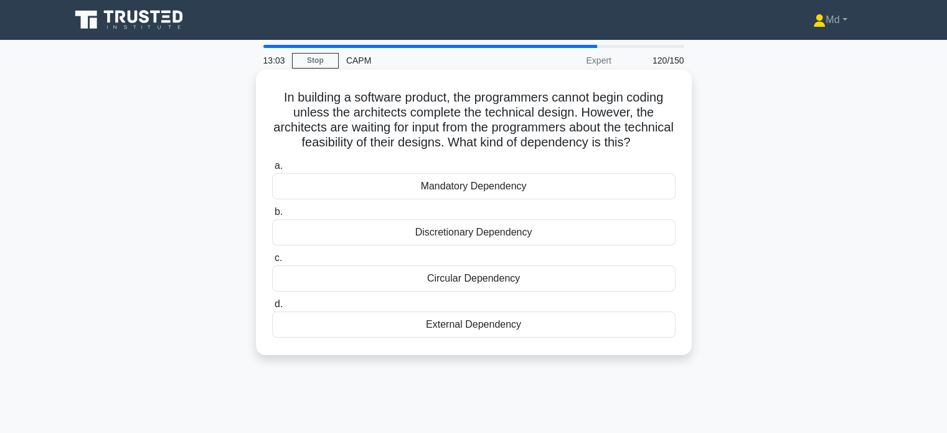
click at [500, 291] on div "Circular Dependency" at bounding box center [474, 278] width 404 height 26
click at [272, 262] on input "c. Circular Dependency" at bounding box center [272, 258] width 0 height 8
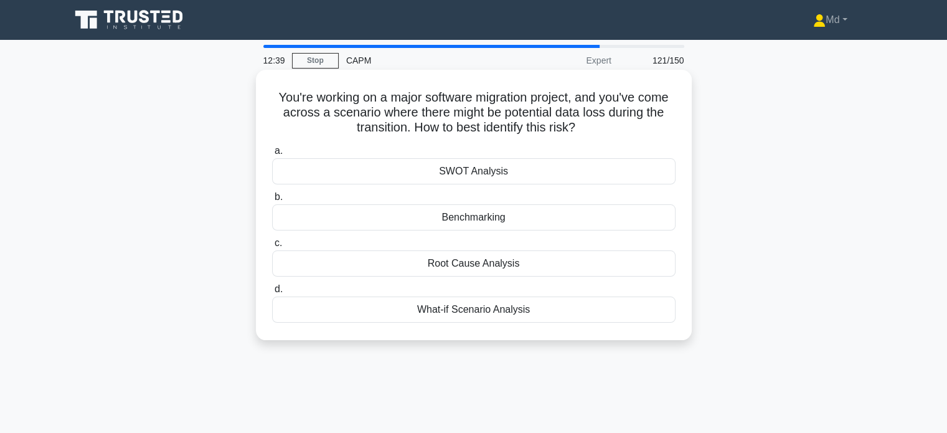
click at [501, 315] on div "What-if Scenario Analysis" at bounding box center [474, 309] width 404 height 26
click at [272, 293] on input "d. What-if Scenario Analysis" at bounding box center [272, 289] width 0 height 8
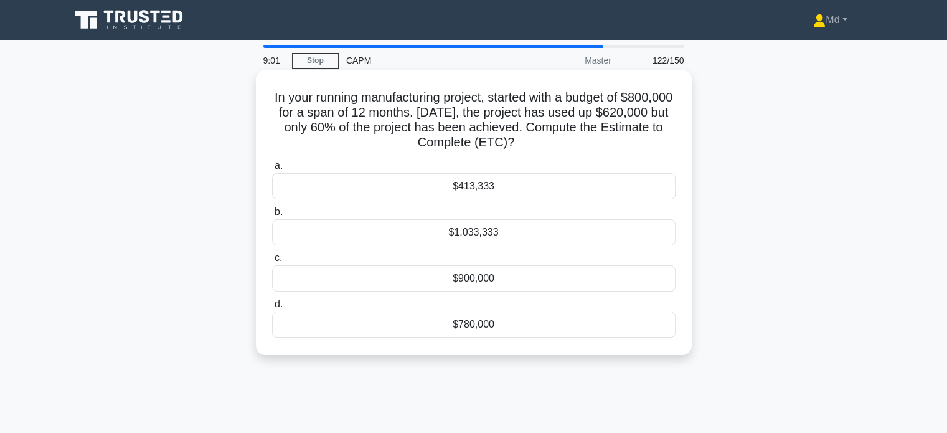
click at [472, 232] on div "$1,033,333" at bounding box center [474, 232] width 404 height 26
click at [272, 216] on input "b. $1,033,333" at bounding box center [272, 212] width 0 height 8
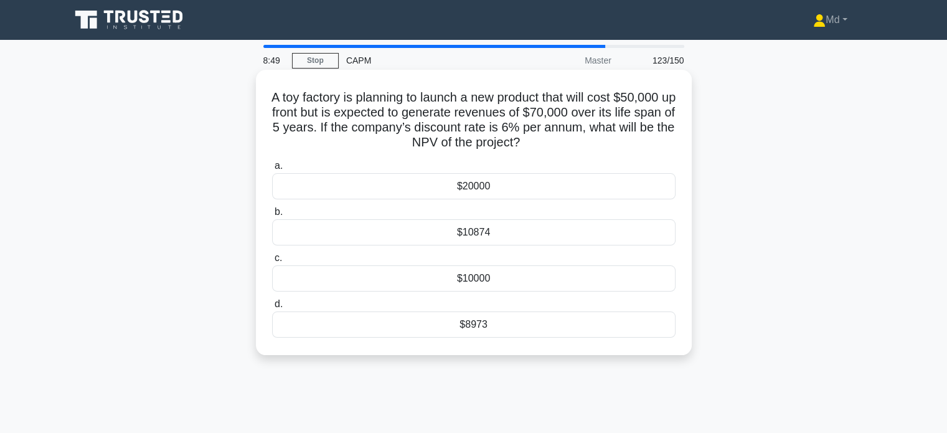
click at [478, 240] on div "$10874" at bounding box center [474, 232] width 404 height 26
click at [272, 216] on input "b. $10874" at bounding box center [272, 212] width 0 height 8
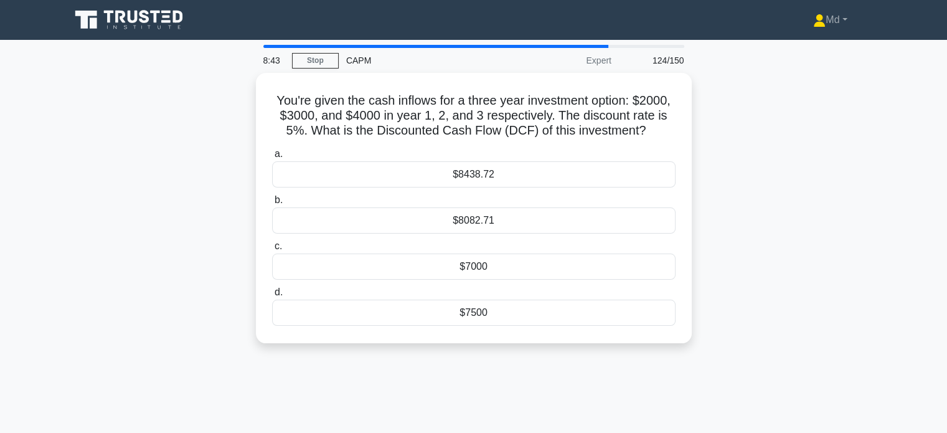
click at [478, 240] on label "c. $7000" at bounding box center [474, 259] width 404 height 41
click at [272, 242] on input "c. $7000" at bounding box center [272, 246] width 0 height 8
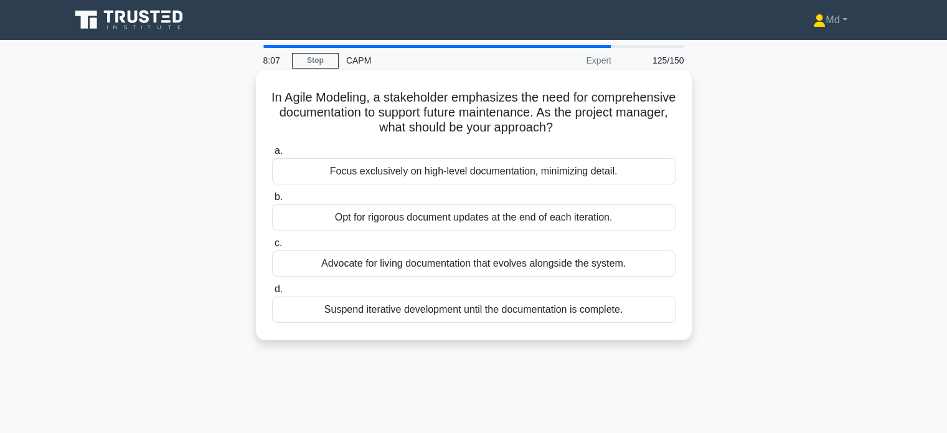
click at [496, 220] on div "Opt for rigorous document updates at the end of each iteration." at bounding box center [474, 217] width 404 height 26
click at [272, 201] on input "b. Opt for rigorous document updates at the end of each iteration." at bounding box center [272, 197] width 0 height 8
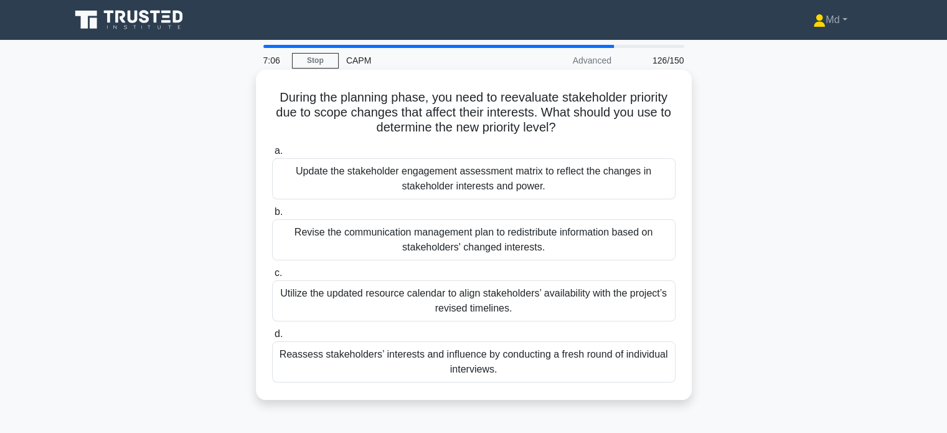
click at [557, 249] on div "Revise the communication management plan to redistribute information based on s…" at bounding box center [474, 239] width 404 height 41
click at [272, 216] on input "b. Revise the communication management plan to redistribute information based o…" at bounding box center [272, 212] width 0 height 8
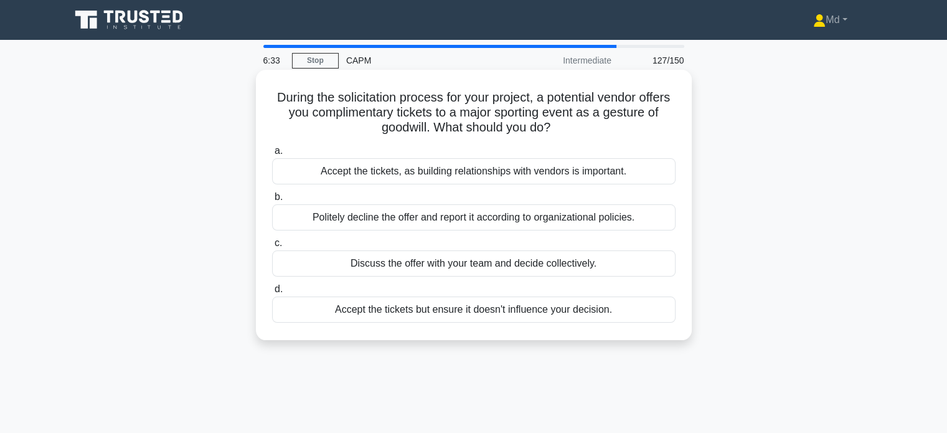
click at [582, 214] on div "Politely decline the offer and report it according to organizational policies." at bounding box center [474, 217] width 404 height 26
click at [272, 201] on input "b. Politely decline the offer and report it according to organizational policie…" at bounding box center [272, 197] width 0 height 8
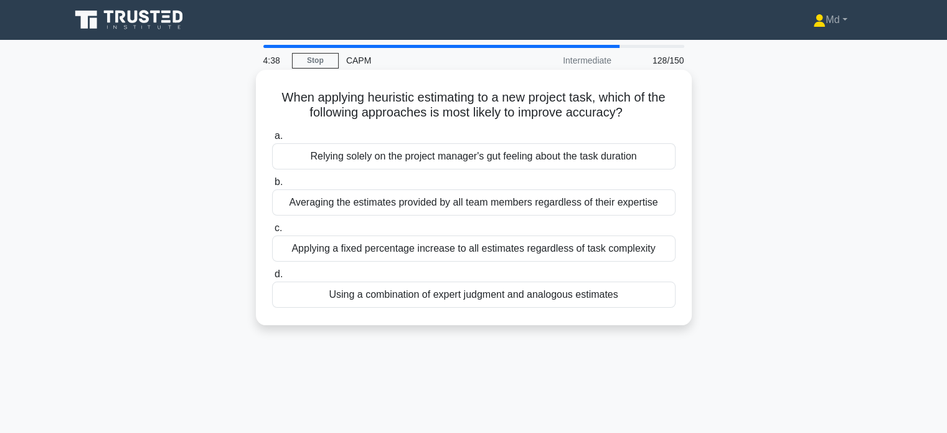
click at [580, 299] on div "Using a combination of expert judgment and analogous estimates" at bounding box center [474, 295] width 404 height 26
click at [272, 278] on input "d. Using a combination of expert judgment and analogous estimates" at bounding box center [272, 274] width 0 height 8
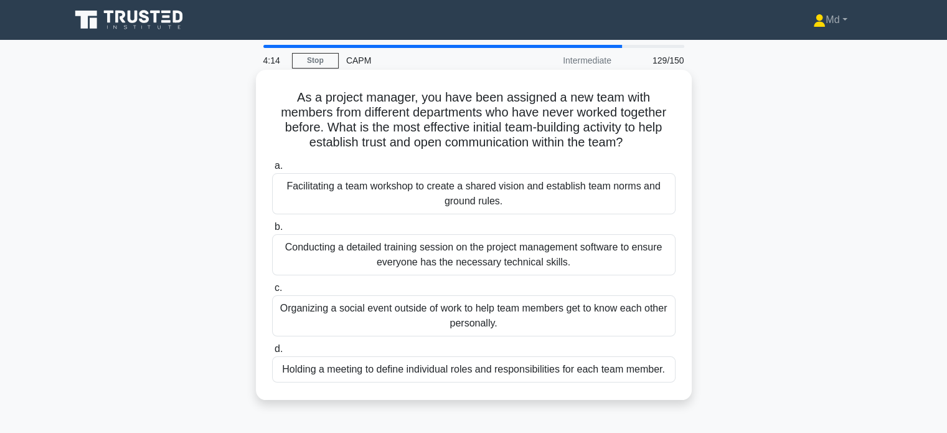
click at [625, 185] on div "Facilitating a team workshop to create a shared vision and establish team norms…" at bounding box center [474, 193] width 404 height 41
click at [272, 170] on input "a. Facilitating a team workshop to create a shared vision and establish team no…" at bounding box center [272, 166] width 0 height 8
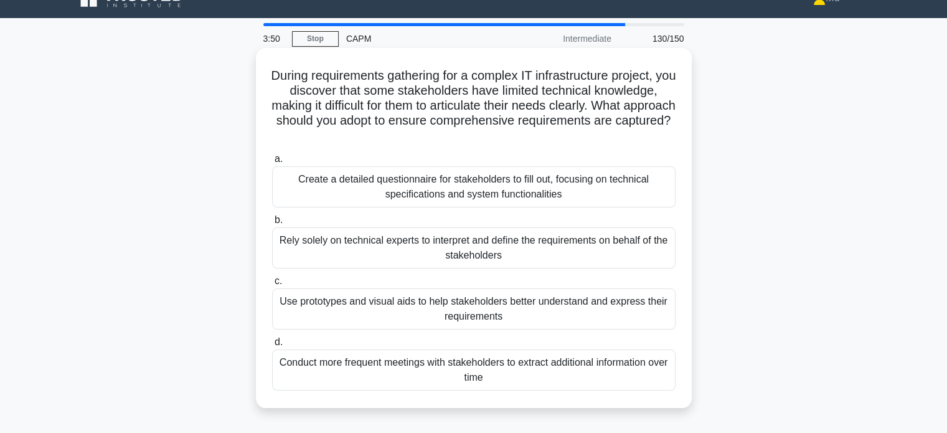
scroll to position [21, 0]
click at [617, 312] on div "Use prototypes and visual aids to help stakeholders better understand and expre…" at bounding box center [474, 309] width 404 height 41
click at [272, 286] on input "c. Use prototypes and visual aids to help stakeholders better understand and ex…" at bounding box center [272, 282] width 0 height 8
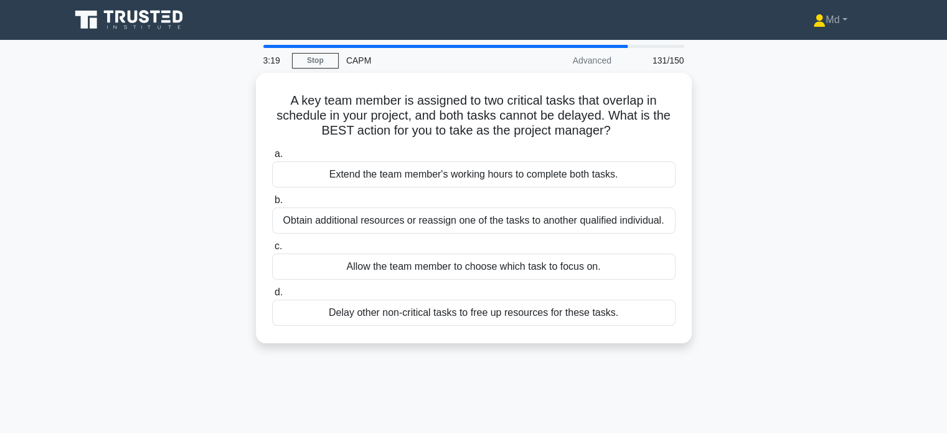
scroll to position [5, 0]
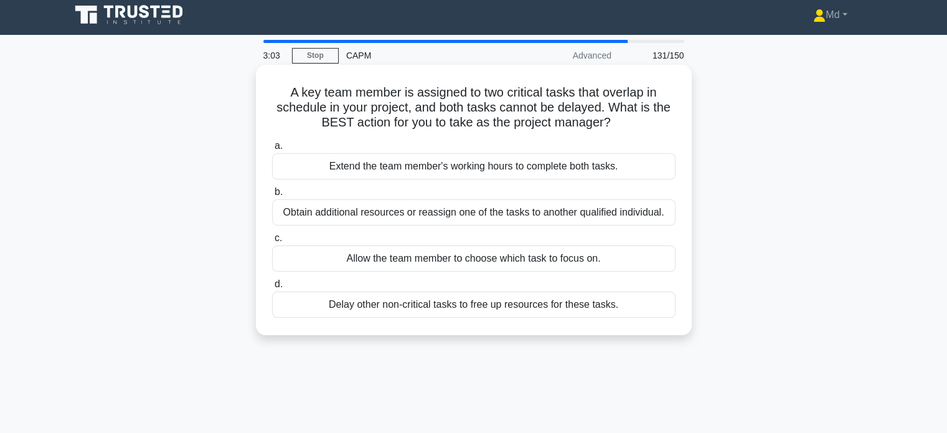
click at [595, 304] on div "Delay other non-critical tasks to free up resources for these tasks." at bounding box center [474, 304] width 404 height 26
click at [272, 288] on input "d. Delay other non-critical tasks to free up resources for these tasks." at bounding box center [272, 284] width 0 height 8
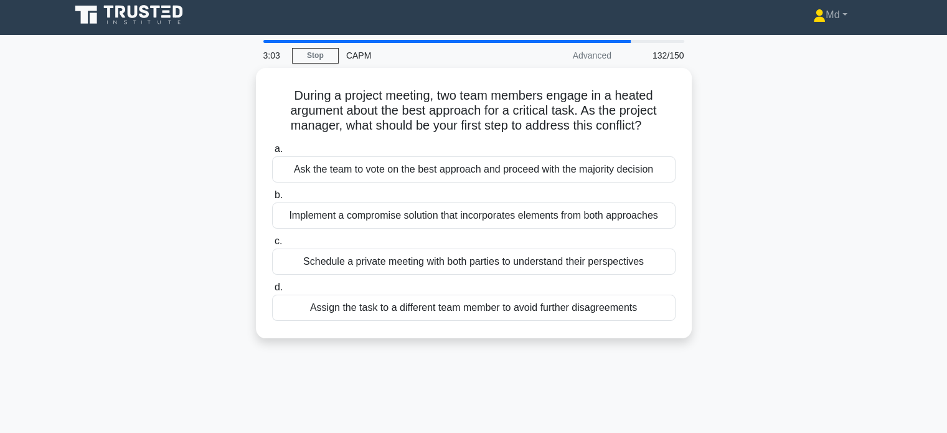
scroll to position [0, 0]
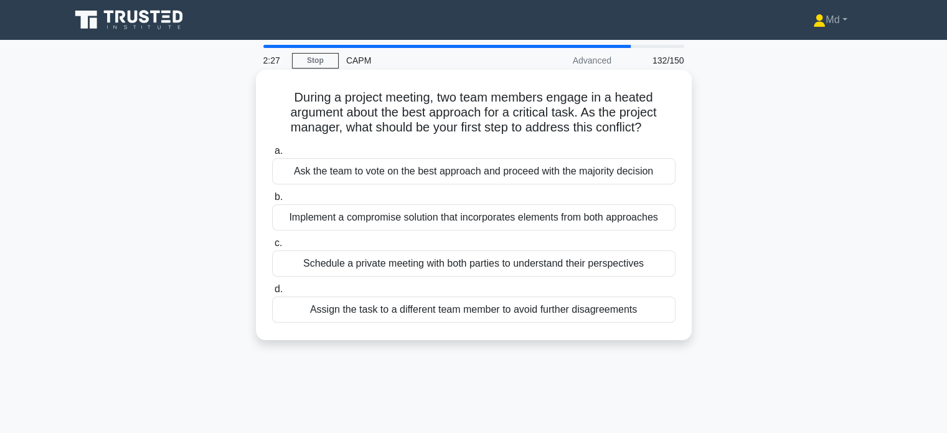
click at [610, 265] on div "Schedule a private meeting with both parties to understand their perspectives" at bounding box center [474, 263] width 404 height 26
click at [272, 247] on input "c. Schedule a private meeting with both parties to understand their perspectives" at bounding box center [272, 243] width 0 height 8
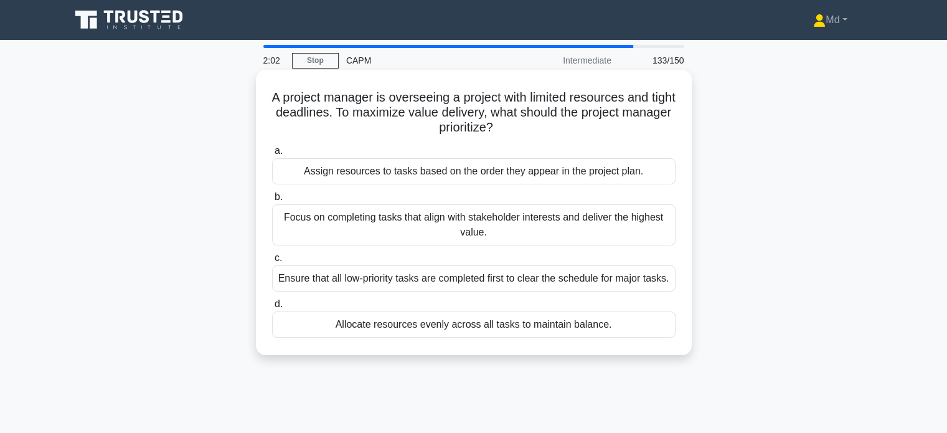
click at [614, 226] on div "Focus on completing tasks that align with stakeholder interests and deliver the…" at bounding box center [474, 224] width 404 height 41
click at [272, 201] on input "b. Focus on completing tasks that align with stakeholder interests and deliver …" at bounding box center [272, 197] width 0 height 8
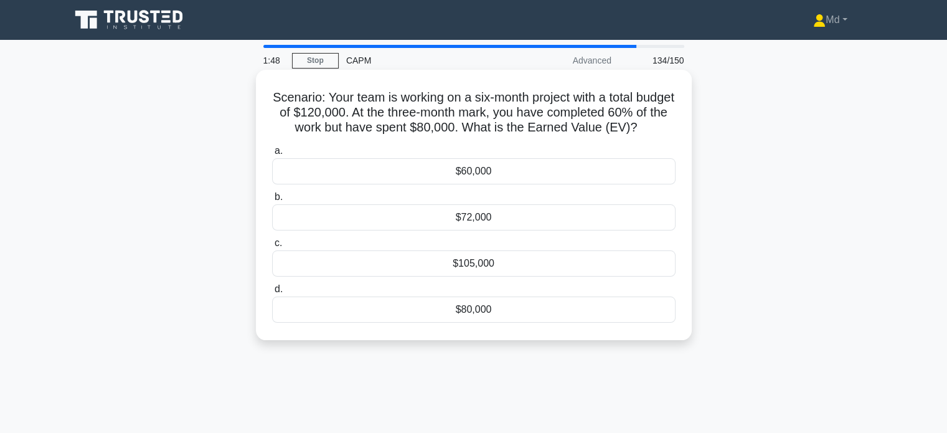
click at [567, 230] on div "$72,000" at bounding box center [474, 217] width 404 height 26
click at [272, 201] on input "b. $72,000" at bounding box center [272, 197] width 0 height 8
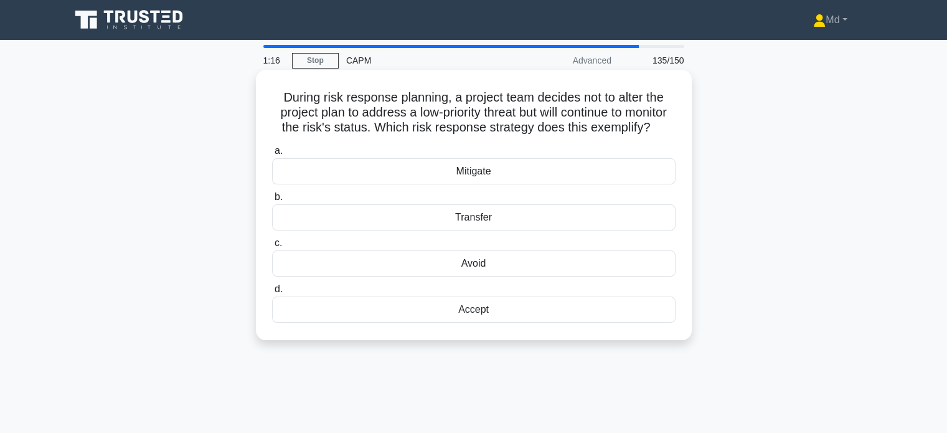
click at [513, 323] on div "Accept" at bounding box center [474, 309] width 404 height 26
click at [272, 293] on input "d. Accept" at bounding box center [272, 289] width 0 height 8
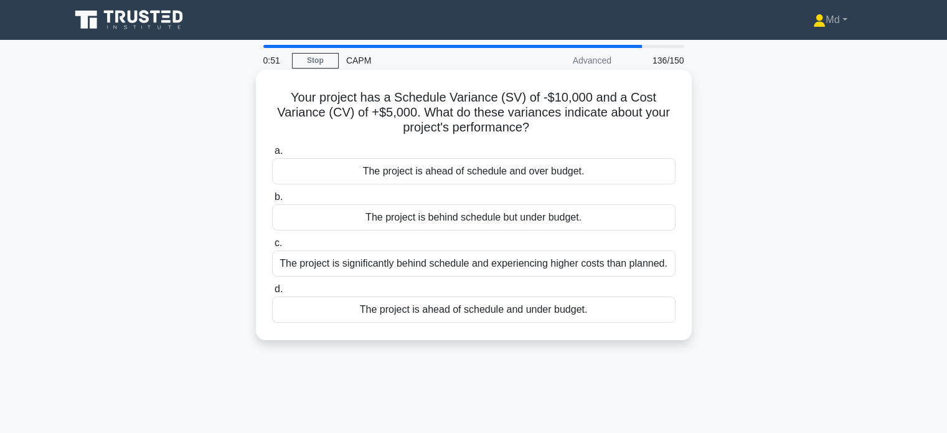
click at [508, 218] on div "The project is behind schedule but under budget." at bounding box center [474, 217] width 404 height 26
click at [272, 201] on input "b. The project is behind schedule but under budget." at bounding box center [272, 197] width 0 height 8
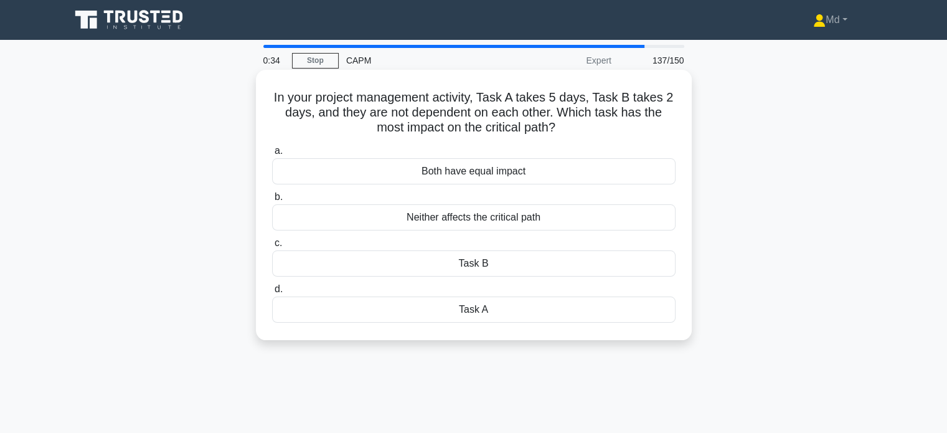
click at [496, 310] on div "Task A" at bounding box center [474, 309] width 404 height 26
click at [272, 293] on input "d. Task A" at bounding box center [272, 289] width 0 height 8
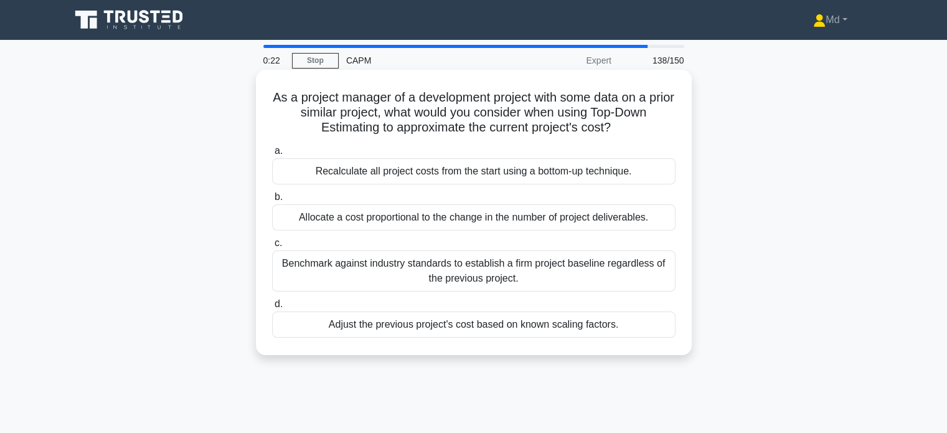
click at [503, 271] on div "Benchmark against industry standards to establish a firm project baseline regar…" at bounding box center [474, 270] width 404 height 41
click at [272, 247] on input "c. Benchmark against industry standards to establish a firm project baseline re…" at bounding box center [272, 243] width 0 height 8
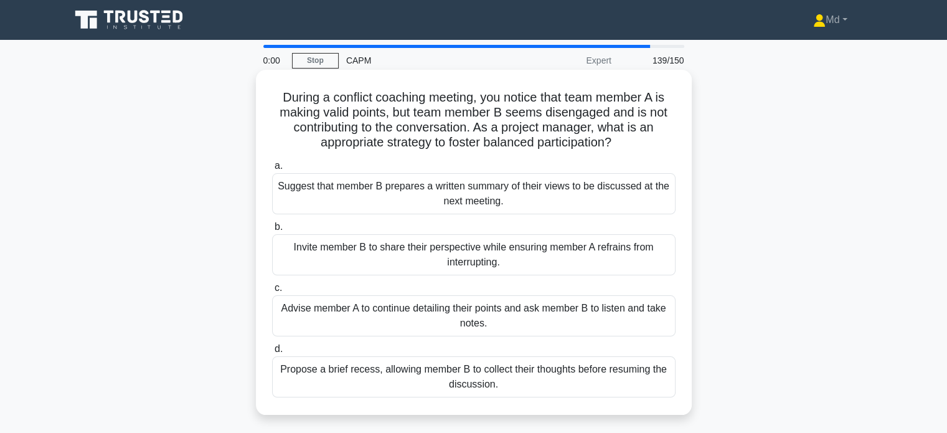
click at [543, 258] on div "Invite member B to share their perspective while ensuring member A refrains fro…" at bounding box center [474, 254] width 404 height 41
click at [272, 231] on input "b. Invite member B to share their perspective while ensuring member A refrains …" at bounding box center [272, 227] width 0 height 8
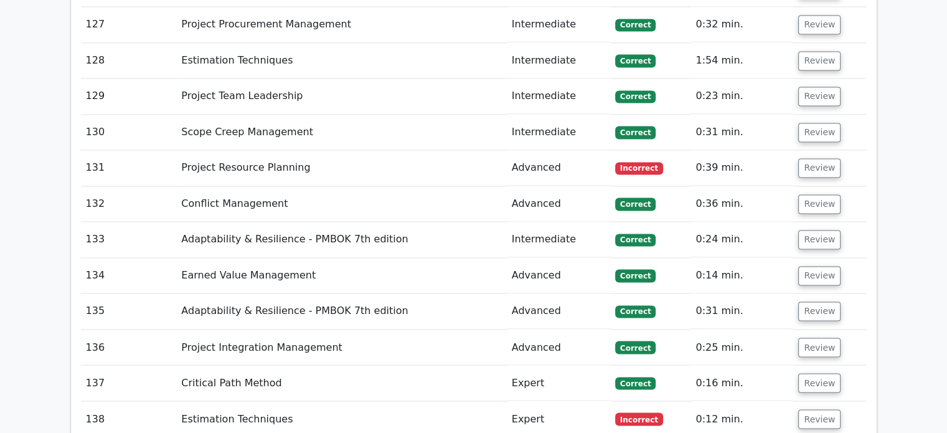
scroll to position [7030, 0]
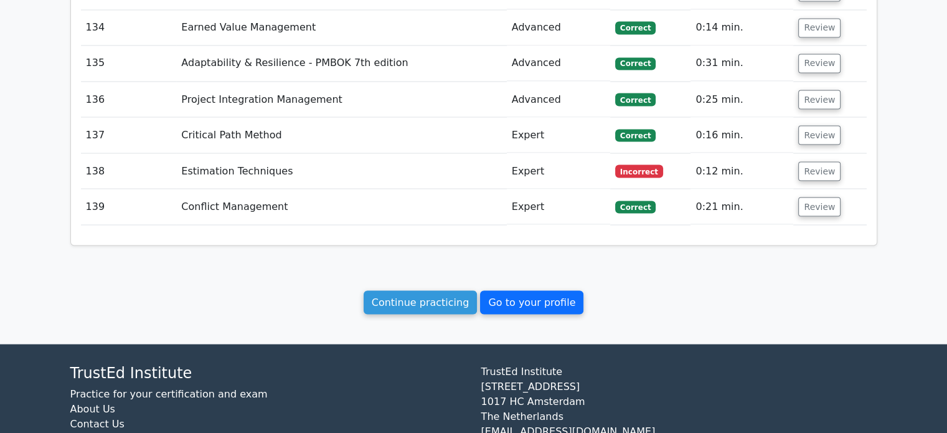
click at [523, 290] on link "Go to your profile" at bounding box center [531, 302] width 103 height 24
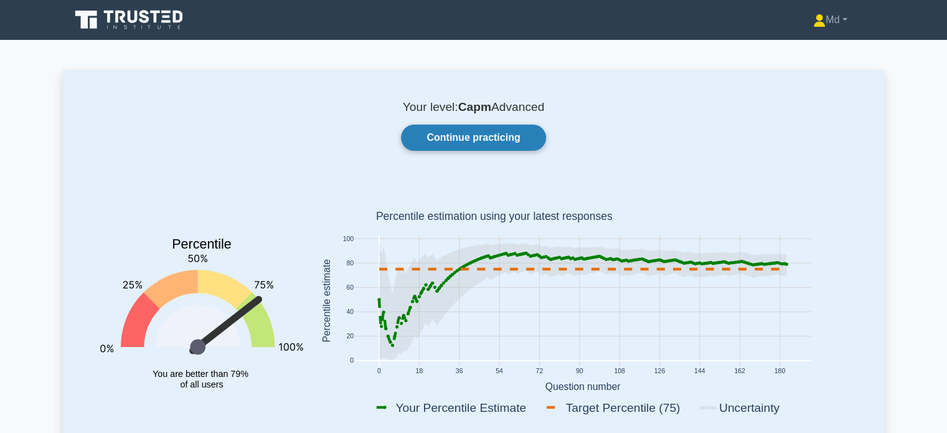
click at [455, 141] on link "Continue practicing" at bounding box center [473, 138] width 145 height 26
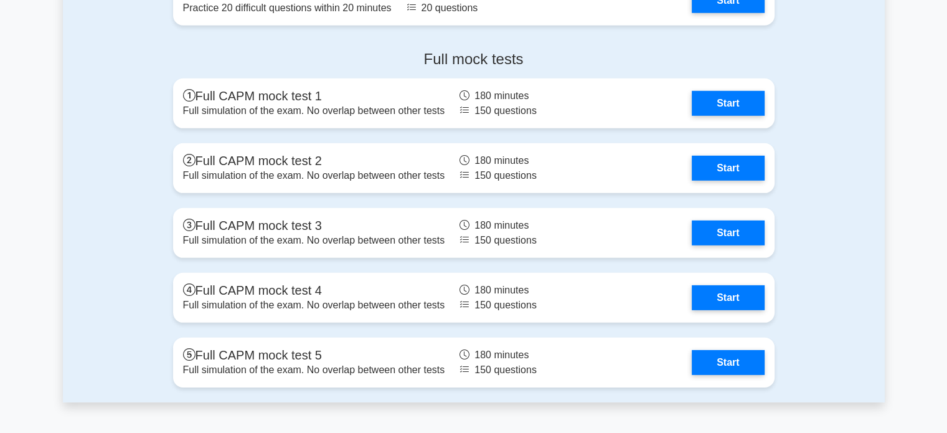
scroll to position [3797, 0]
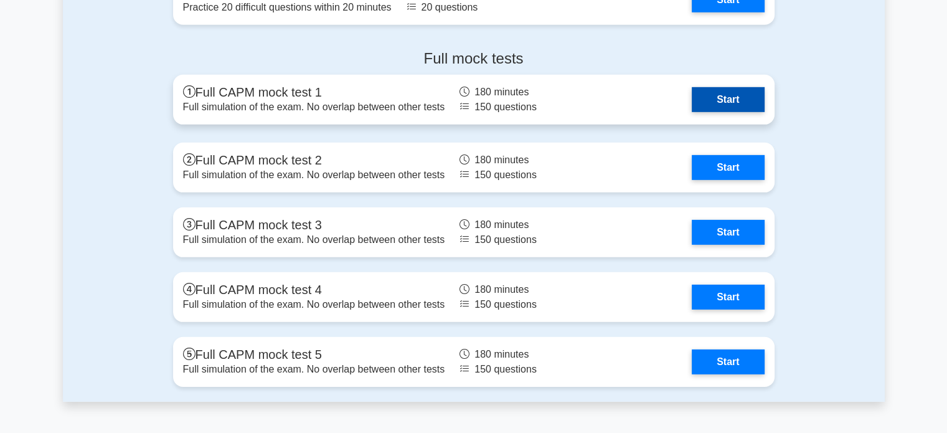
click at [692, 92] on link "Start" at bounding box center [728, 99] width 72 height 25
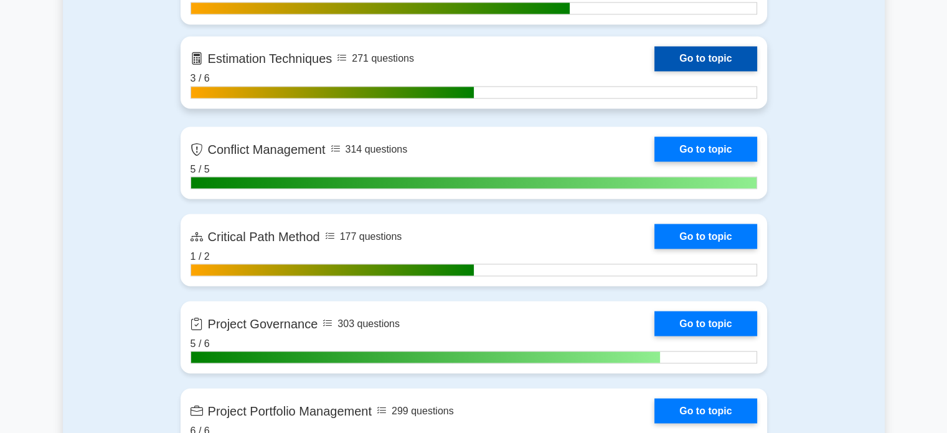
scroll to position [2240, 0]
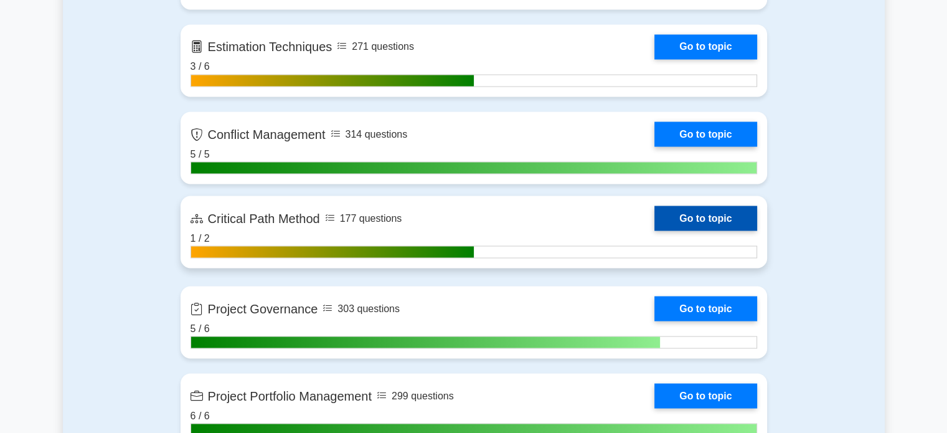
click at [675, 211] on link "Go to topic" at bounding box center [706, 218] width 102 height 25
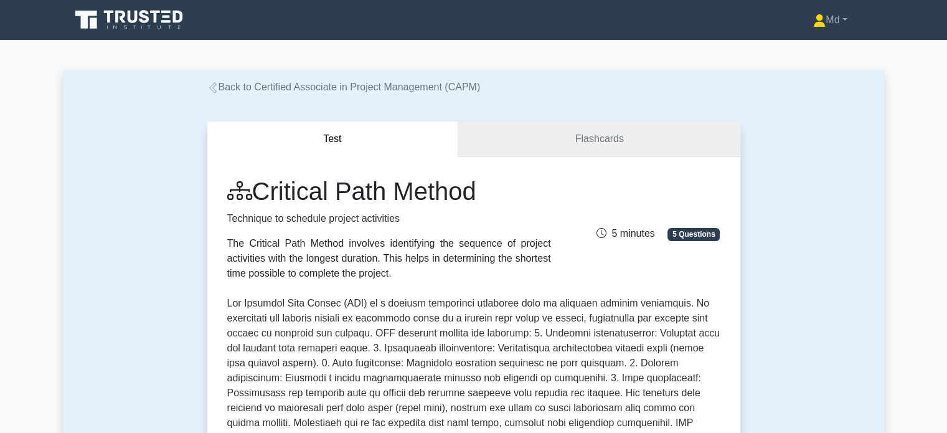
click at [588, 135] on link "Flashcards" at bounding box center [599, 139] width 282 height 36
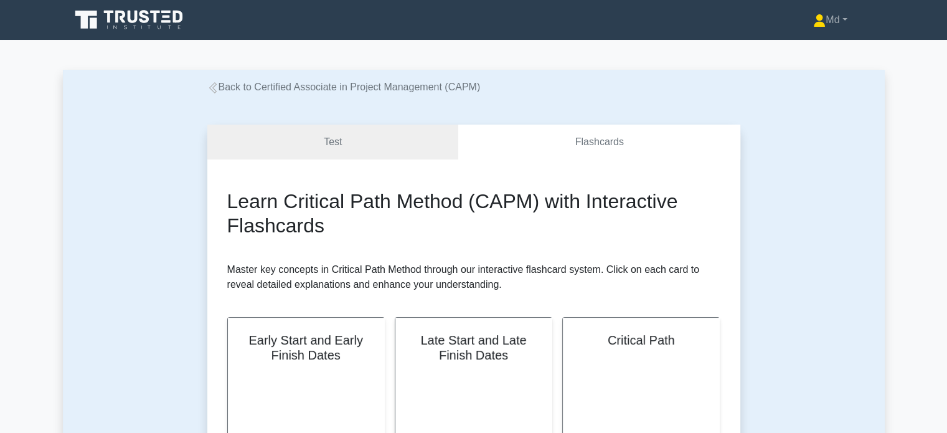
click at [171, 19] on icon at bounding box center [130, 20] width 120 height 24
